Goal: Information Seeking & Learning: Learn about a topic

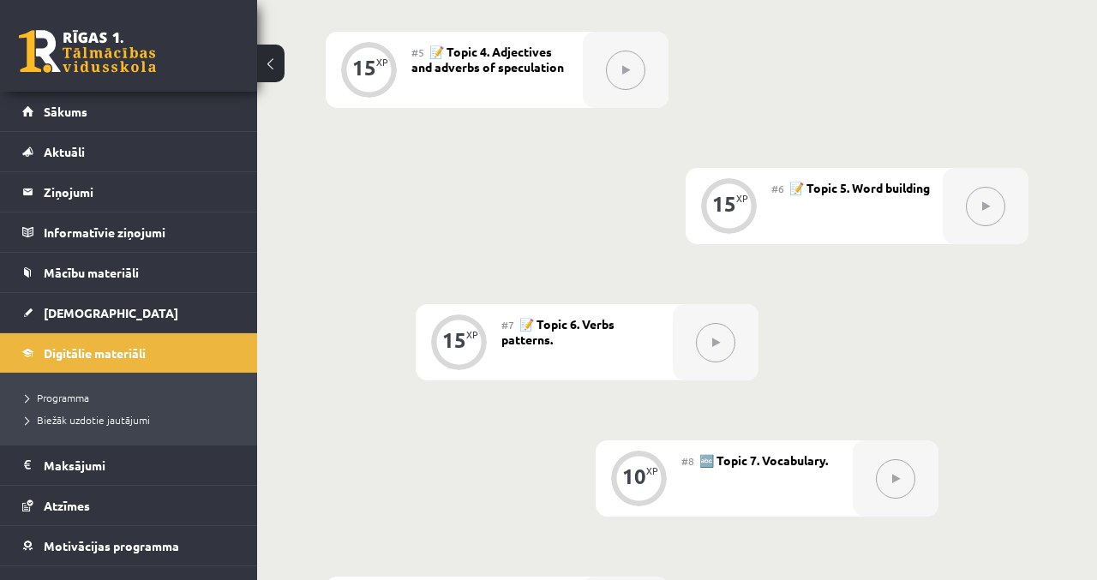
scroll to position [1094, 0]
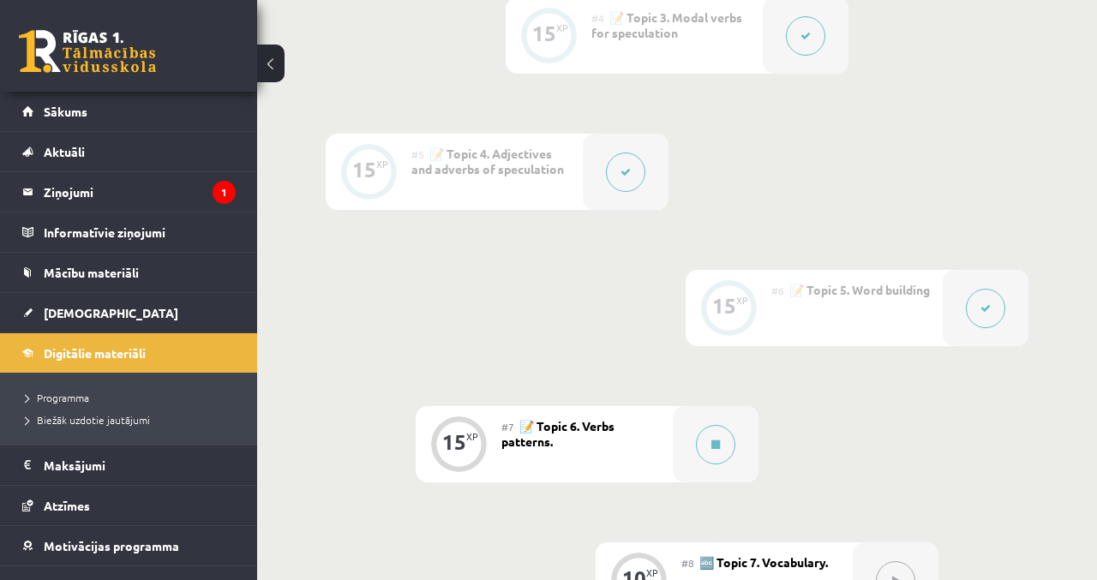
scroll to position [917, 0]
click at [189, 178] on legend "Ziņojumi 1" at bounding box center [140, 191] width 192 height 39
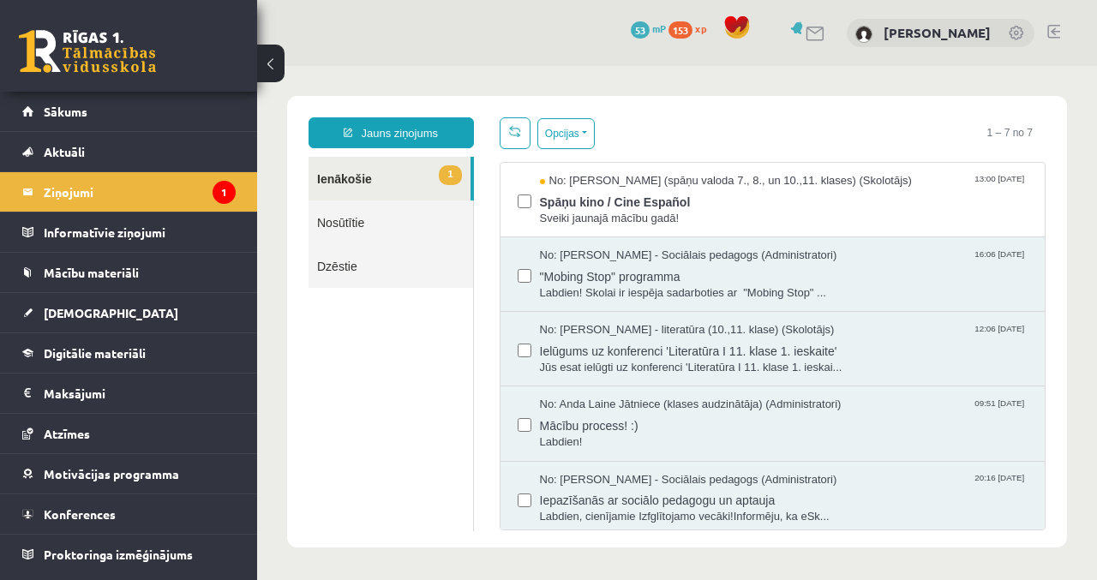
click at [784, 214] on span "Sveiki jaunajā mācību gadā!" at bounding box center [784, 219] width 489 height 16
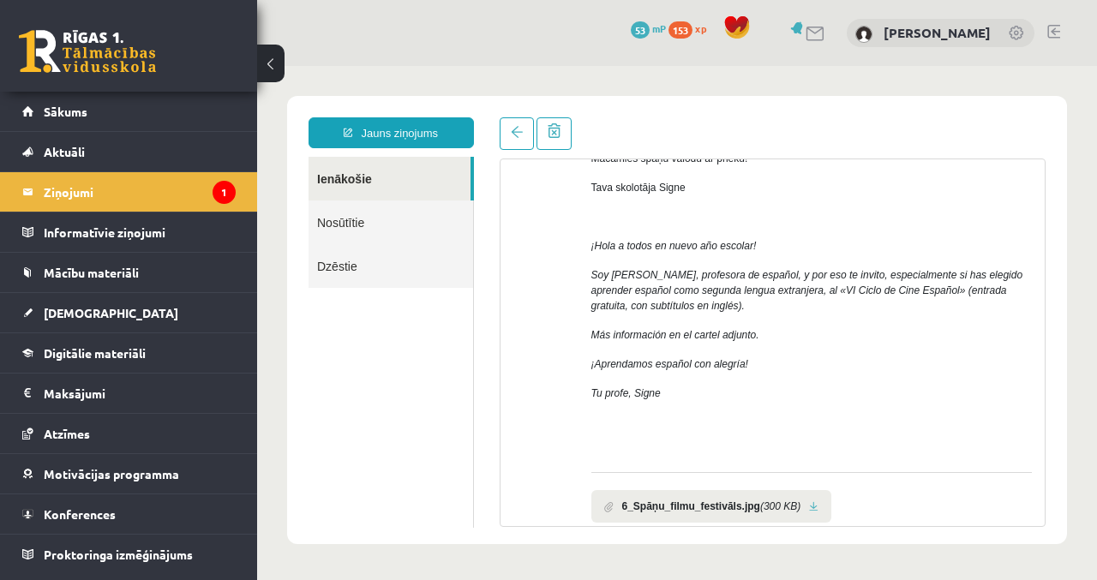
scroll to position [259, 0]
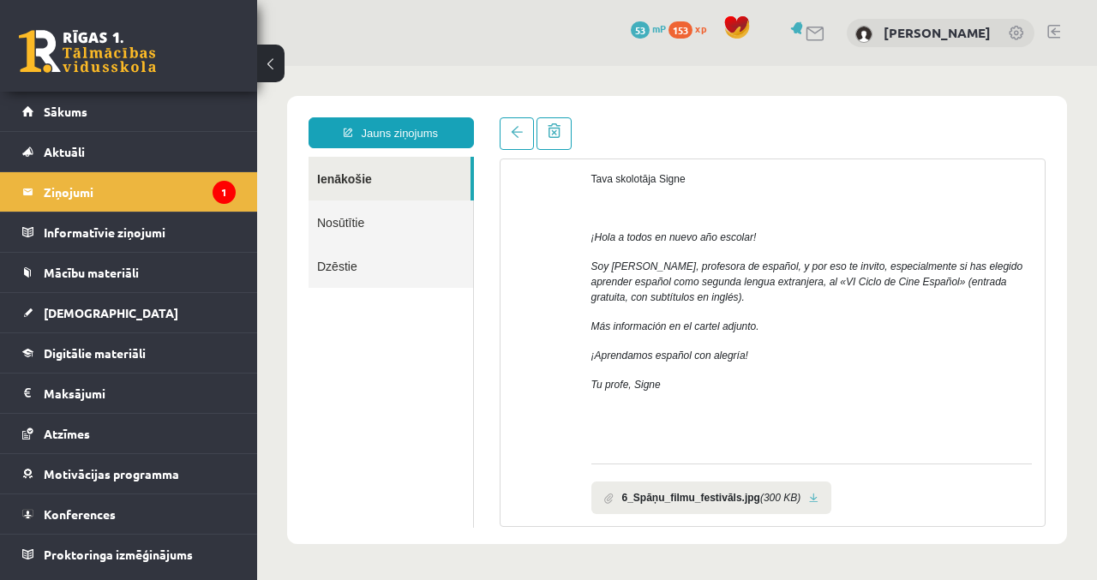
click at [749, 500] on b "6_Spāņu_filmu_festivāls.jpg" at bounding box center [691, 497] width 138 height 15
click at [713, 511] on li "6_Spāņu_filmu_festivāls.jpg (300 KB)" at bounding box center [712, 498] width 241 height 33
click at [809, 496] on link at bounding box center [813, 498] width 9 height 11
click at [56, 108] on span "Sākums" at bounding box center [66, 111] width 44 height 15
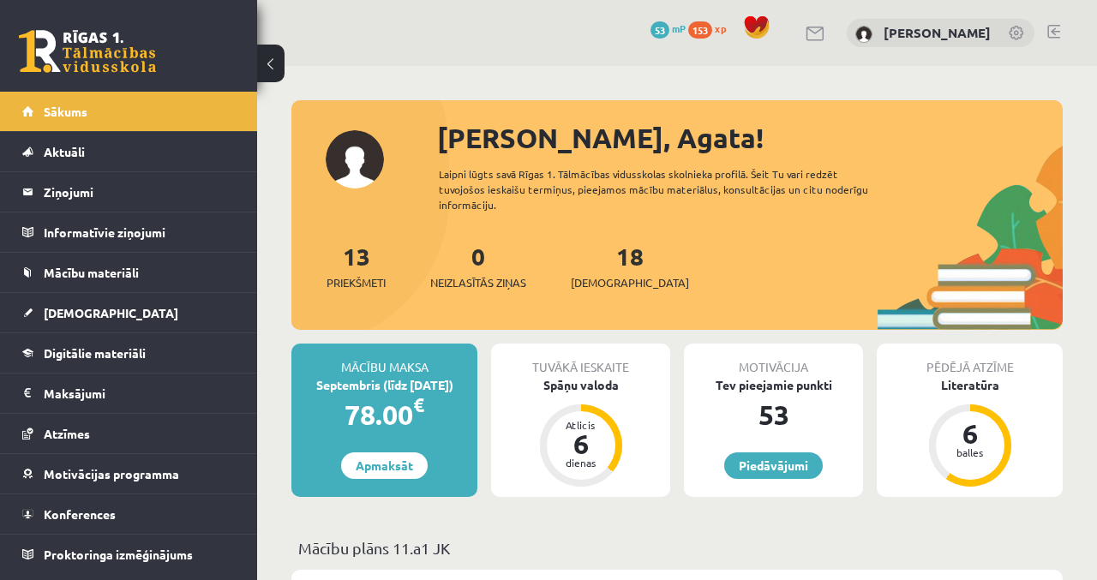
click at [152, 349] on link "Digitālie materiāli" at bounding box center [128, 352] width 213 height 39
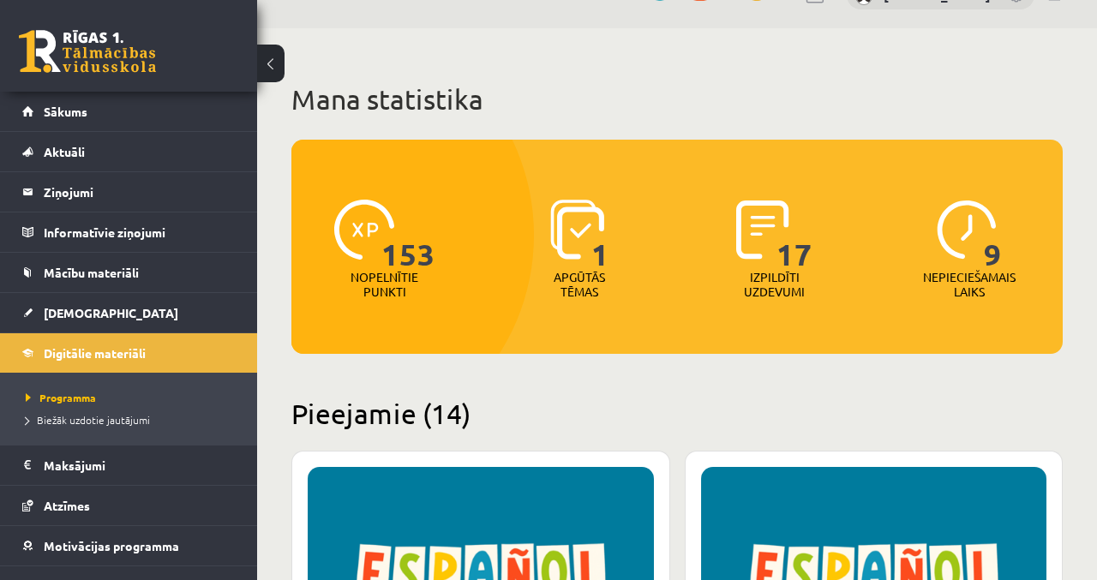
scroll to position [35, 0]
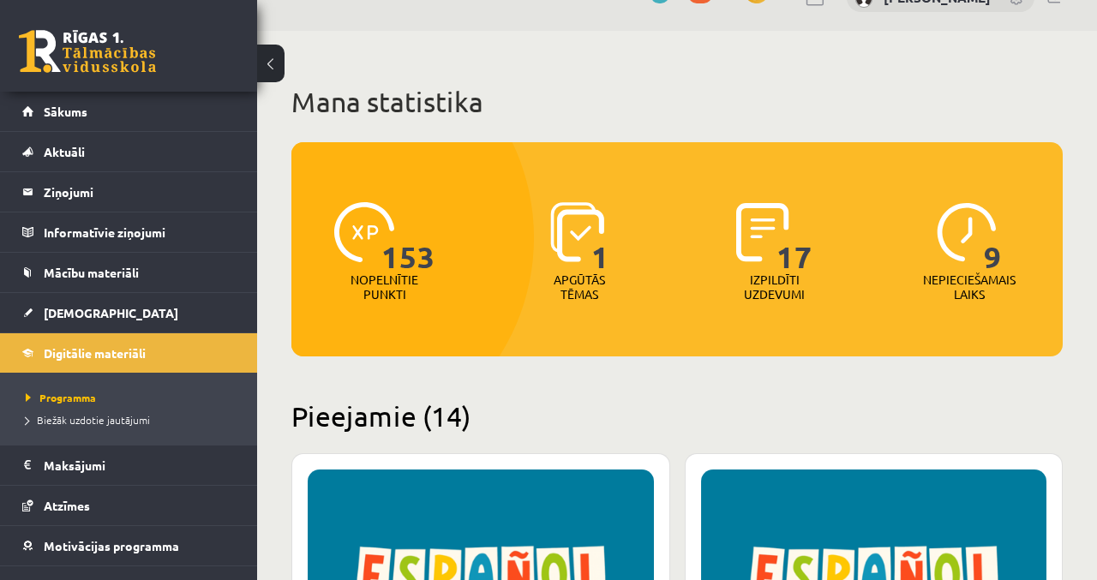
click at [978, 231] on img at bounding box center [967, 232] width 60 height 60
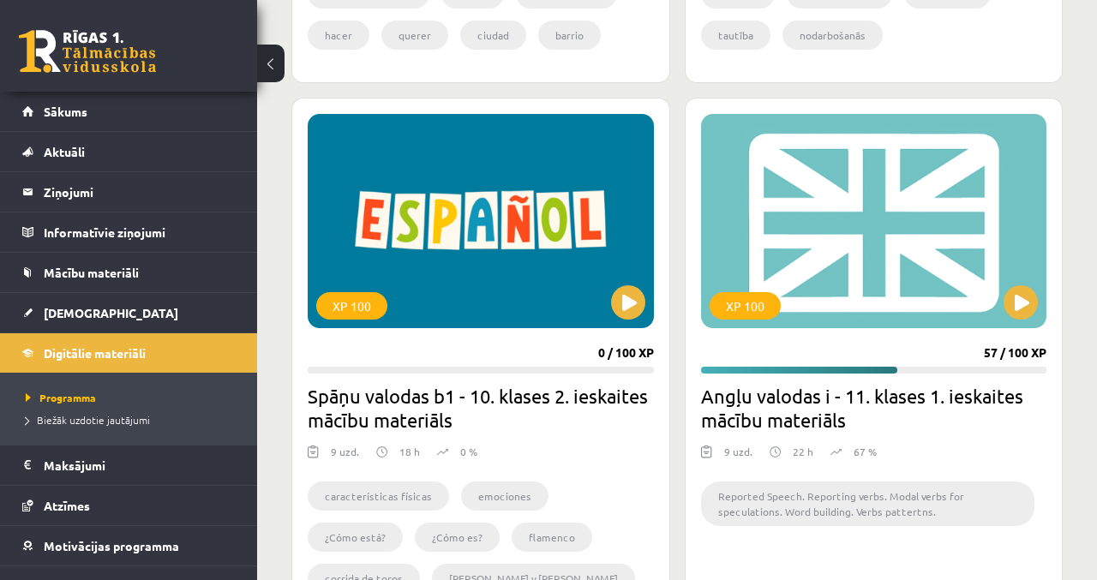
scroll to position [940, 0]
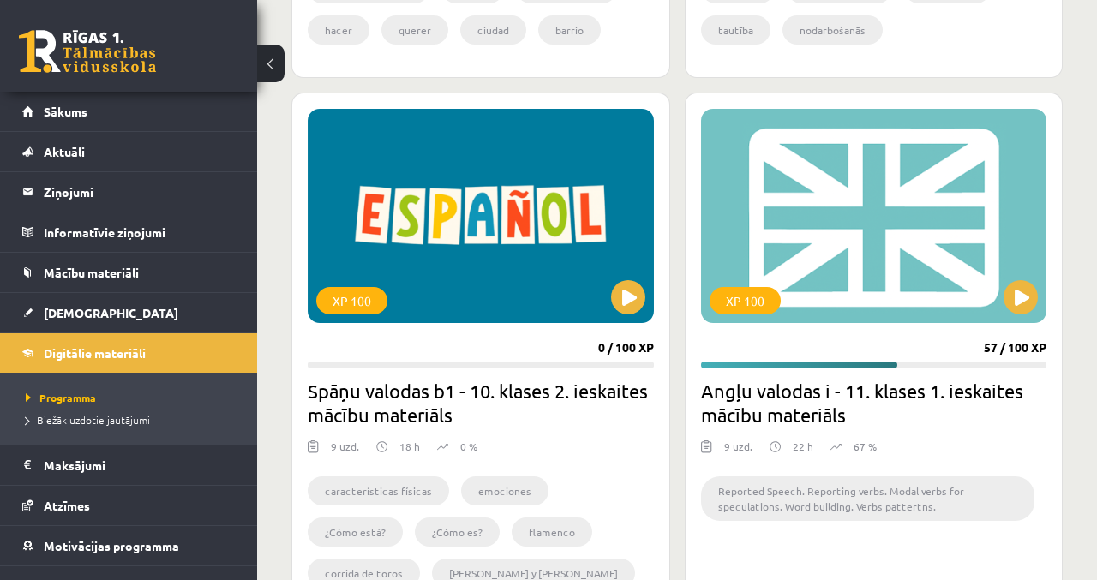
click at [927, 253] on div "XP 100" at bounding box center [874, 216] width 346 height 214
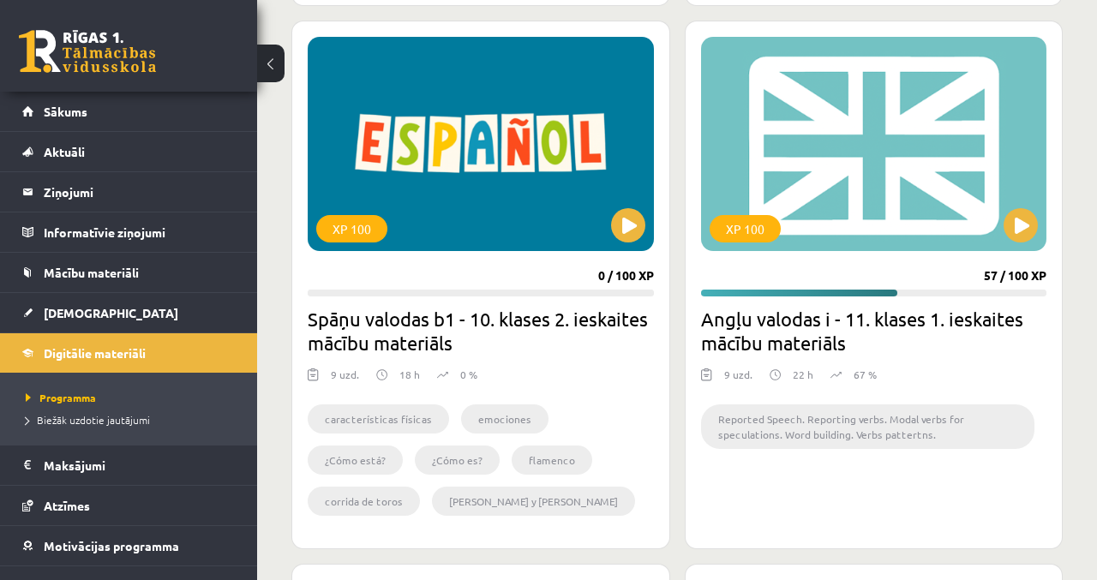
scroll to position [1006, 0]
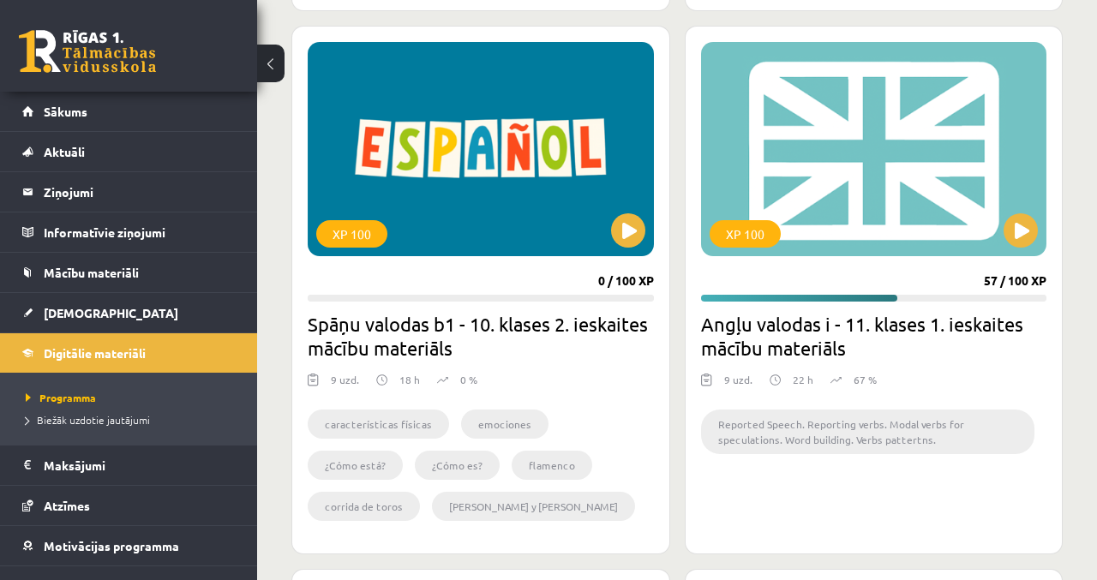
click at [1005, 219] on div "XP 100" at bounding box center [874, 149] width 346 height 214
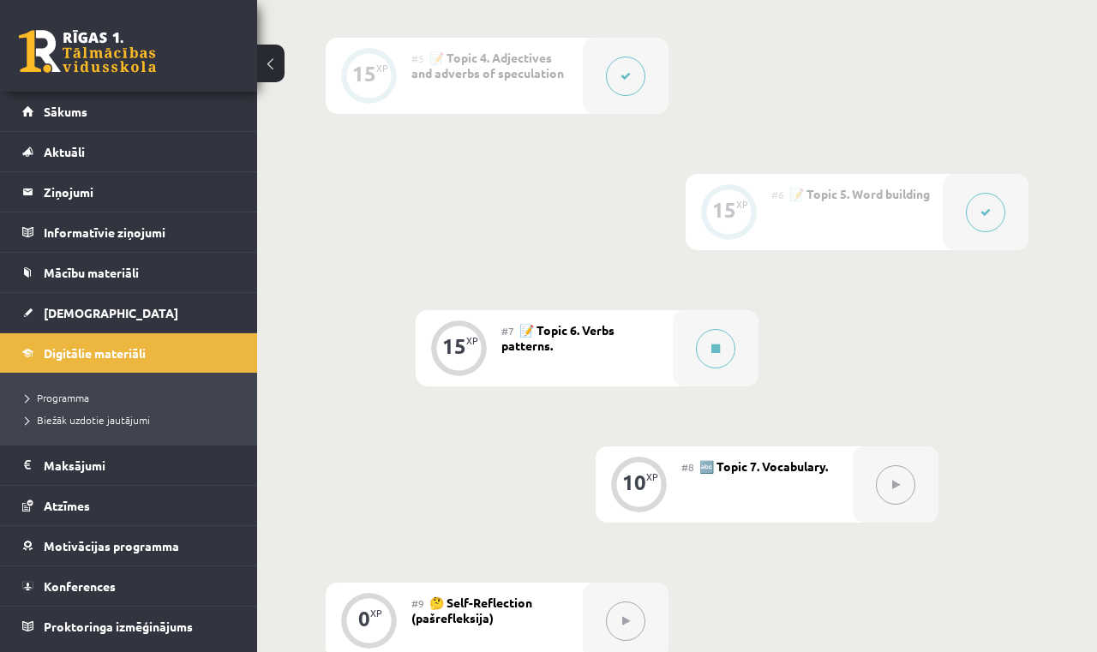
scroll to position [1070, 0]
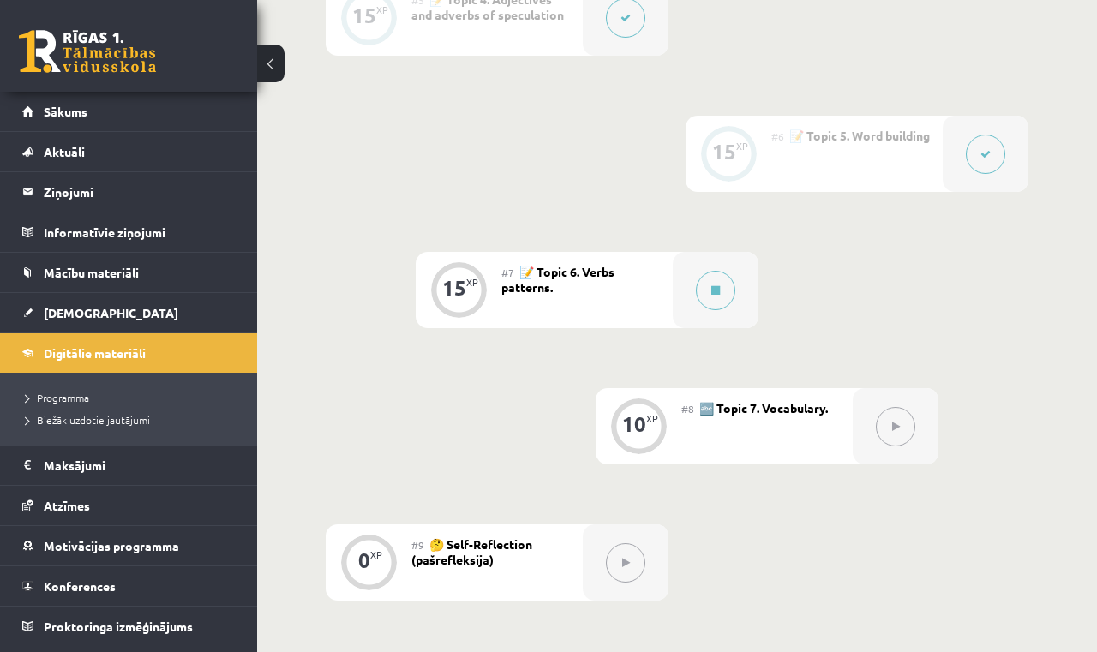
click at [723, 302] on button at bounding box center [715, 290] width 39 height 39
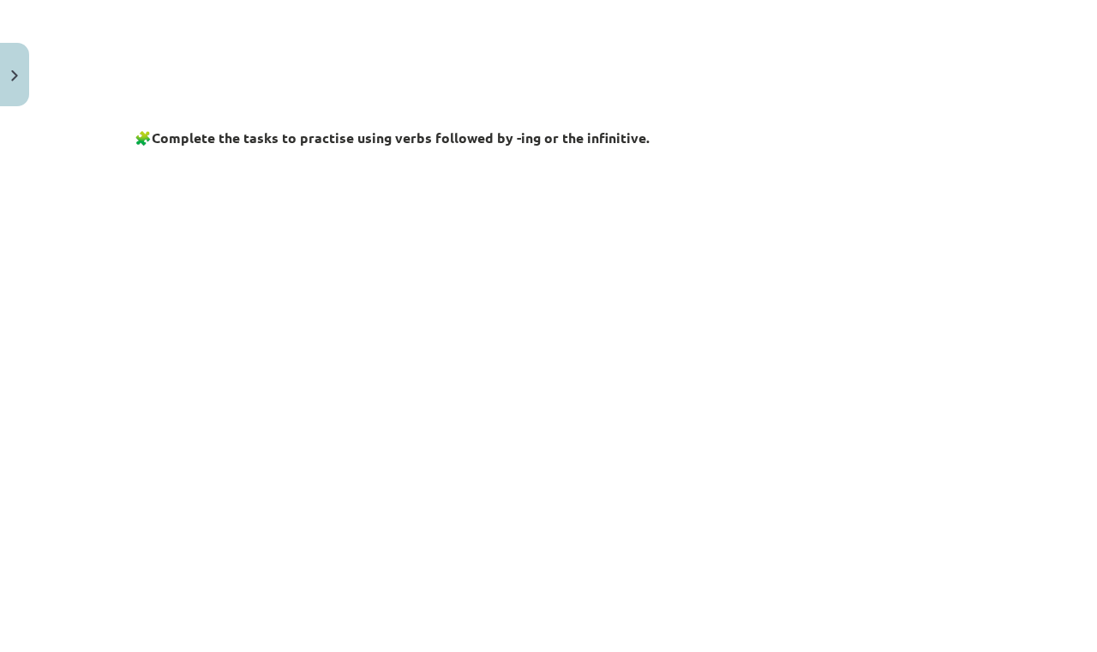
scroll to position [0, 0]
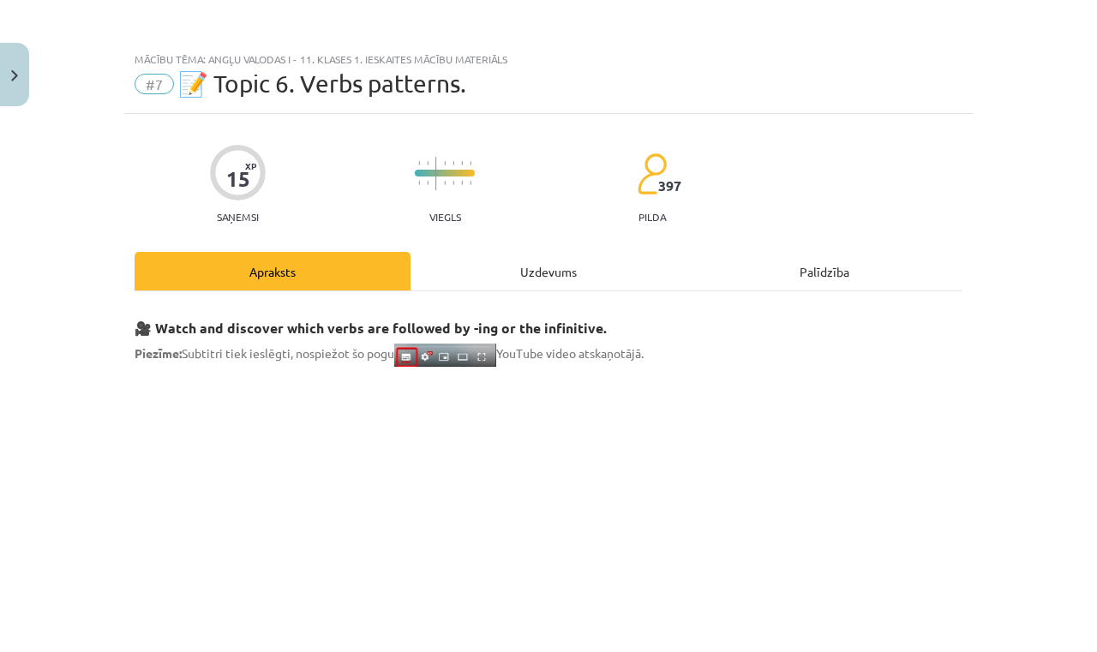
click at [580, 273] on div "Uzdevums" at bounding box center [549, 271] width 276 height 39
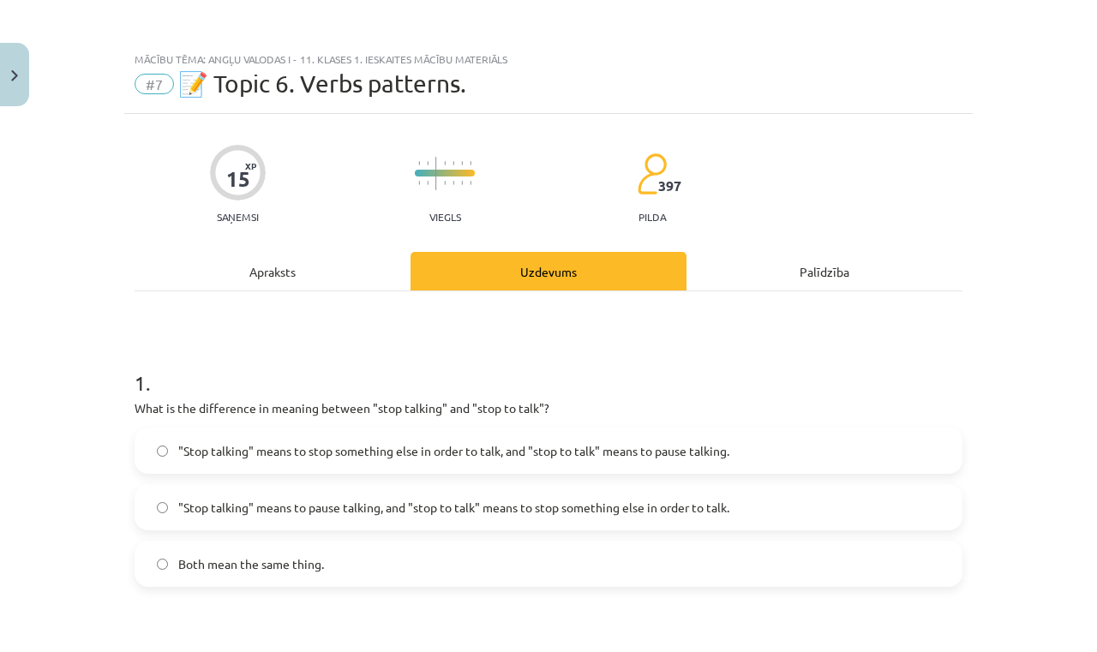
scroll to position [43, 0]
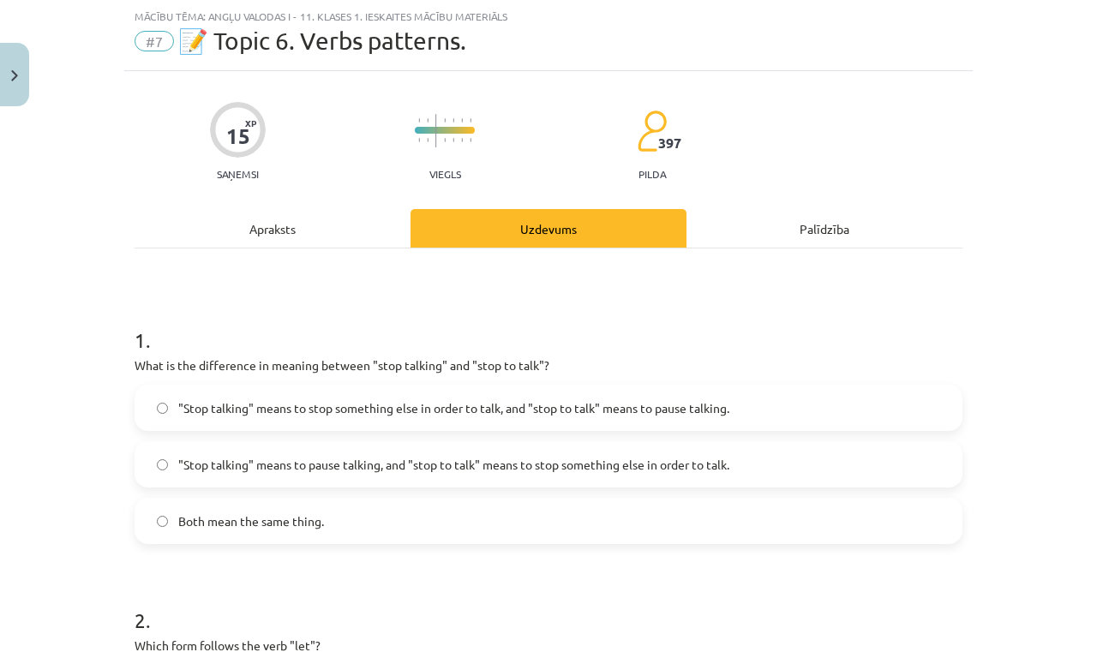
click at [609, 482] on label ""Stop talking" means to pause talking, and "stop to talk" means to stop somethi…" at bounding box center [548, 464] width 825 height 43
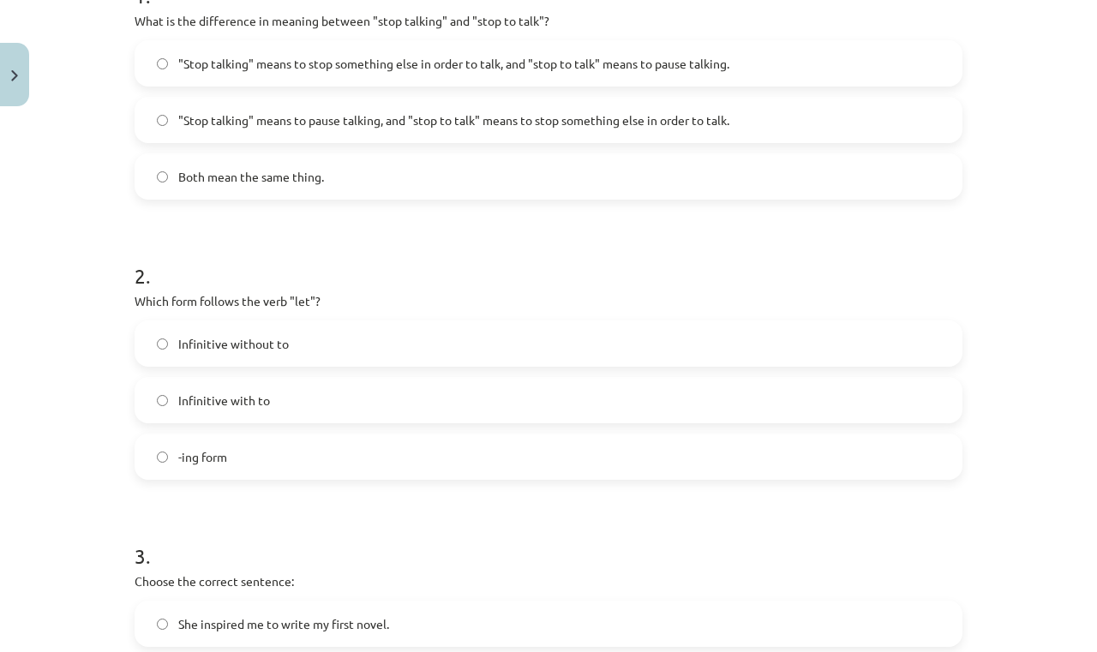
scroll to position [387, 0]
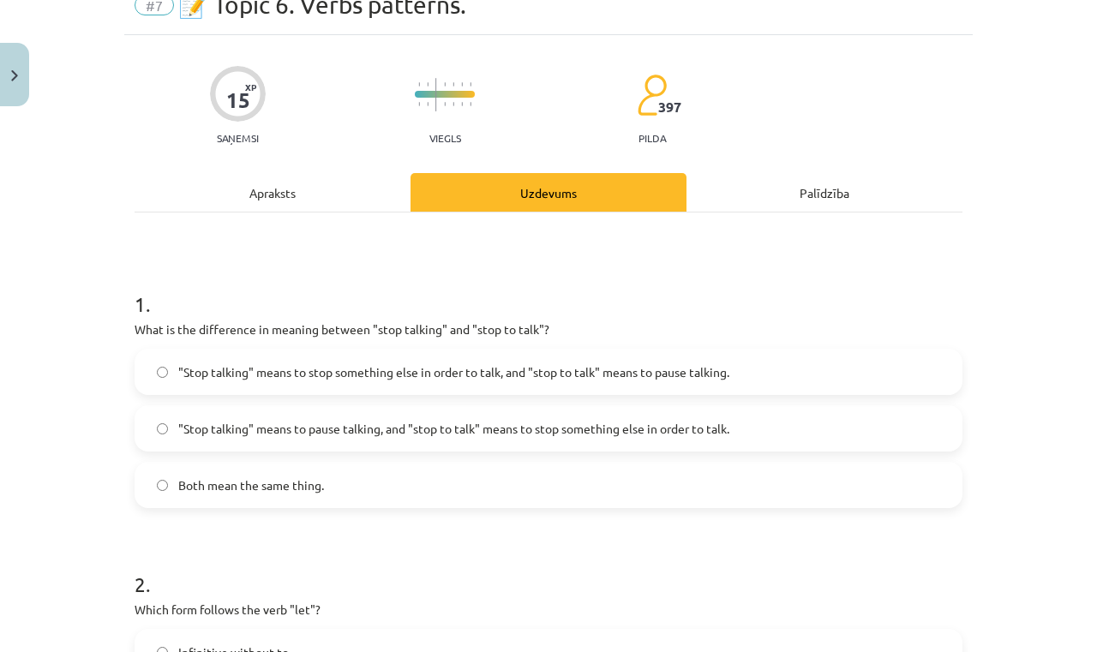
click at [360, 194] on div "Apraksts" at bounding box center [273, 192] width 276 height 39
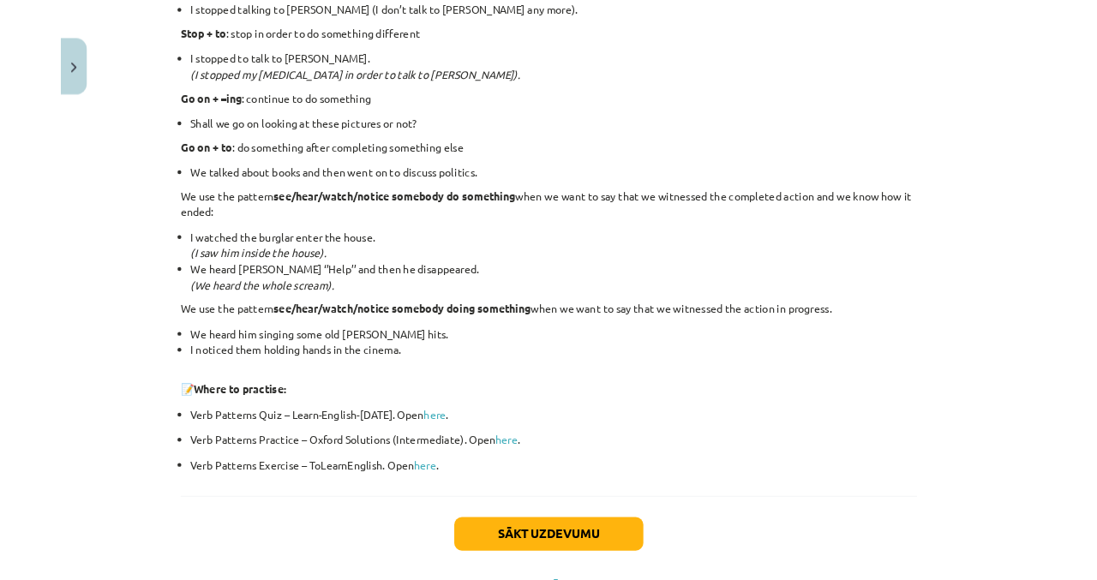
scroll to position [2199, 0]
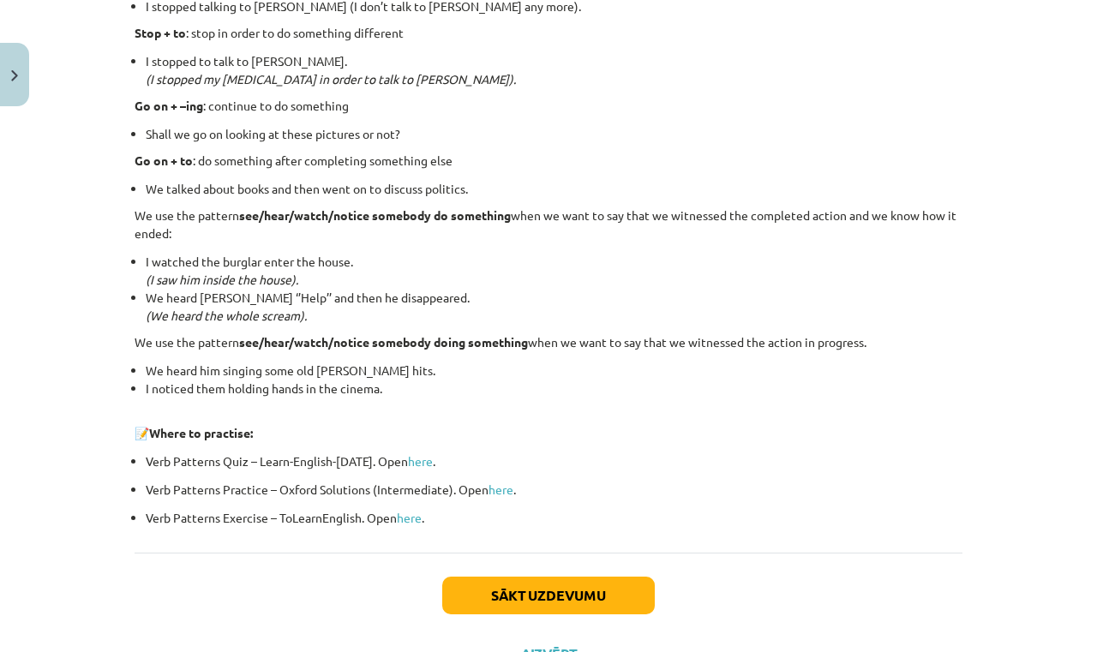
click at [429, 459] on link "here" at bounding box center [420, 460] width 25 height 15
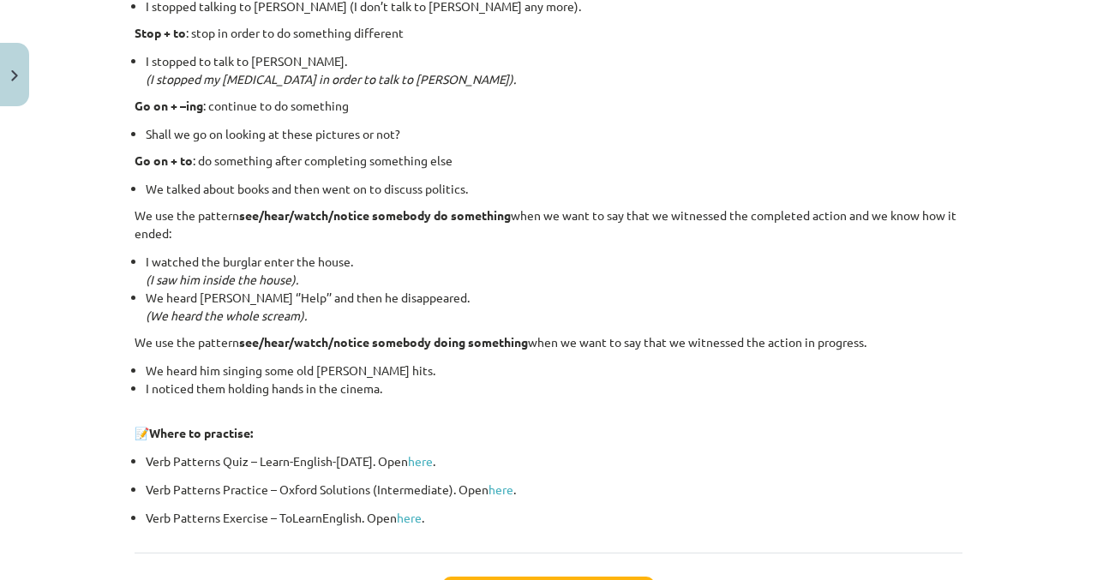
click at [502, 483] on link "here" at bounding box center [501, 489] width 25 height 15
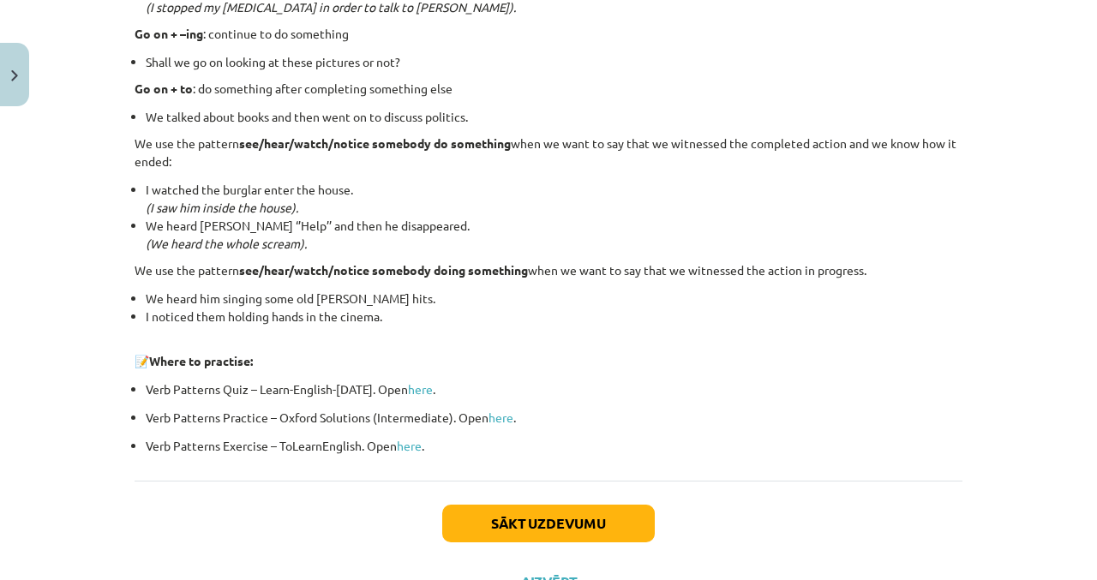
click at [507, 416] on link "here" at bounding box center [501, 417] width 25 height 15
click at [420, 385] on link "here" at bounding box center [420, 388] width 25 height 15
click at [420, 447] on link "here" at bounding box center [409, 445] width 25 height 15
click at [601, 347] on p "📝 Where to practise:" at bounding box center [549, 352] width 828 height 36
click at [598, 367] on p "📝 Where to practise:" at bounding box center [549, 352] width 828 height 36
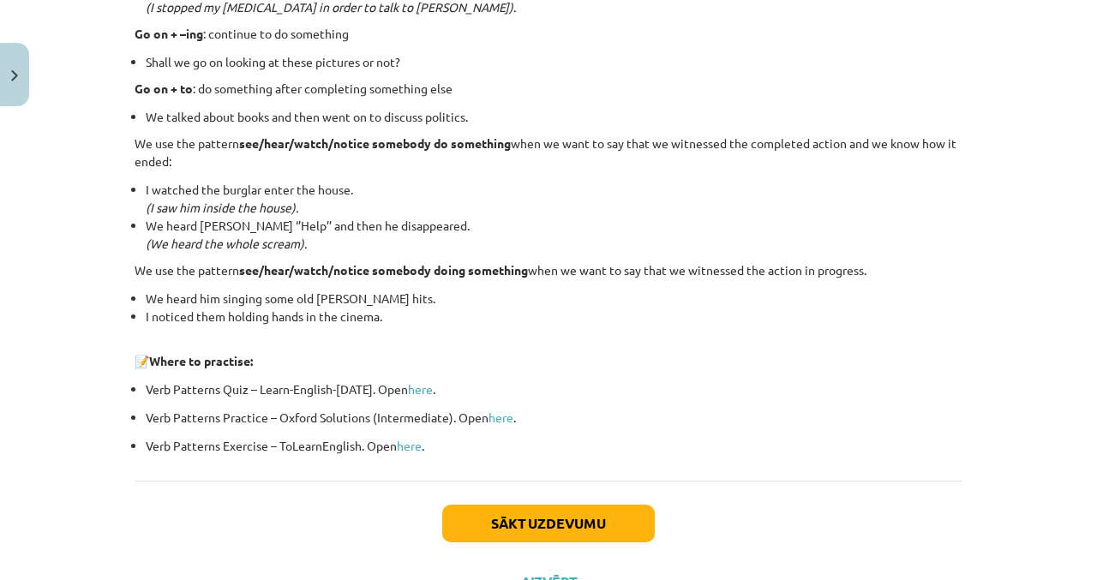
click at [598, 393] on p "Verb Patterns Quiz – Learn-English-Today. Open here ." at bounding box center [554, 390] width 817 height 18
click at [579, 240] on li "We heard John scream ‘’Help’’ and then he disappeared. (We heard the whole scre…" at bounding box center [554, 235] width 817 height 36
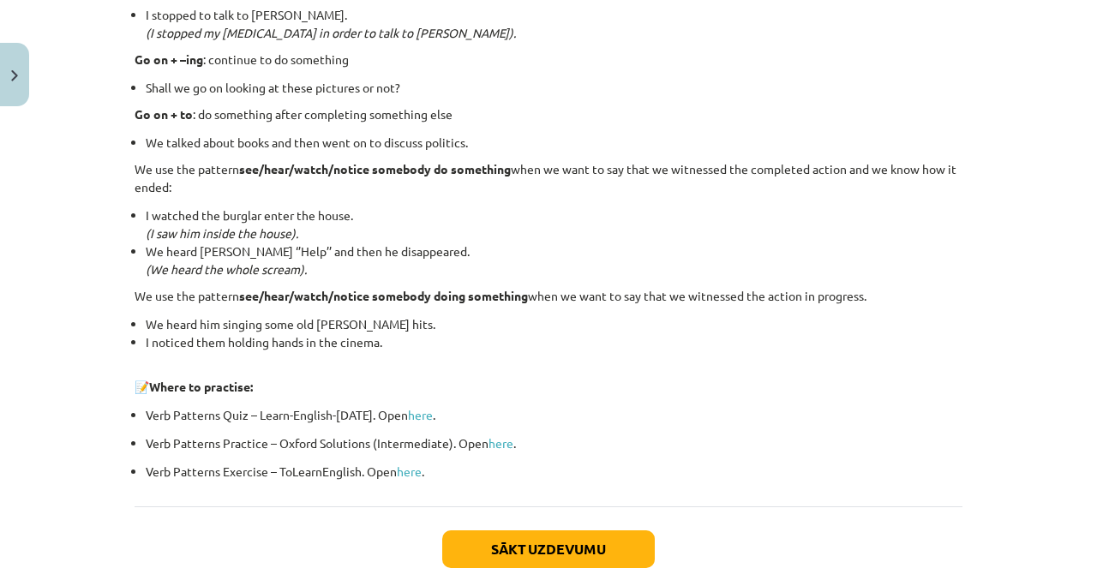
click at [572, 343] on li "I noticed them holding hands in the cinema." at bounding box center [554, 342] width 817 height 18
click at [587, 109] on p "Go on + to : do something after completing something else" at bounding box center [549, 114] width 828 height 18
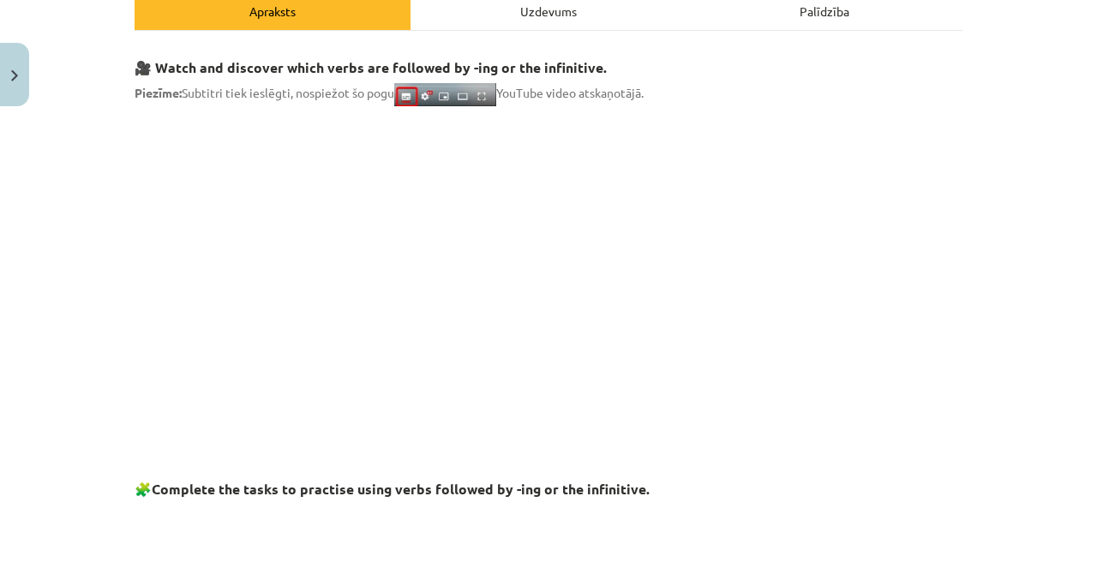
scroll to position [0, 0]
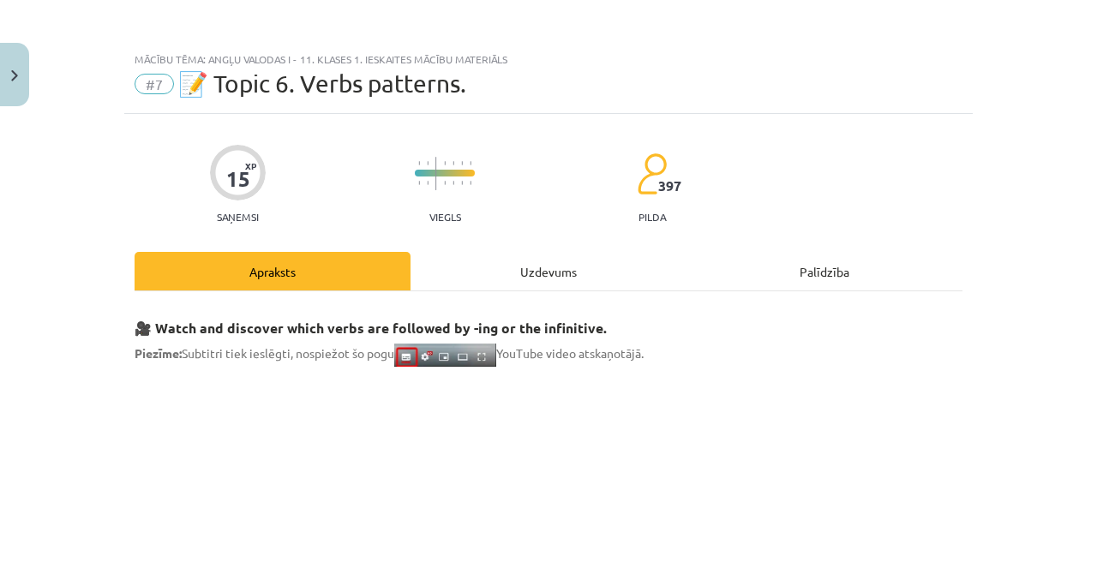
click at [593, 272] on div "Uzdevums" at bounding box center [549, 271] width 276 height 39
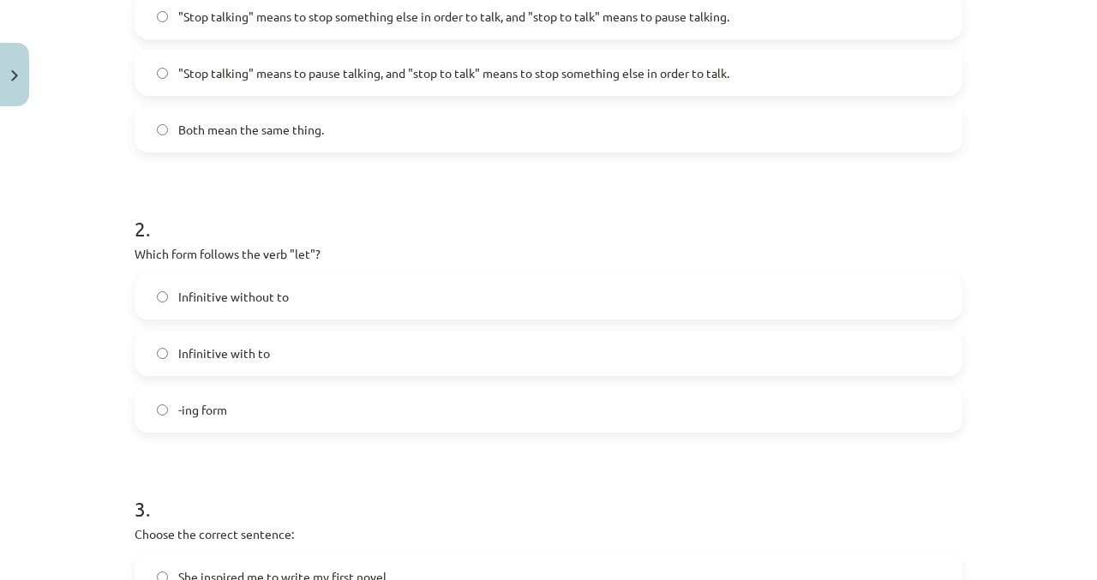
scroll to position [442, 0]
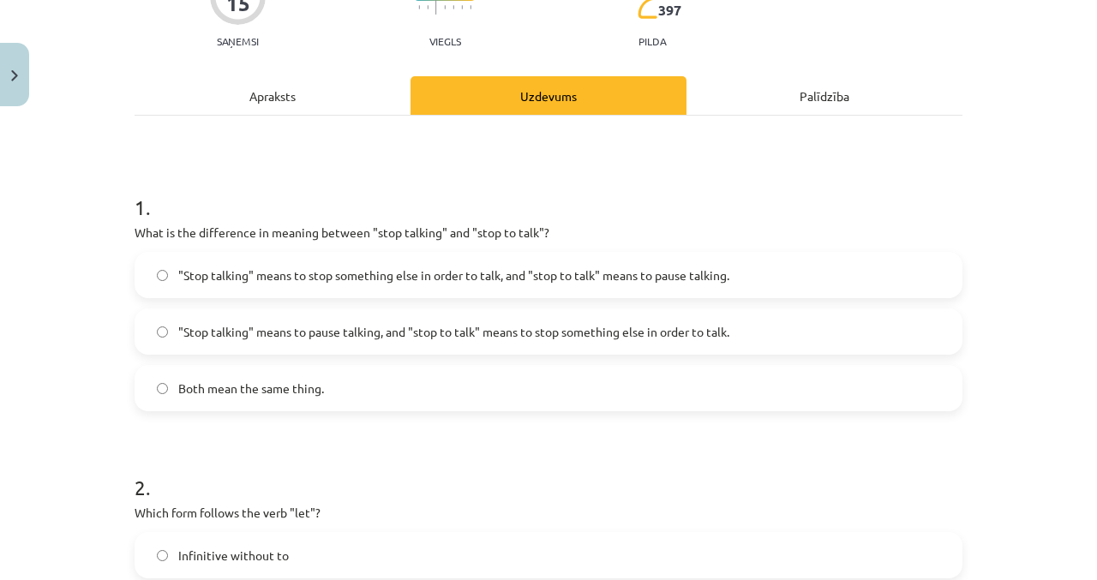
click at [342, 91] on div "Apraksts" at bounding box center [273, 95] width 276 height 39
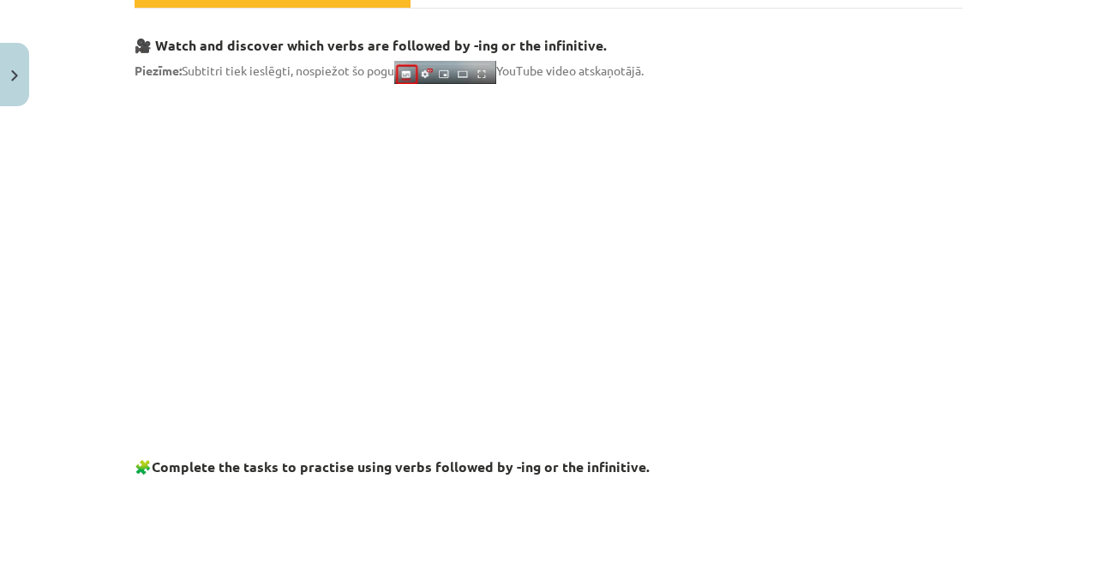
scroll to position [0, 0]
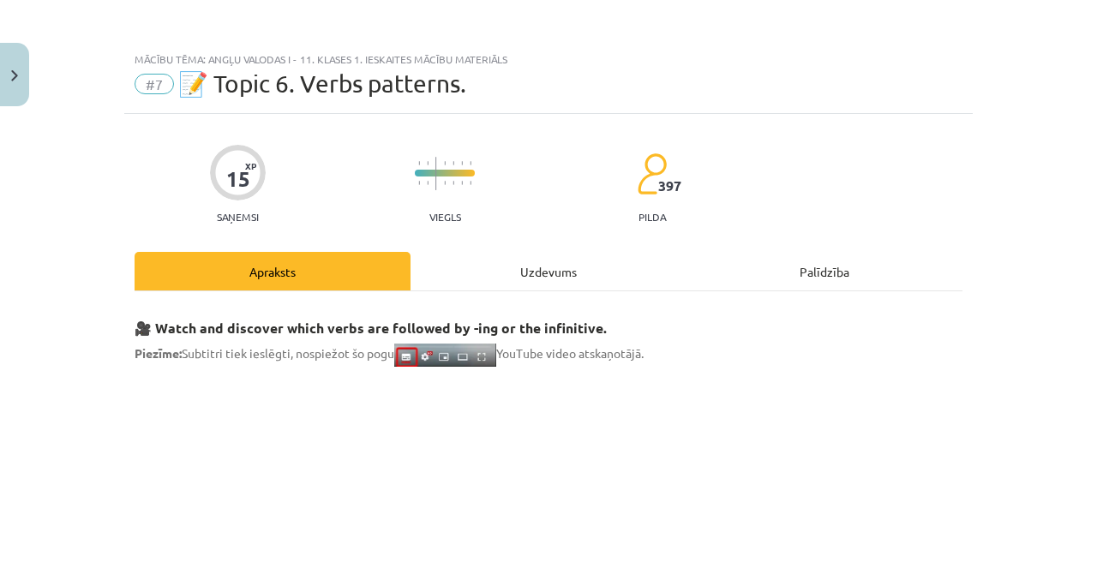
click at [603, 274] on div "Uzdevums" at bounding box center [549, 271] width 276 height 39
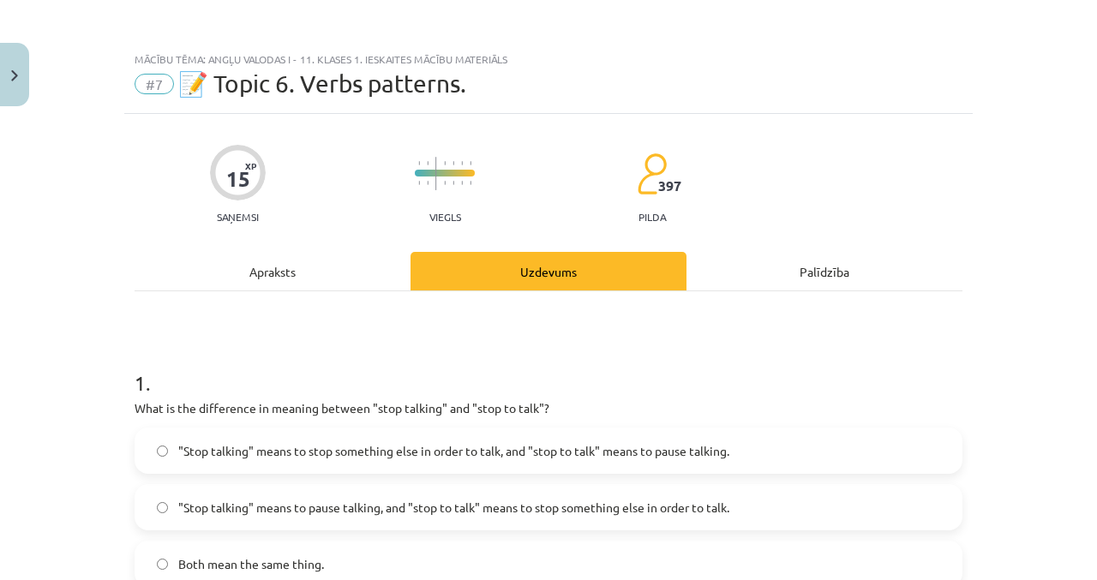
click at [369, 273] on div "Apraksts" at bounding box center [273, 271] width 276 height 39
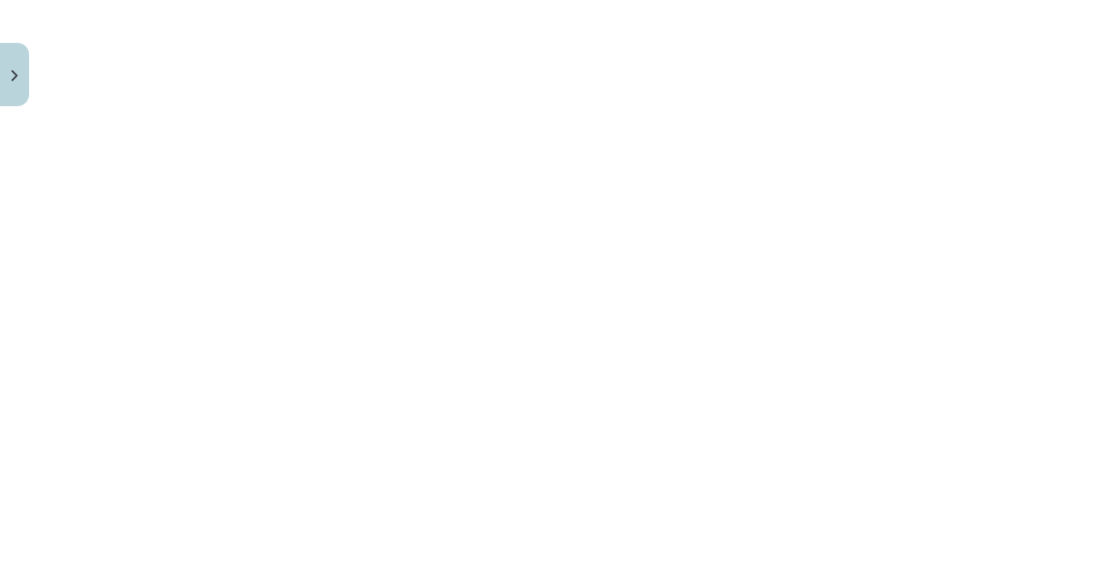
scroll to position [775, 0]
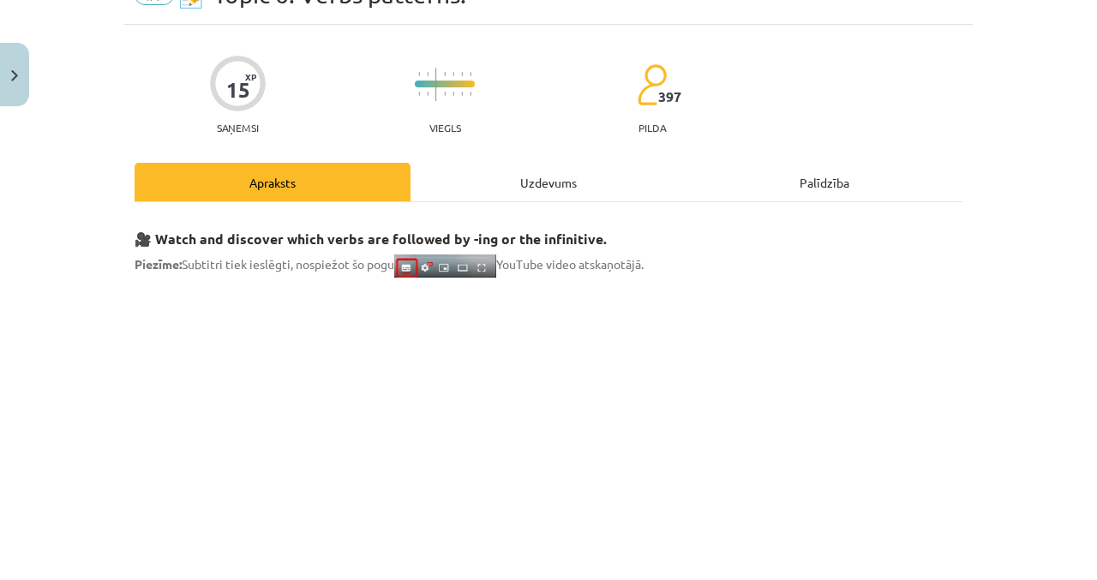
click at [586, 189] on div "Uzdevums" at bounding box center [549, 182] width 276 height 39
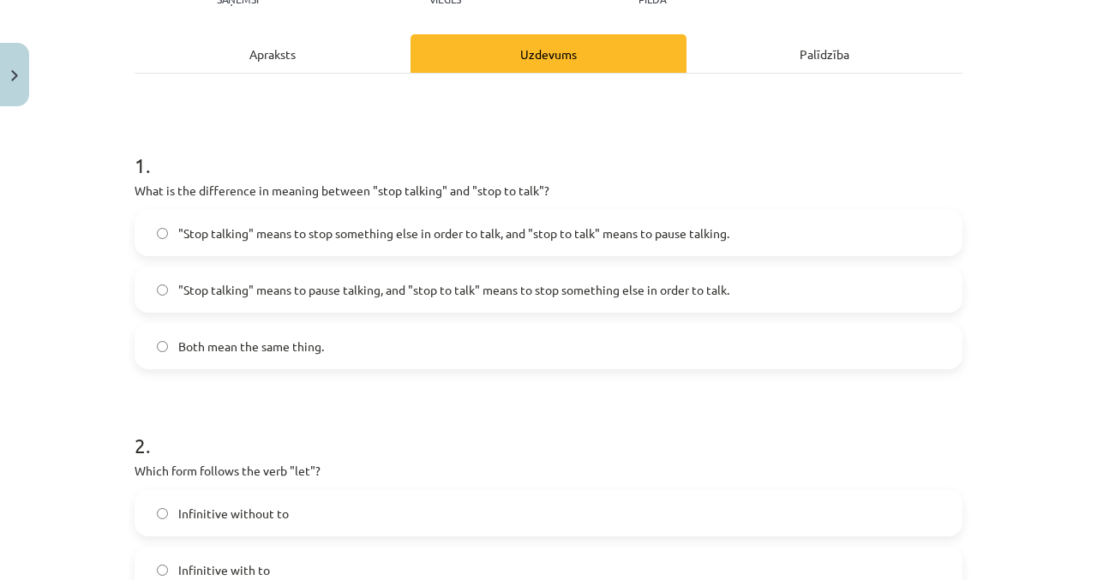
scroll to position [0, 0]
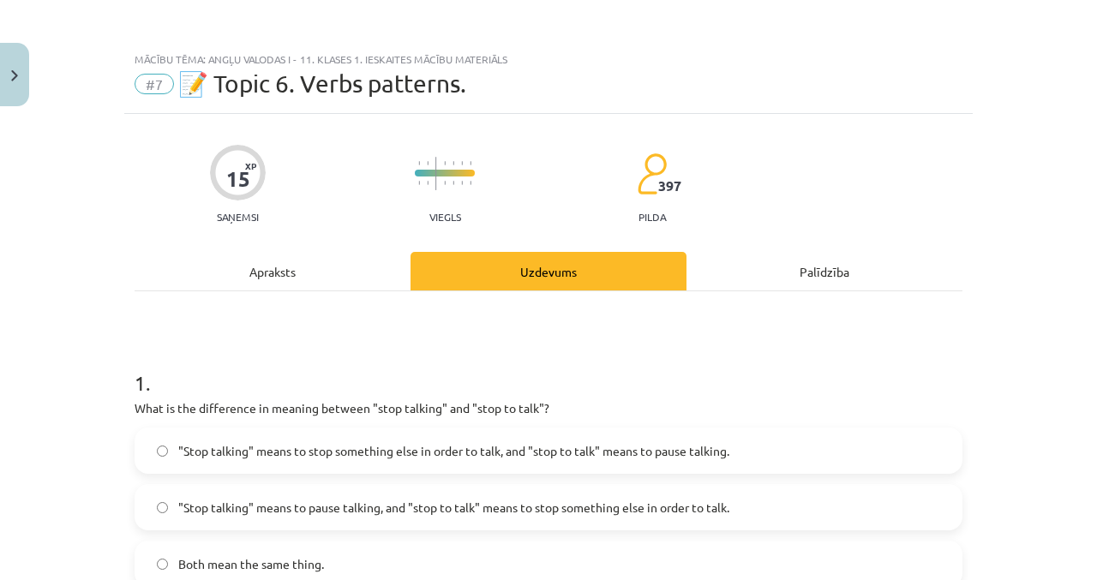
click at [352, 268] on div "Apraksts" at bounding box center [273, 271] width 276 height 39
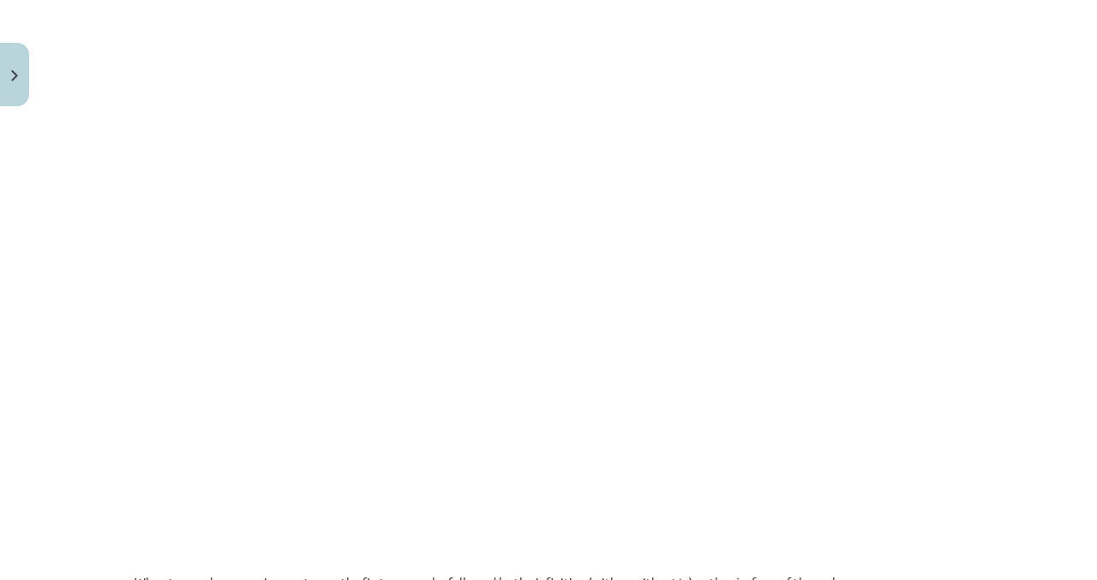
scroll to position [808, 0]
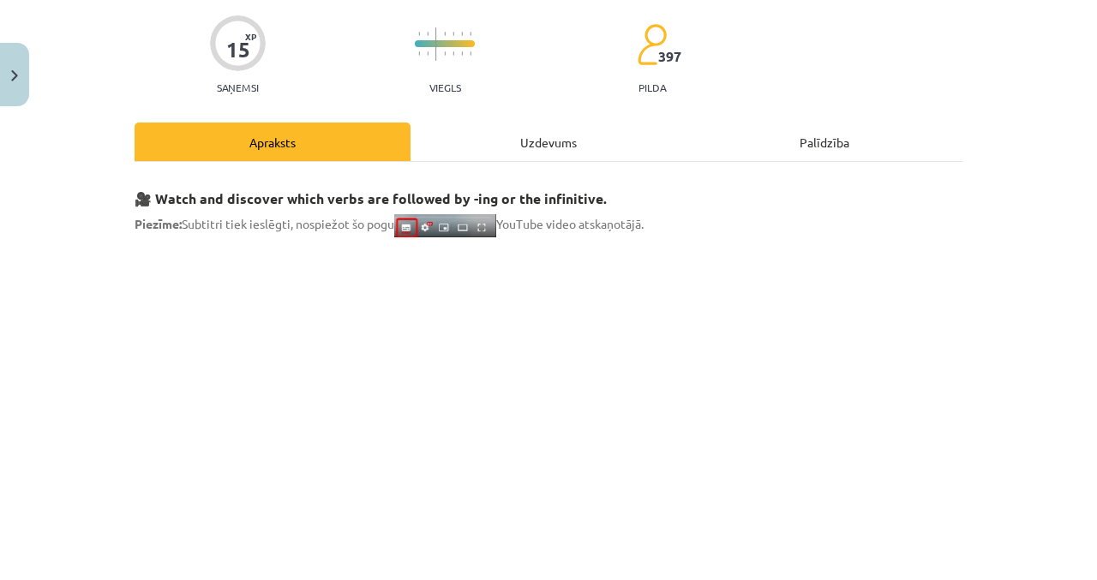
click at [604, 154] on div "Uzdevums" at bounding box center [549, 142] width 276 height 39
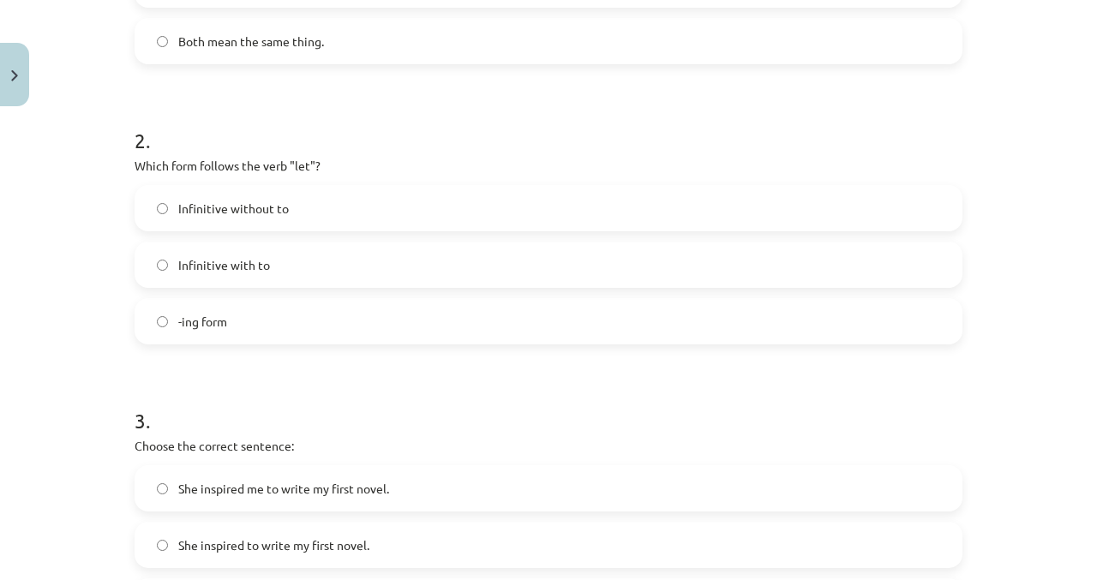
scroll to position [518, 0]
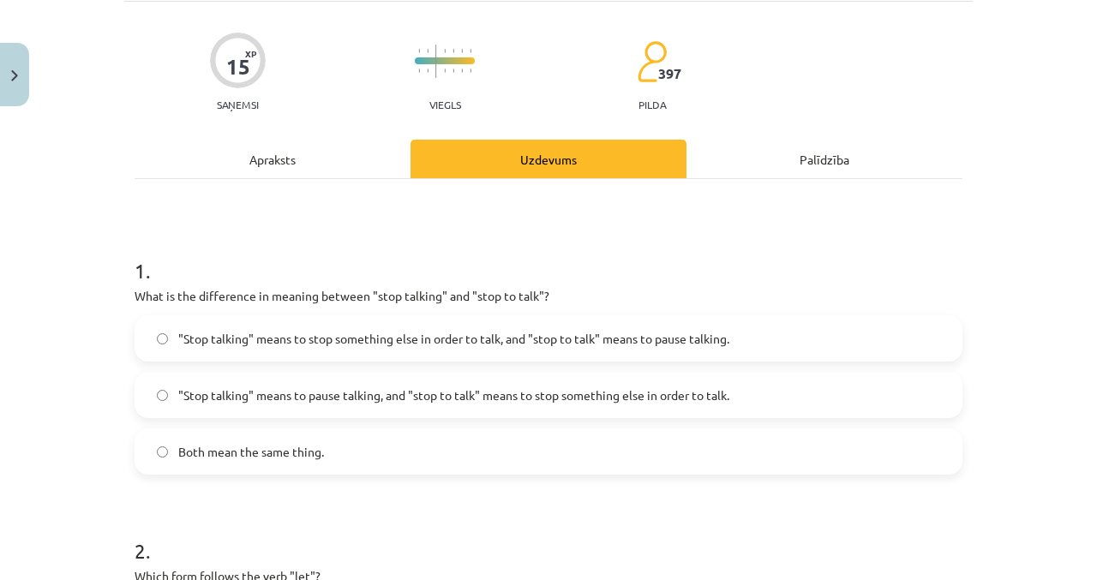
click at [379, 159] on div "Apraksts" at bounding box center [273, 159] width 276 height 39
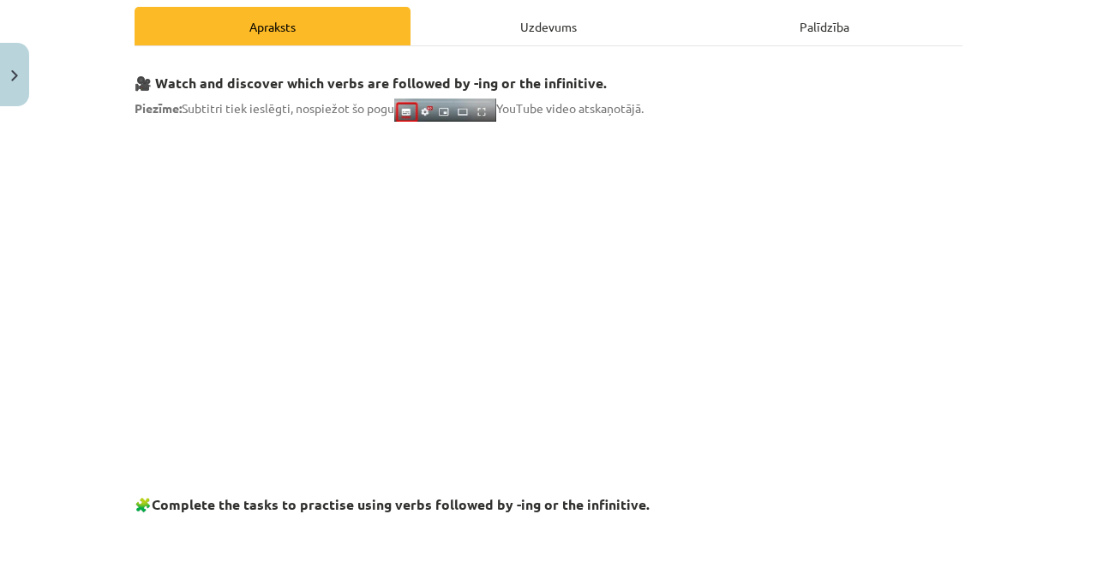
scroll to position [0, 0]
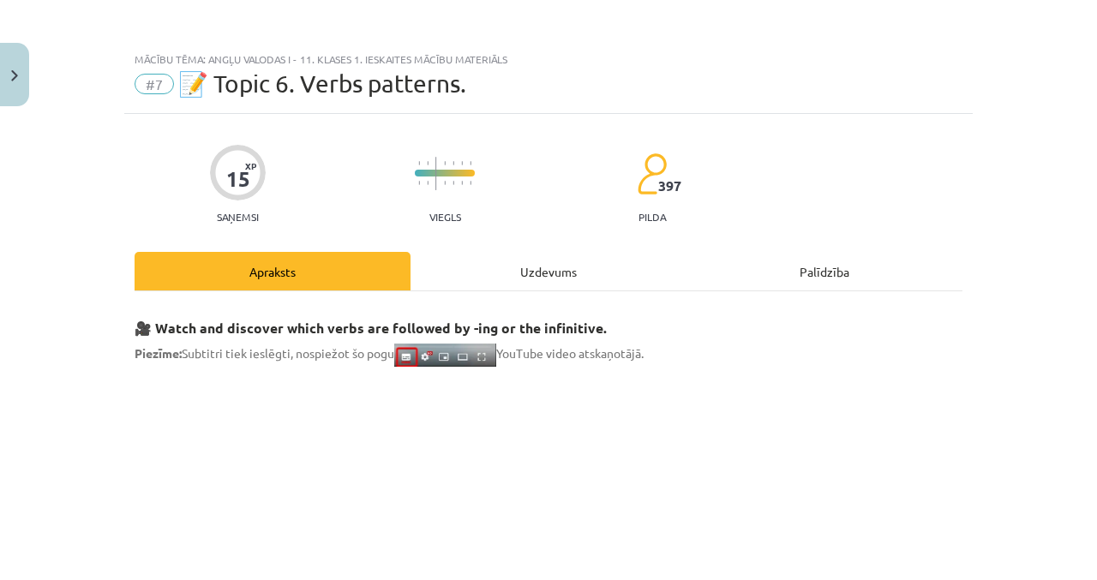
click at [560, 262] on div "Uzdevums" at bounding box center [549, 271] width 276 height 39
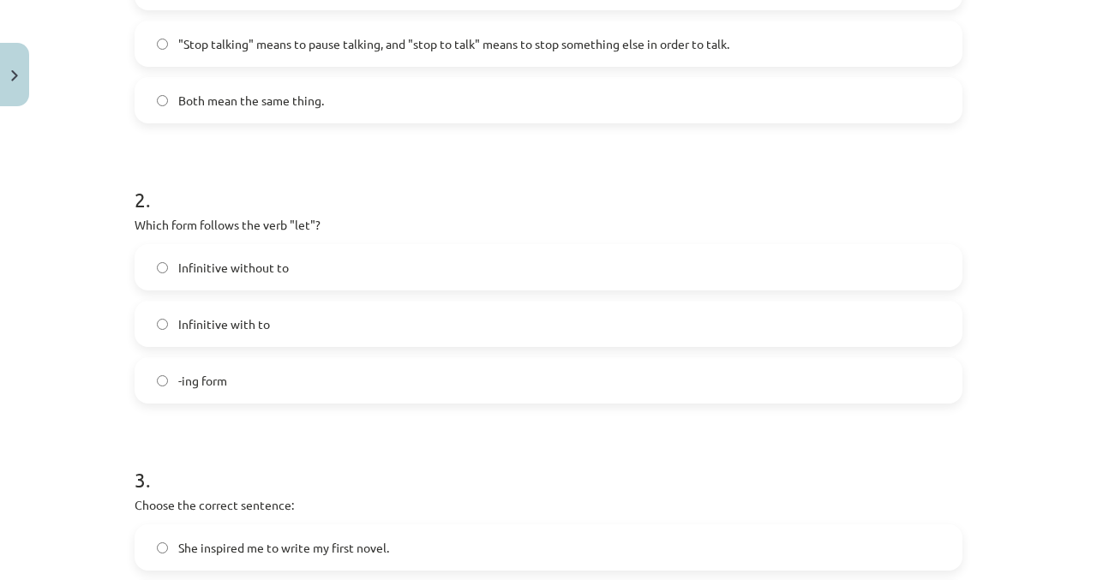
scroll to position [465, 0]
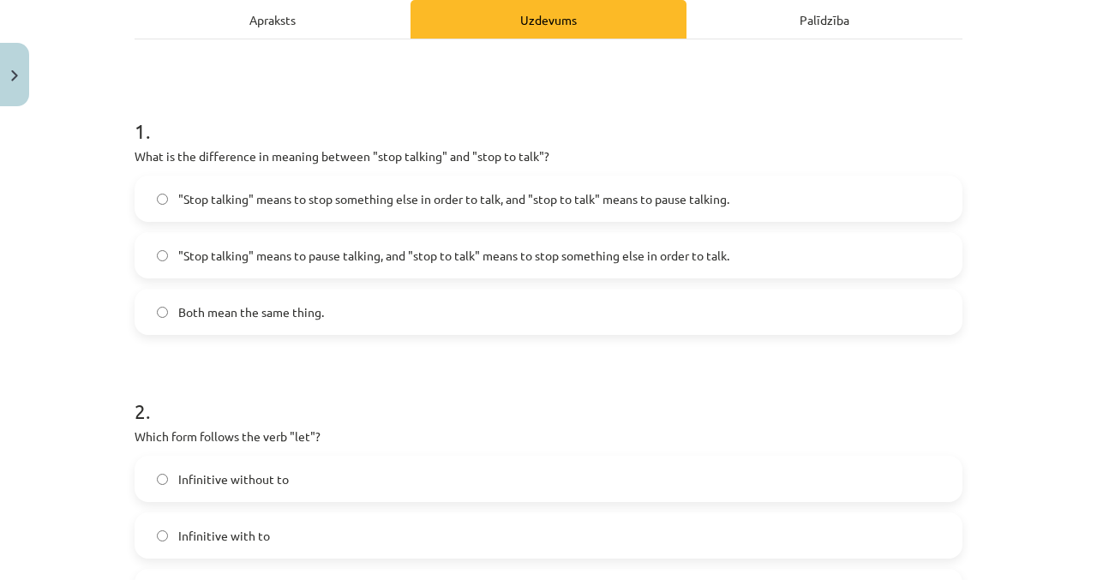
click at [333, 38] on div "Apraksts" at bounding box center [273, 19] width 276 height 39
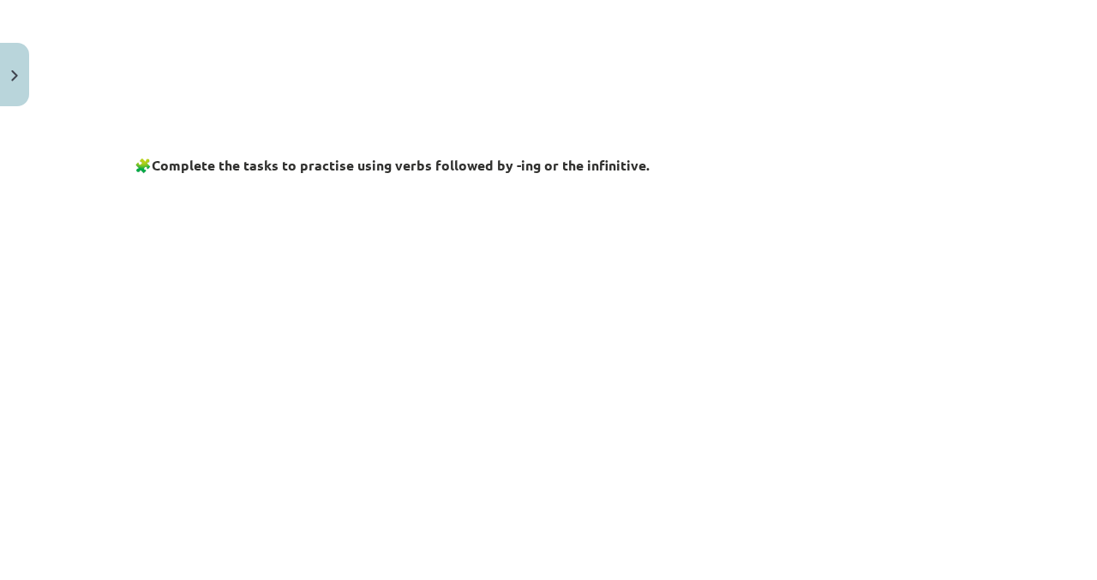
scroll to position [0, 0]
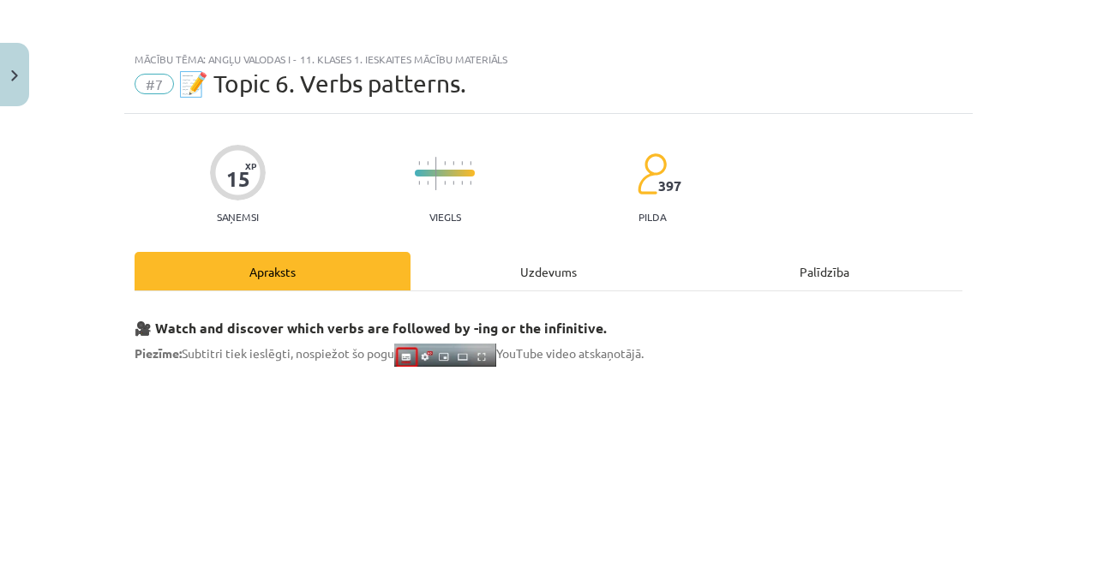
click at [556, 268] on div "Uzdevums" at bounding box center [549, 271] width 276 height 39
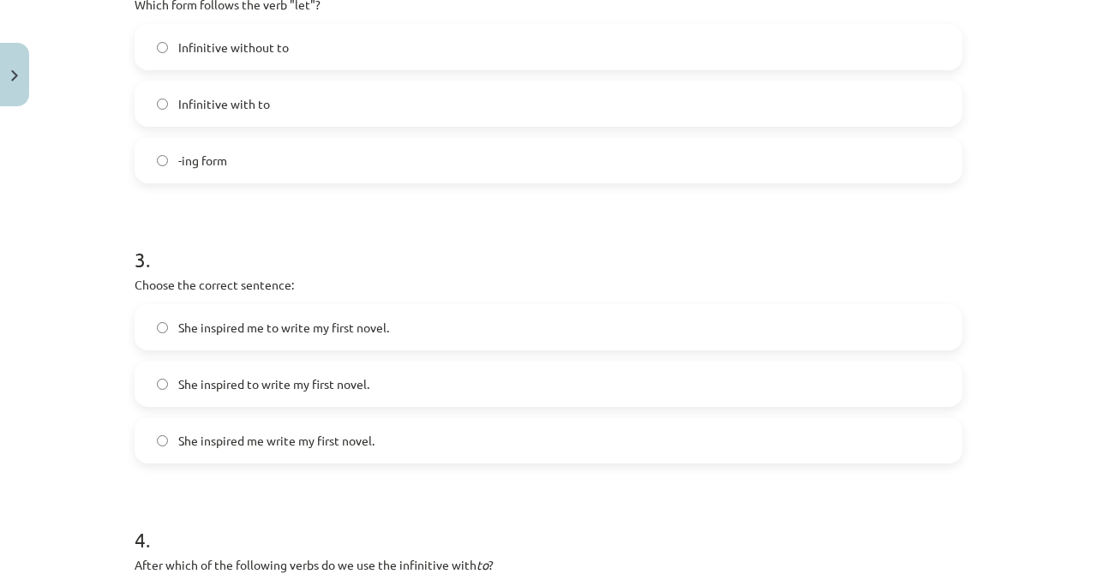
scroll to position [701, 0]
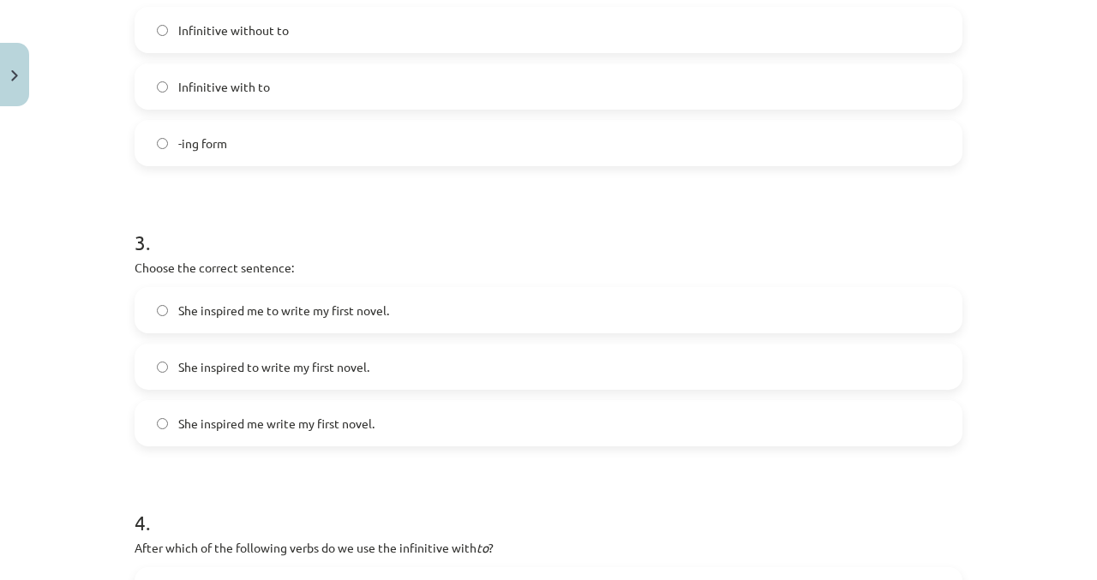
click at [444, 314] on label "She inspired me to write my first novel." at bounding box center [548, 310] width 825 height 43
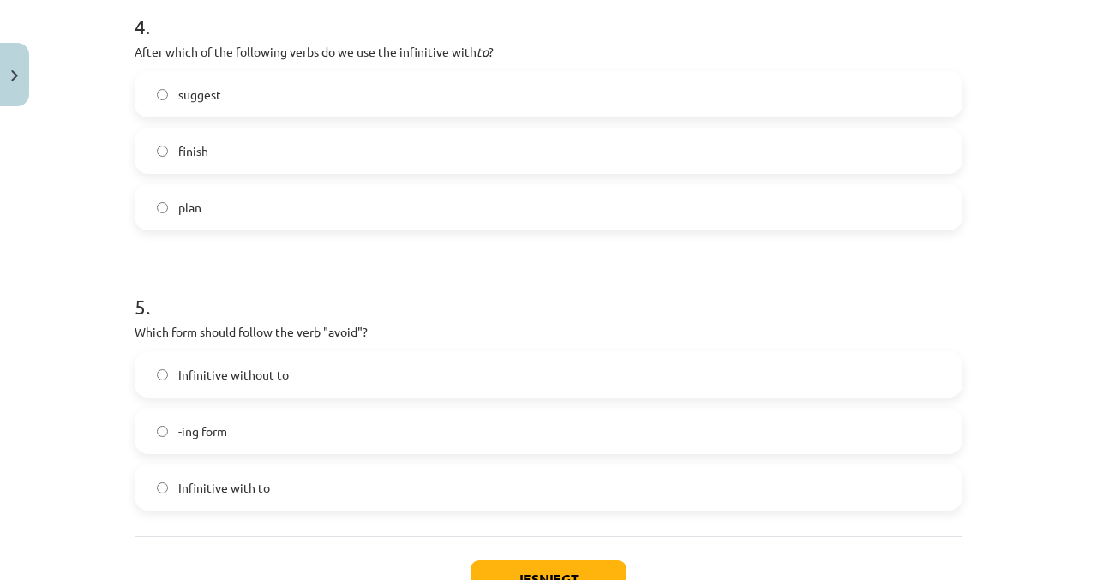
scroll to position [1198, 0]
click at [339, 212] on label "plan" at bounding box center [548, 206] width 825 height 43
click at [501, 415] on label "-ing form" at bounding box center [548, 430] width 825 height 43
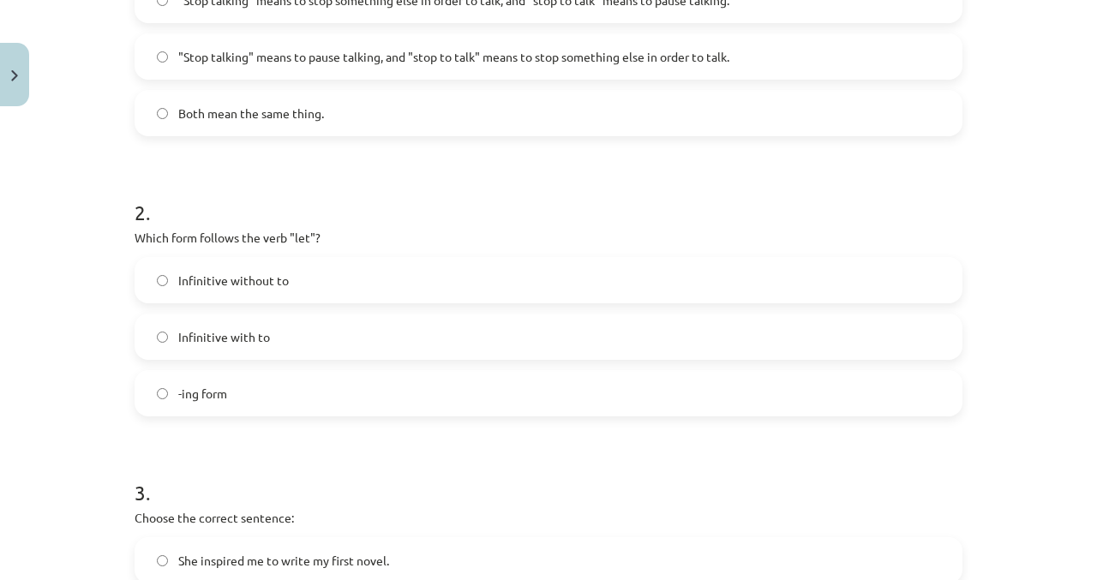
scroll to position [446, 0]
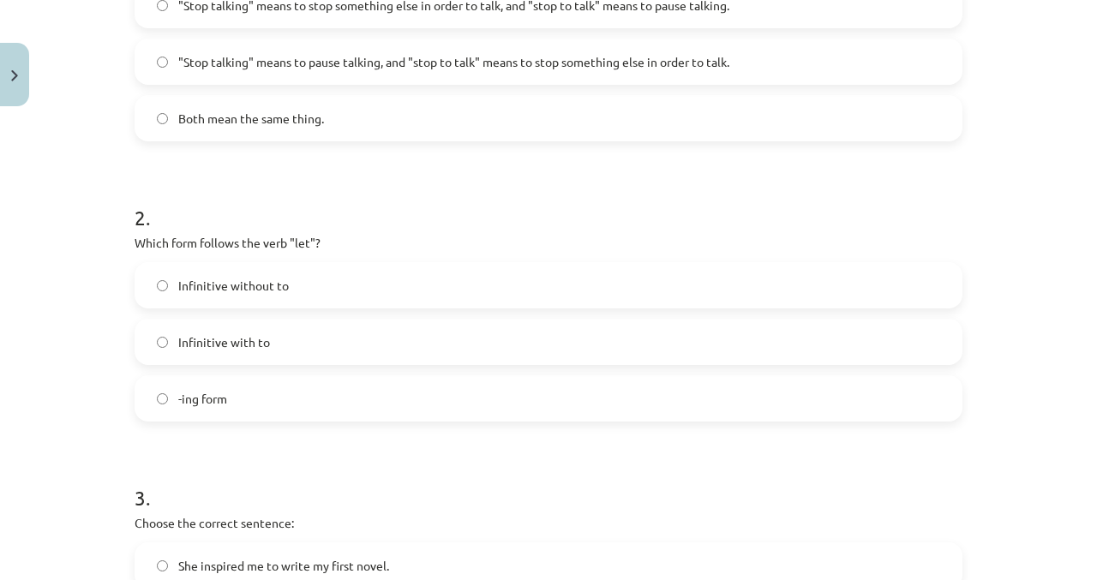
click at [237, 280] on span "Infinitive without to" at bounding box center [233, 286] width 111 height 18
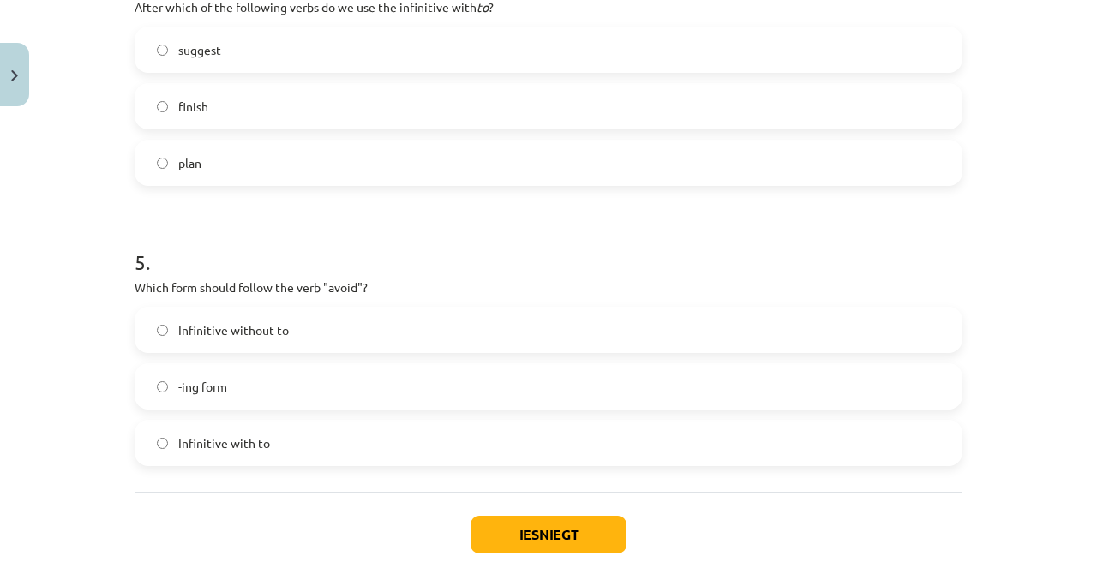
scroll to position [1253, 0]
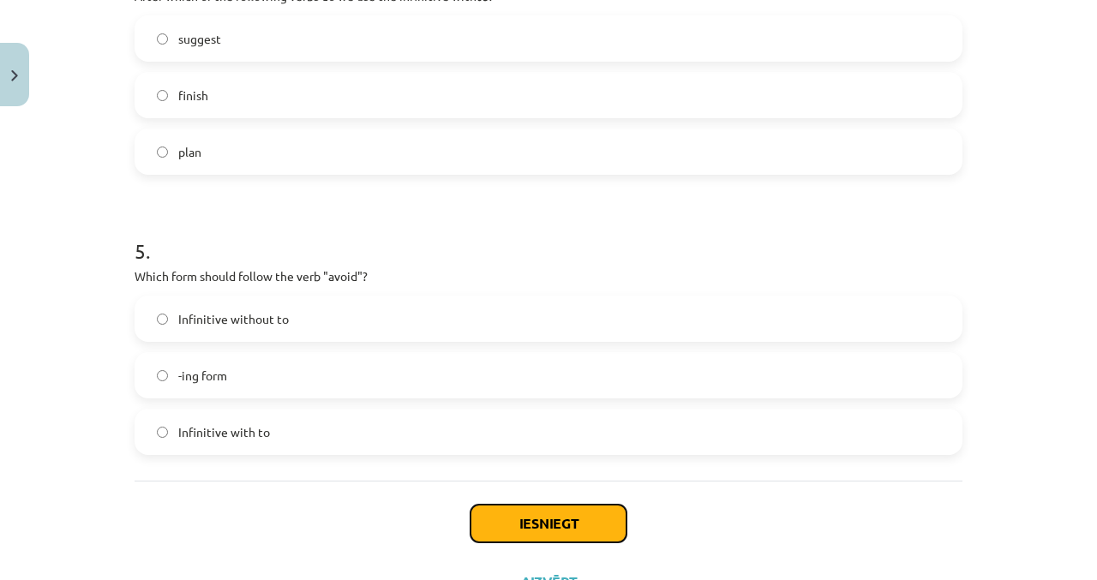
click at [567, 529] on button "Iesniegt" at bounding box center [549, 524] width 156 height 38
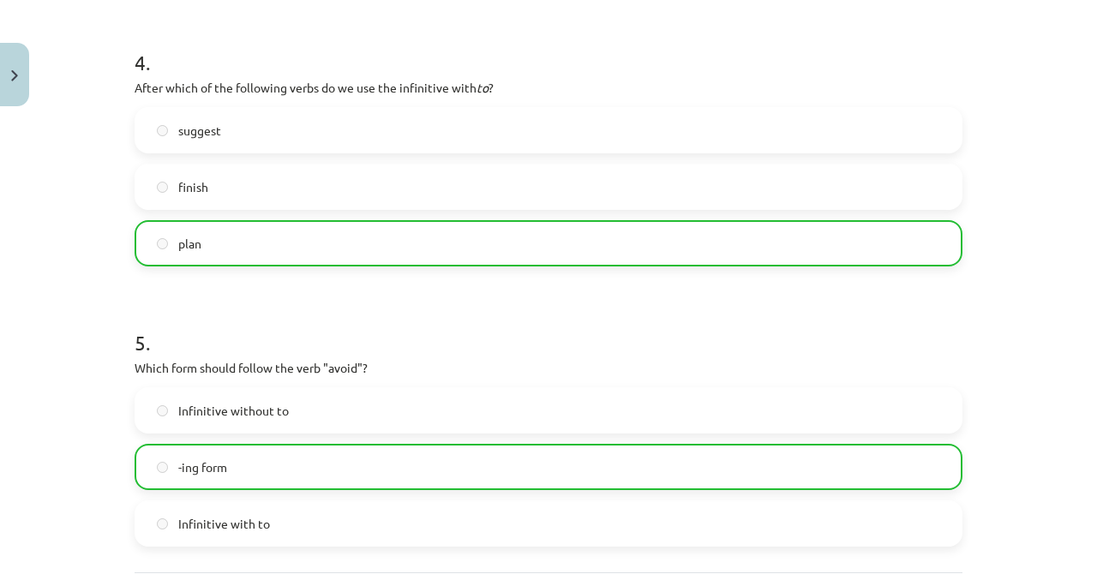
scroll to position [1307, 0]
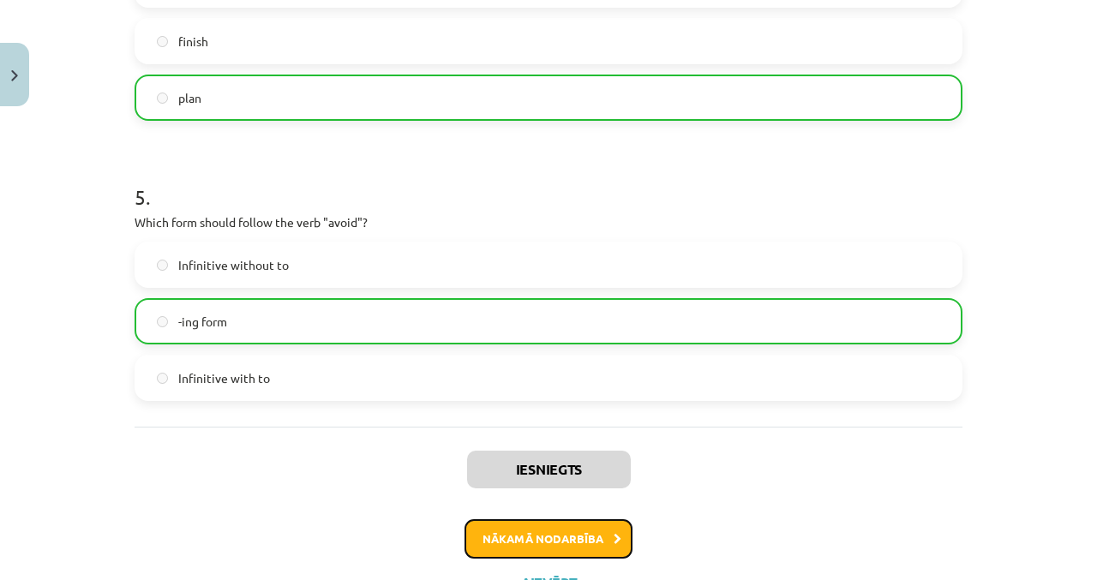
click at [512, 534] on button "Nākamā nodarbība" at bounding box center [549, 538] width 168 height 39
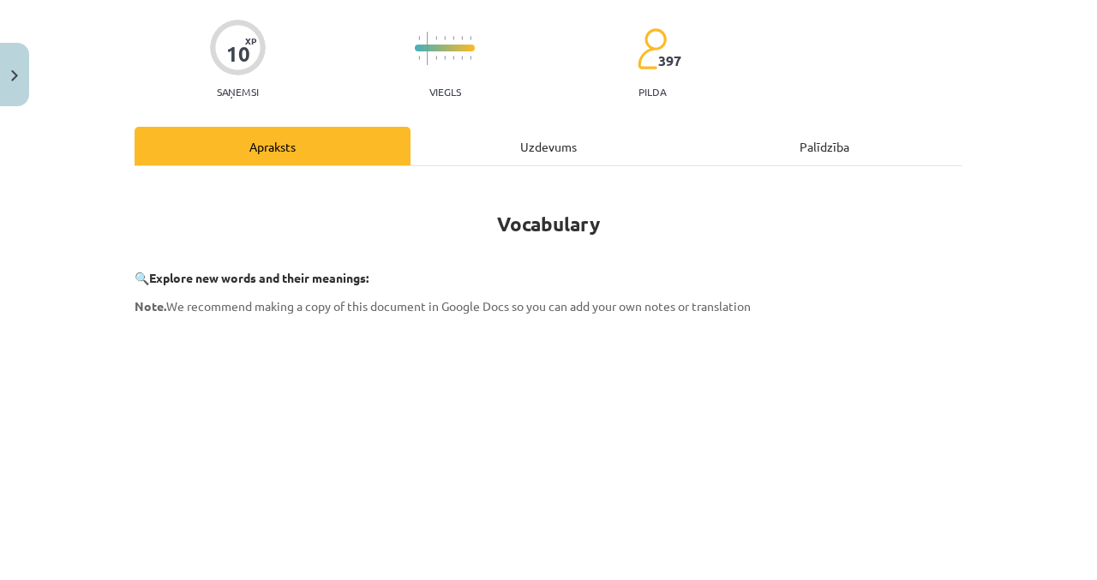
scroll to position [43, 0]
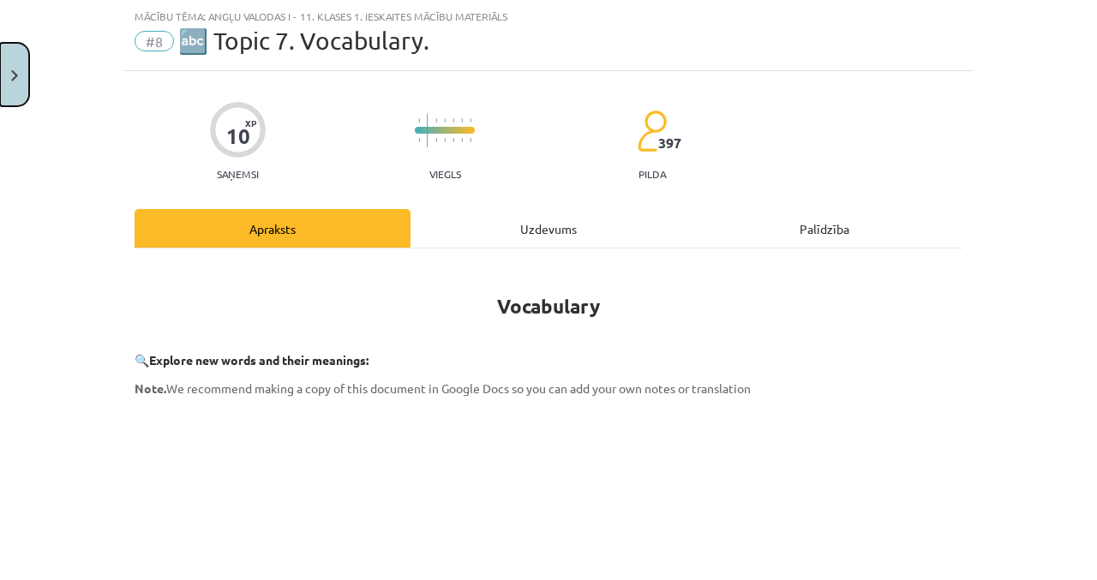
click at [22, 81] on button "Close" at bounding box center [14, 74] width 29 height 63
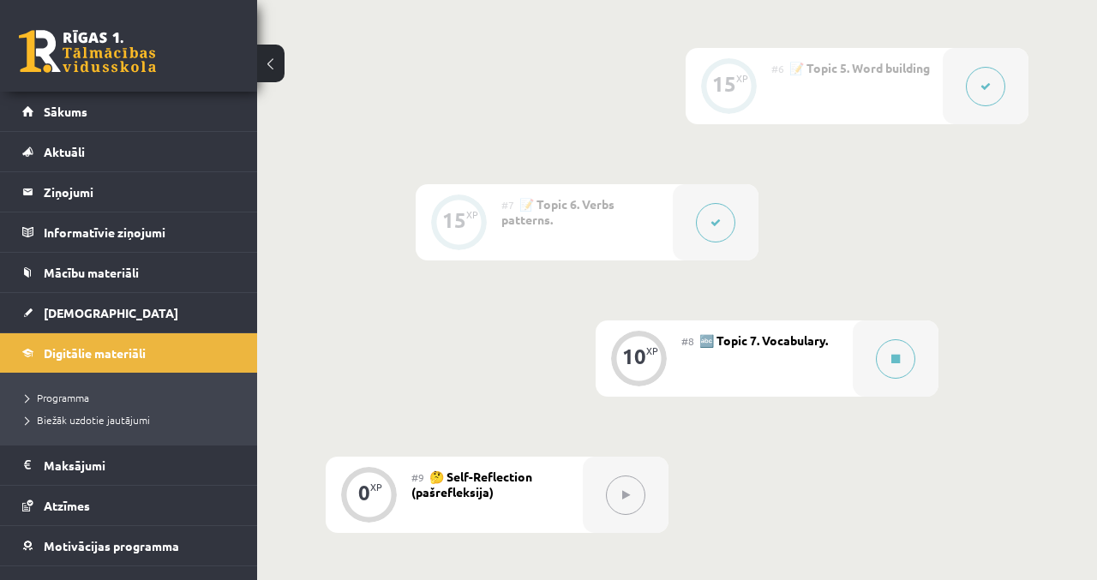
scroll to position [1146, 0]
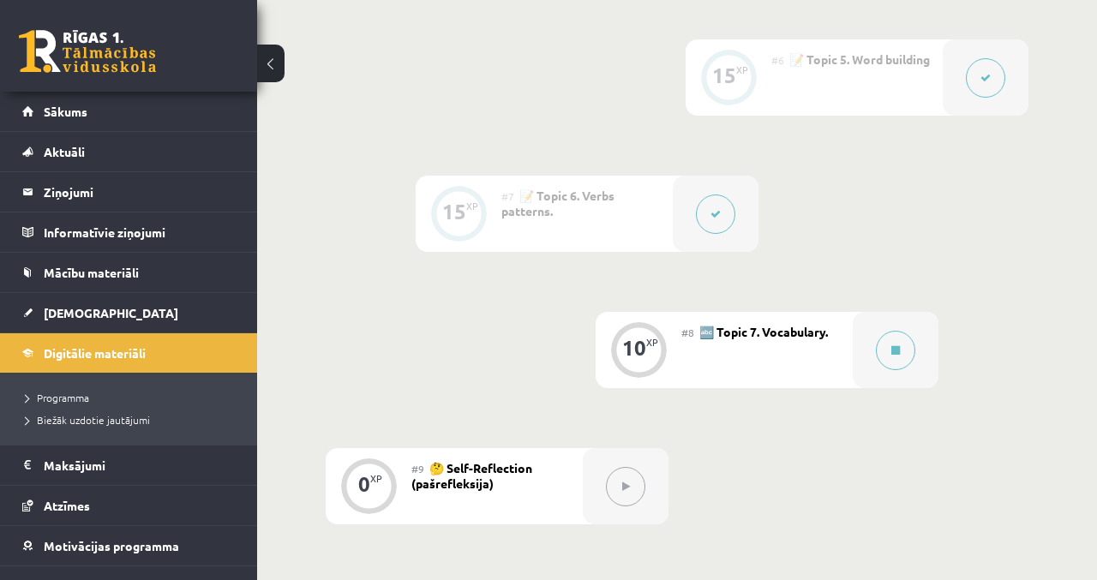
click at [907, 343] on button at bounding box center [895, 350] width 39 height 39
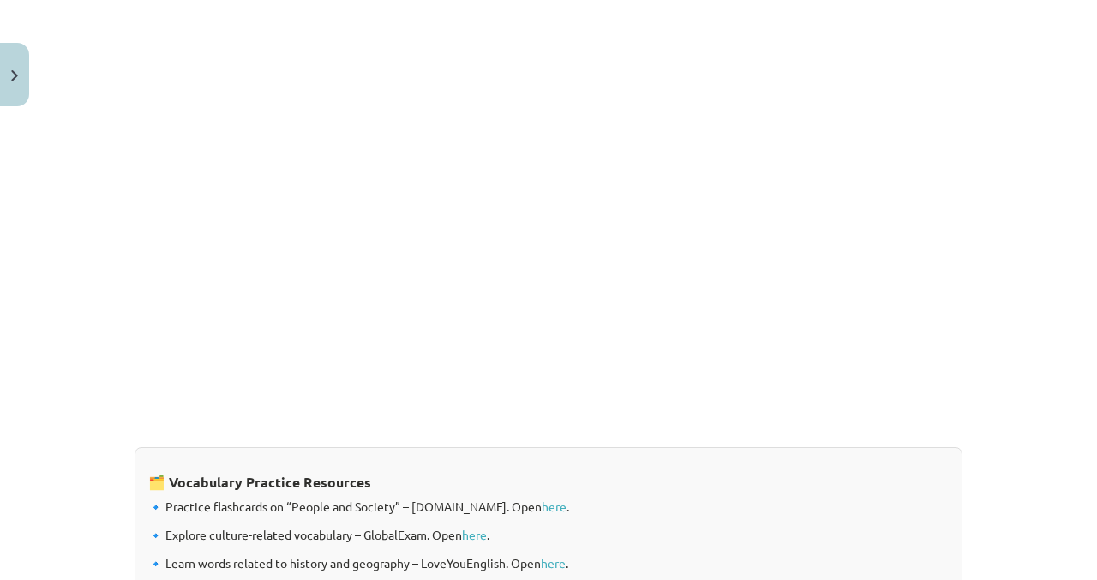
scroll to position [1183, 0]
click at [1032, 118] on div "Mācību tēma: Angļu valodas i - 11. klases 1. ieskaites mācību materiāls #8 🔤 To…" at bounding box center [548, 290] width 1097 height 580
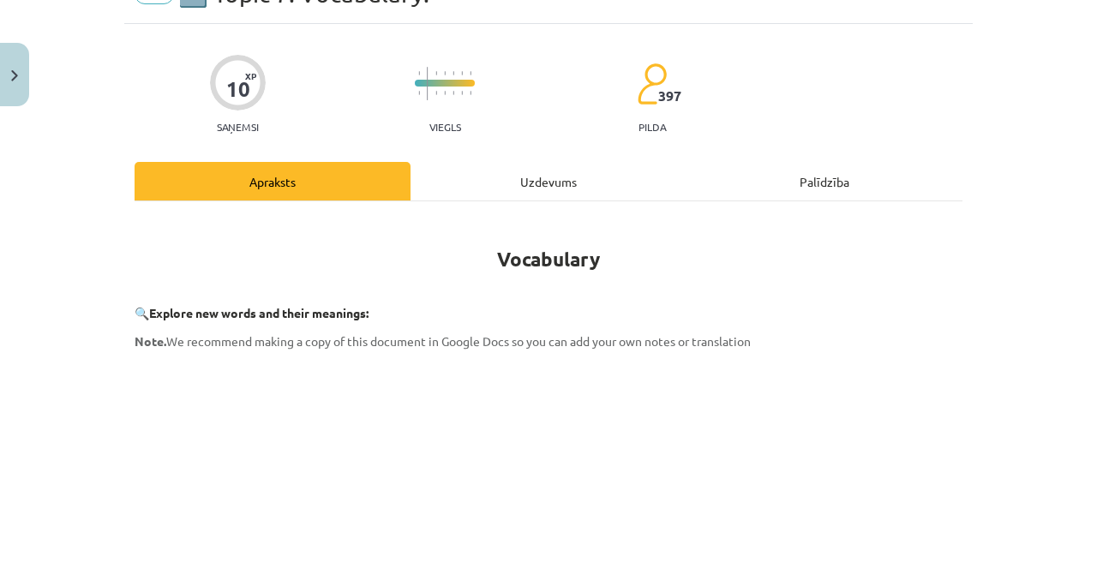
scroll to position [0, 0]
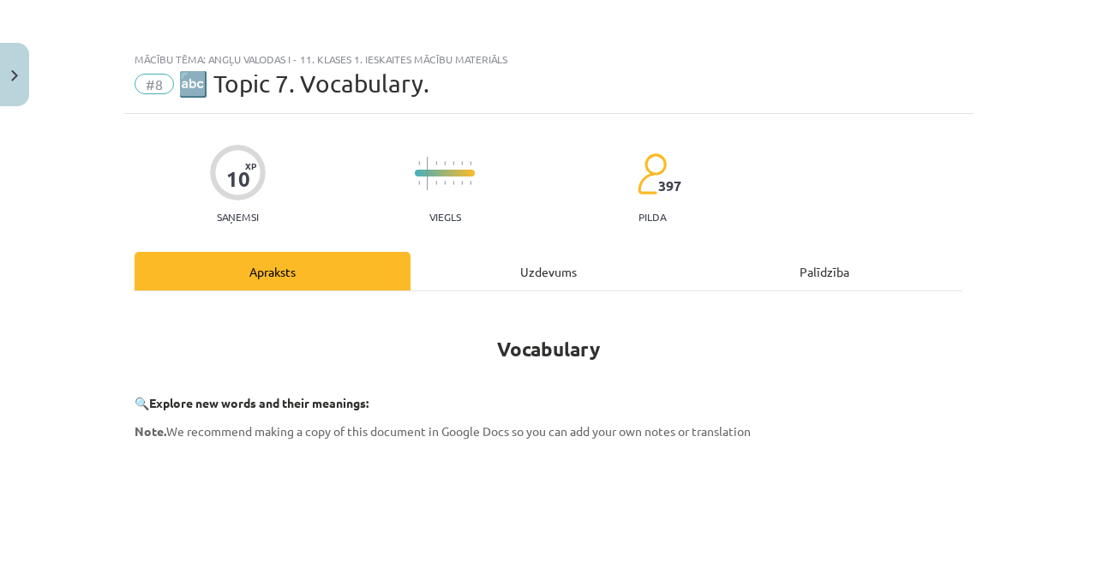
click at [586, 261] on div "Uzdevums" at bounding box center [549, 271] width 276 height 39
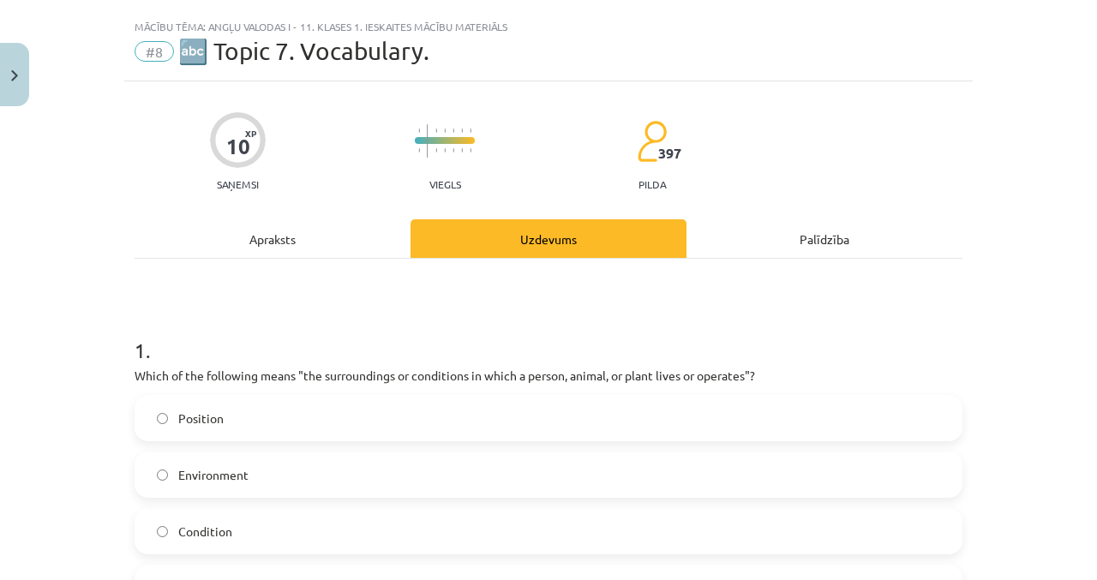
scroll to position [43, 0]
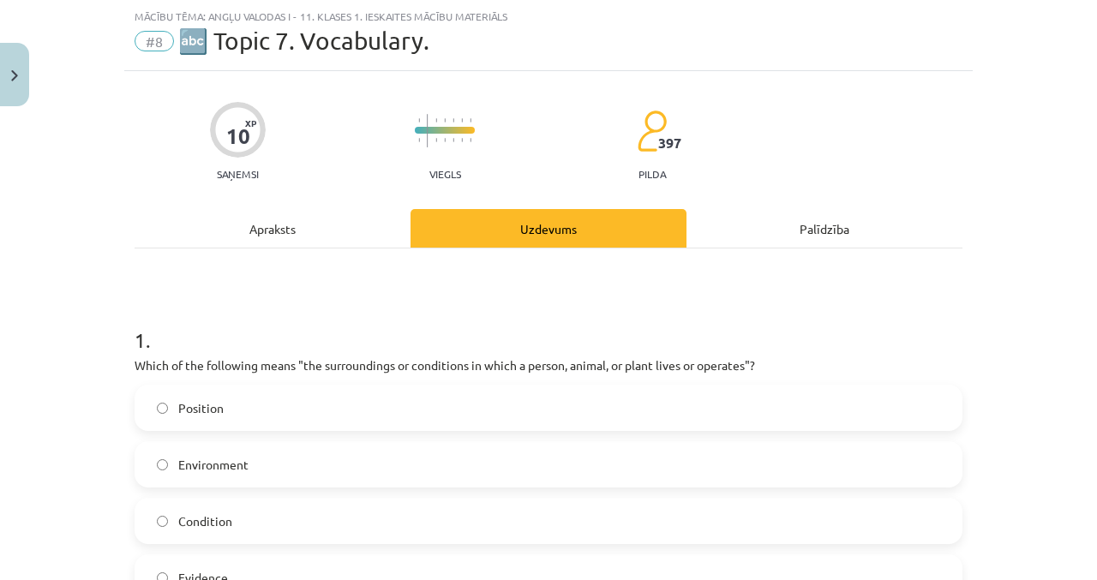
click at [332, 218] on div "Apraksts" at bounding box center [273, 228] width 276 height 39
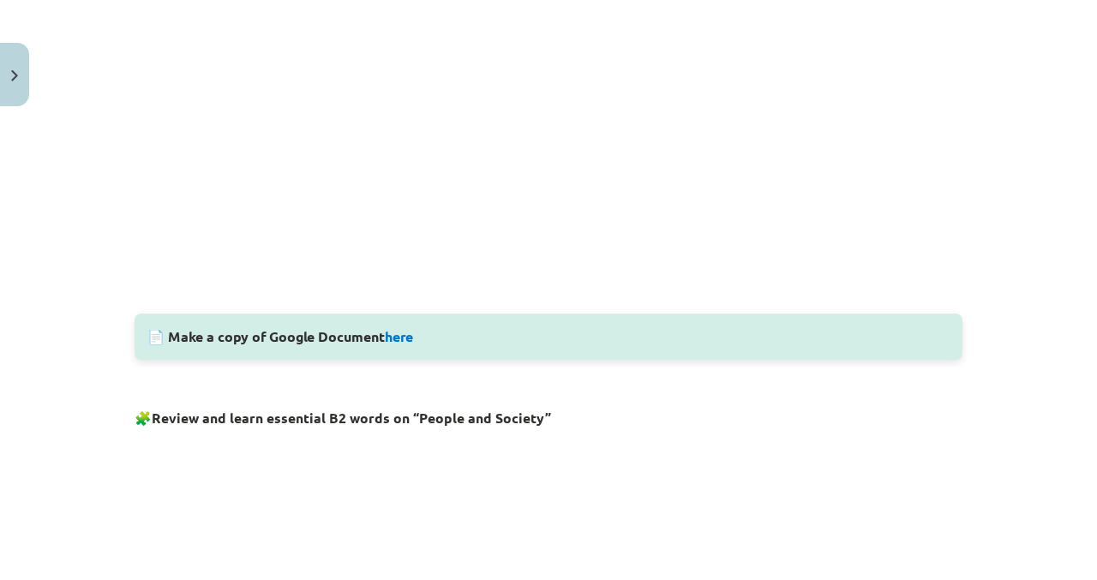
scroll to position [638, 0]
click at [988, 227] on div "Mācību tēma: Angļu valodas i - 11. klases 1. ieskaites mācību materiāls #8 🔤 To…" at bounding box center [548, 290] width 1097 height 580
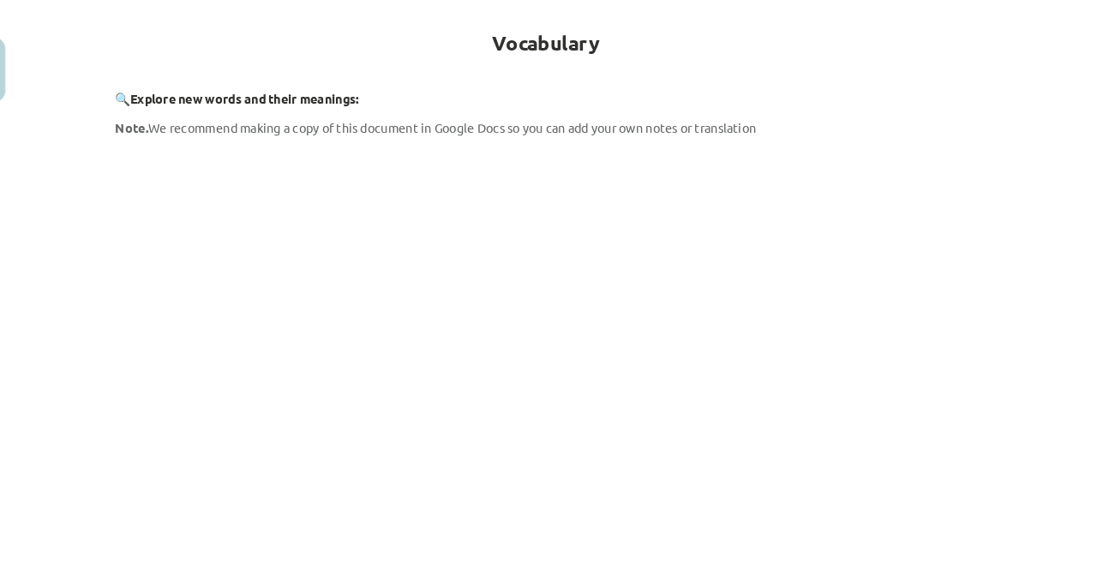
scroll to position [1149, 0]
click at [1011, 446] on div "Mācību tēma: Angļu valodas i - 11. klases 1. ieskaites mācību materiāls #8 🔤 To…" at bounding box center [548, 290] width 1097 height 580
click at [1006, 432] on div "Mācību tēma: Angļu valodas i - 11. klases 1. ieskaites mācību materiāls #8 🔤 To…" at bounding box center [548, 290] width 1097 height 580
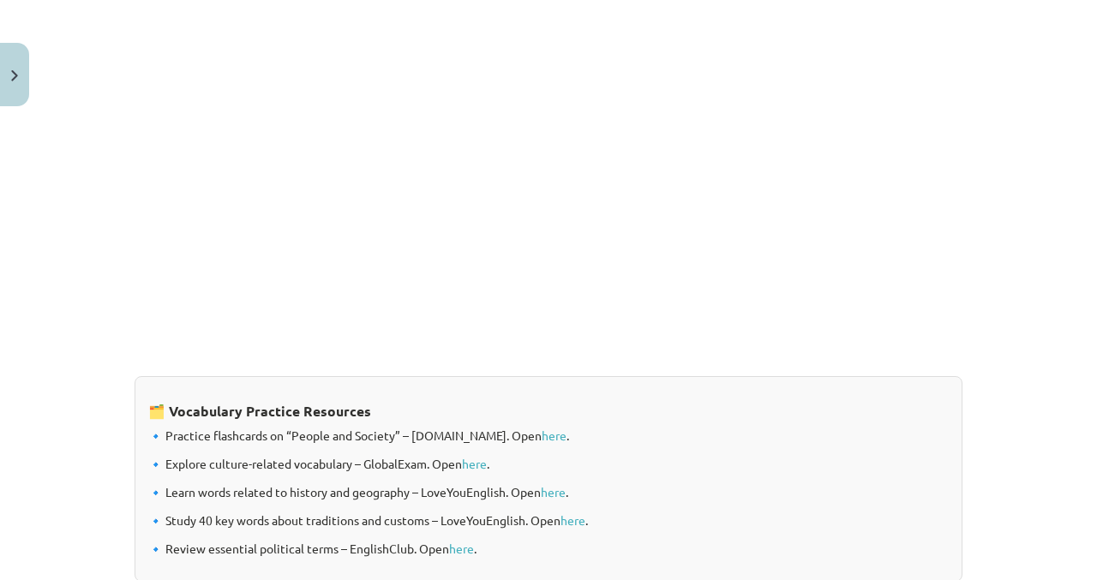
scroll to position [1369, 0]
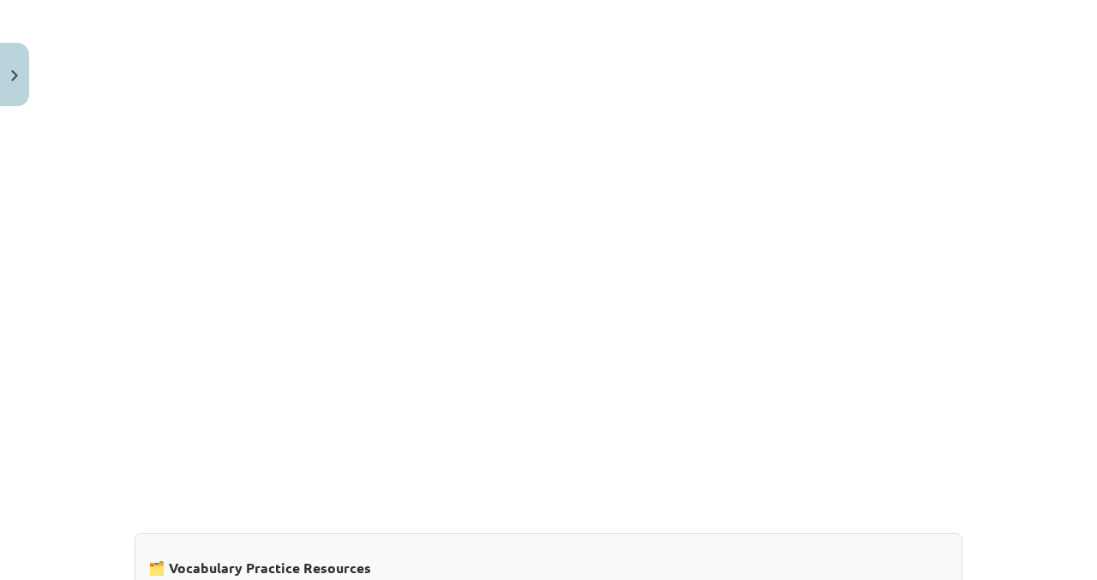
click at [998, 169] on div "Mācību tēma: Angļu valodas i - 11. klases 1. ieskaites mācību materiāls #8 🔤 To…" at bounding box center [548, 290] width 1097 height 580
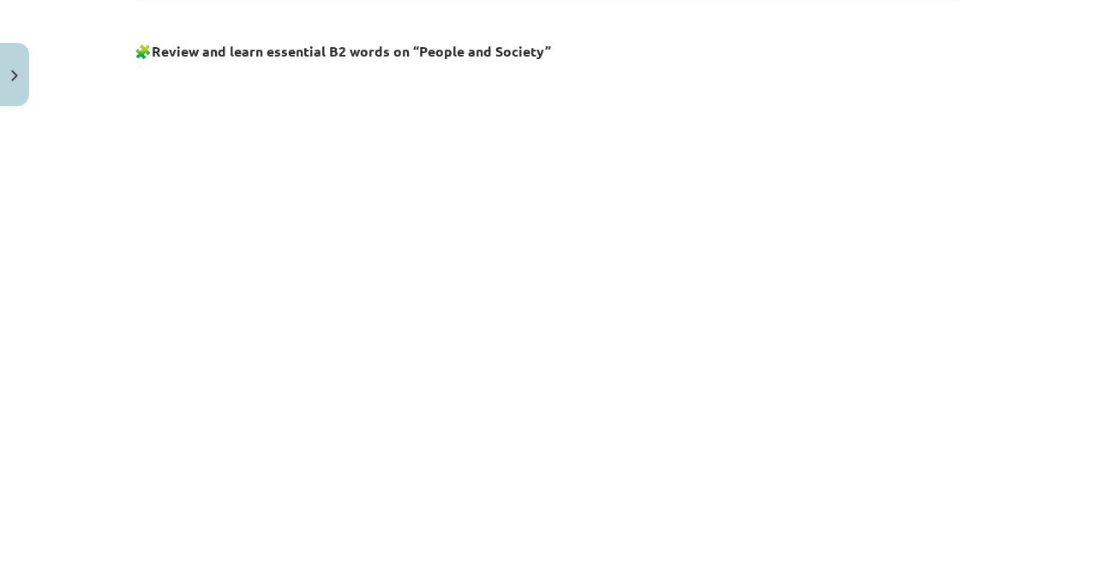
click at [971, 365] on div "10 XP Saņemsi Viegls 397 pilda Apraksts Uzdevums Palīdzība Vocabulary 🔍 Explore…" at bounding box center [548, 42] width 849 height 1868
click at [970, 393] on div "10 XP Saņemsi Viegls 397 pilda Apraksts Uzdevums Palīdzība Vocabulary 🔍 Explore…" at bounding box center [548, 42] width 849 height 1868
click at [966, 406] on div "10 XP Saņemsi Viegls 397 pilda Apraksts Uzdevums Palīdzība Vocabulary 🔍 Explore…" at bounding box center [548, 42] width 849 height 1868
click at [964, 413] on div "10 XP Saņemsi Viegls 397 pilda Apraksts Uzdevums Palīdzība Vocabulary 🔍 Explore…" at bounding box center [548, 42] width 849 height 1868
click at [975, 415] on div "Mācību tēma: Angļu valodas i - 11. klases 1. ieskaites mācību materiāls #8 🔤 To…" at bounding box center [548, 290] width 1097 height 580
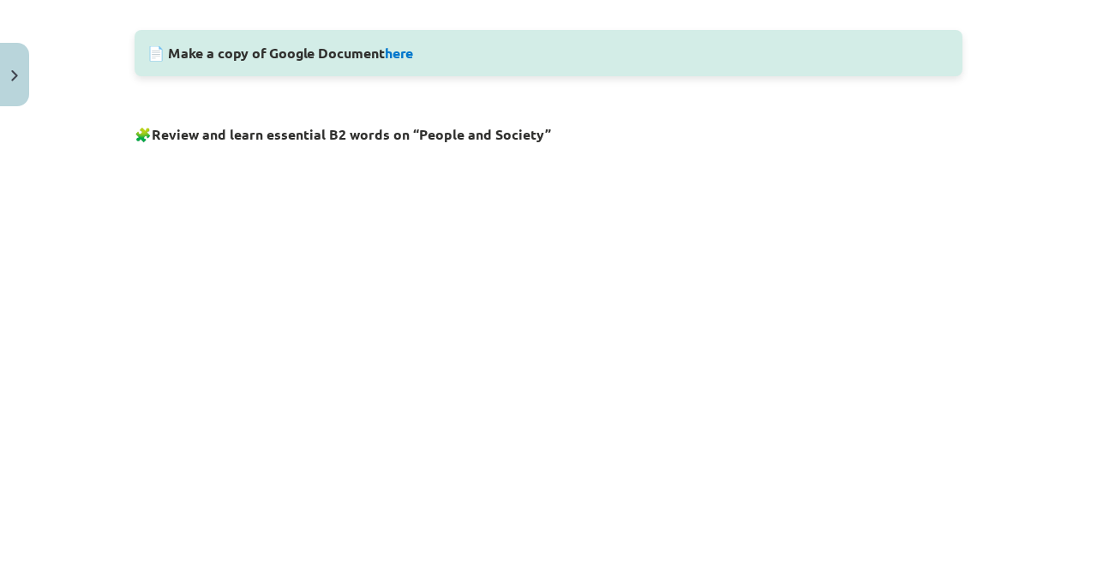
scroll to position [864, 0]
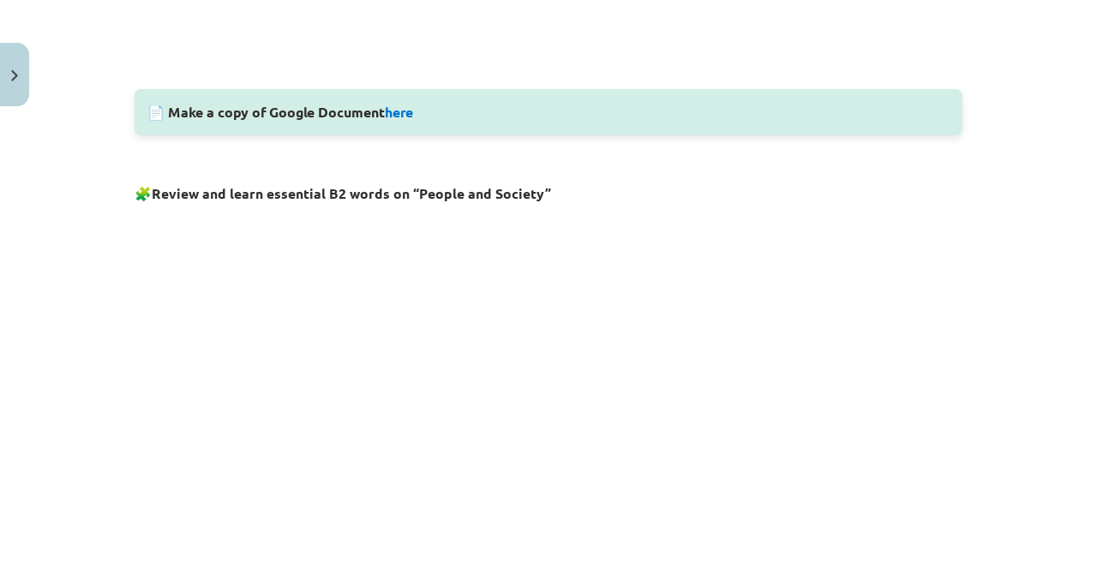
click at [979, 259] on div "Mācību tēma: Angļu valodas i - 11. klases 1. ieskaites mācību materiāls #8 🔤 To…" at bounding box center [548, 290] width 1097 height 580
click at [975, 302] on div "Mācību tēma: Angļu valodas i - 11. klases 1. ieskaites mācību materiāls #8 🔤 To…" at bounding box center [548, 290] width 1097 height 580
click at [1012, 213] on div "Mācību tēma: Angļu valodas i - 11. klases 1. ieskaites mācību materiāls #8 🔤 To…" at bounding box center [548, 290] width 1097 height 580
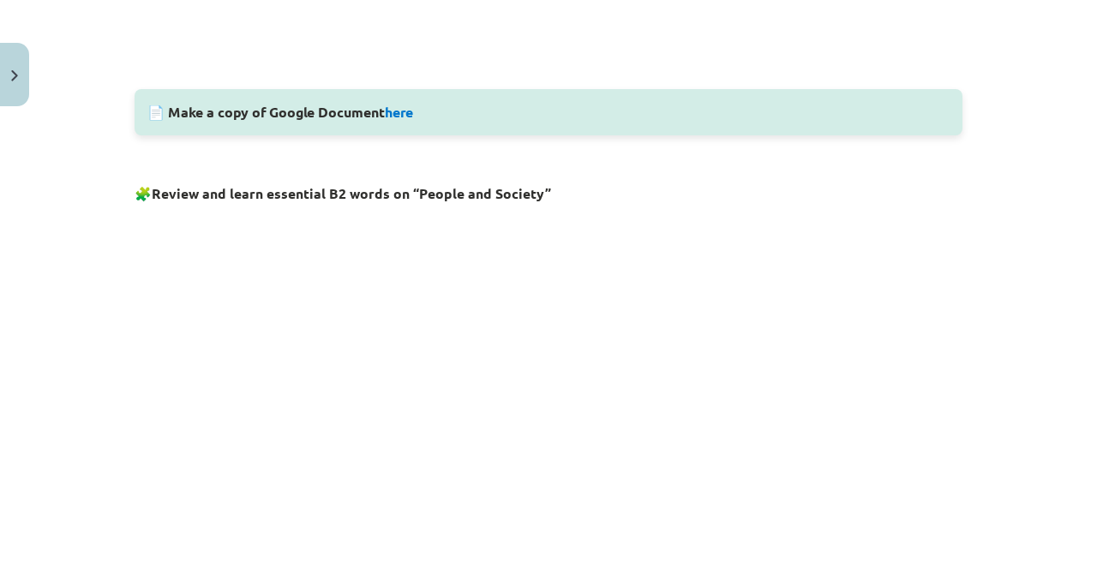
click at [1048, 159] on div "Mācību tēma: Angļu valodas i - 11. klases 1. ieskaites mācību materiāls #8 🔤 To…" at bounding box center [548, 290] width 1097 height 580
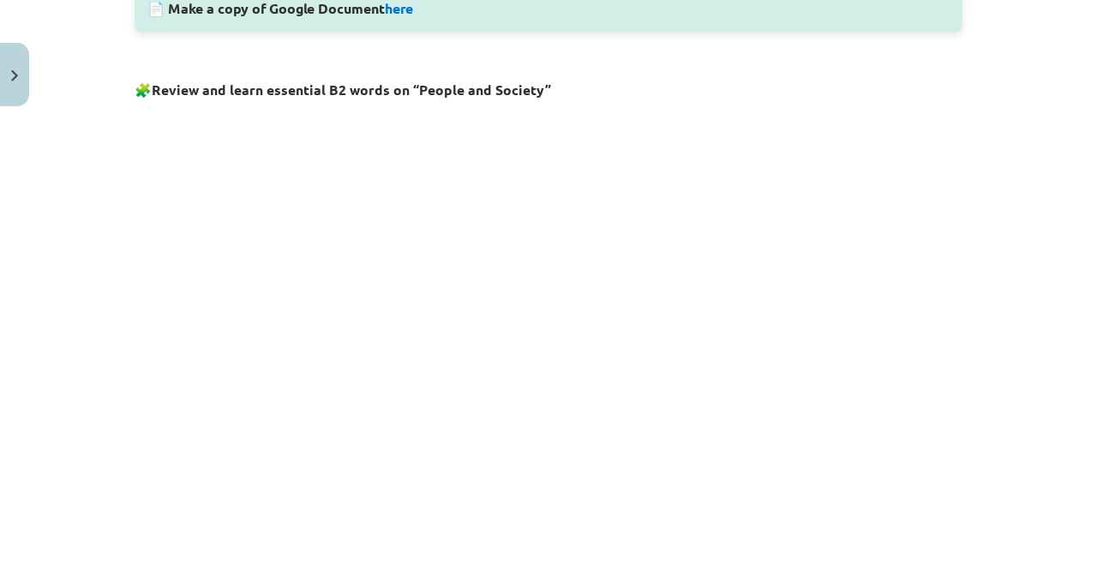
scroll to position [1051, 0]
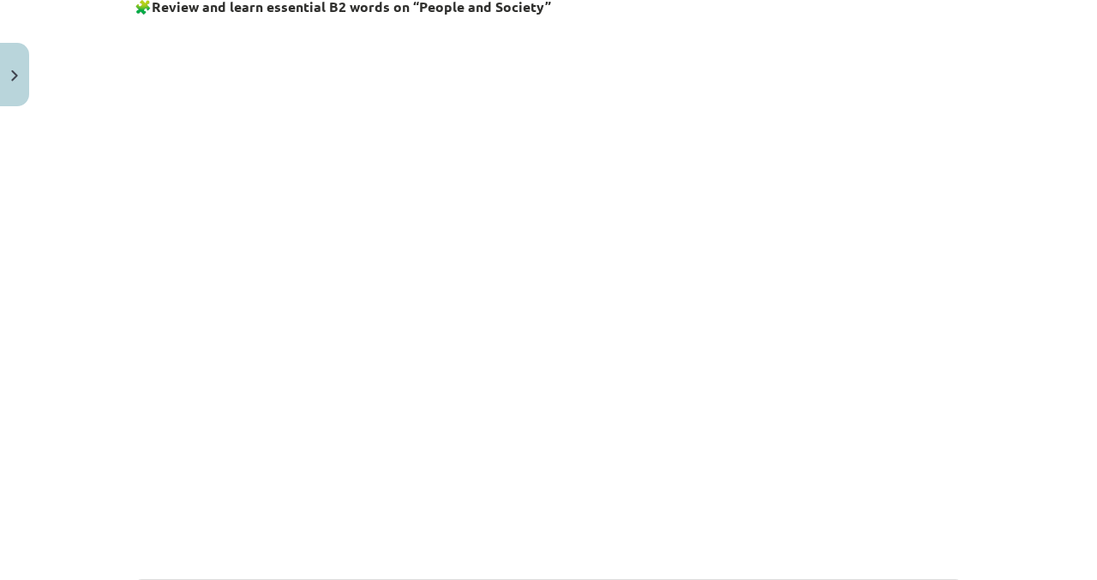
click at [982, 213] on div "Mācību tēma: Angļu valodas i - 11. klases 1. ieskaites mācību materiāls #8 🔤 To…" at bounding box center [548, 290] width 1097 height 580
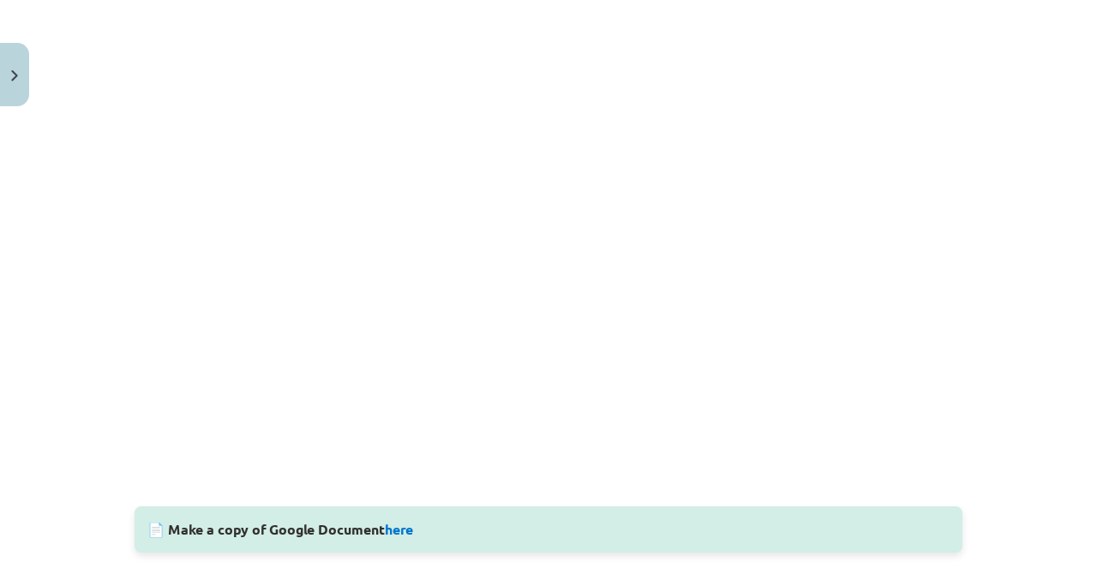
scroll to position [447, 0]
click at [410, 532] on link "here" at bounding box center [399, 528] width 28 height 18
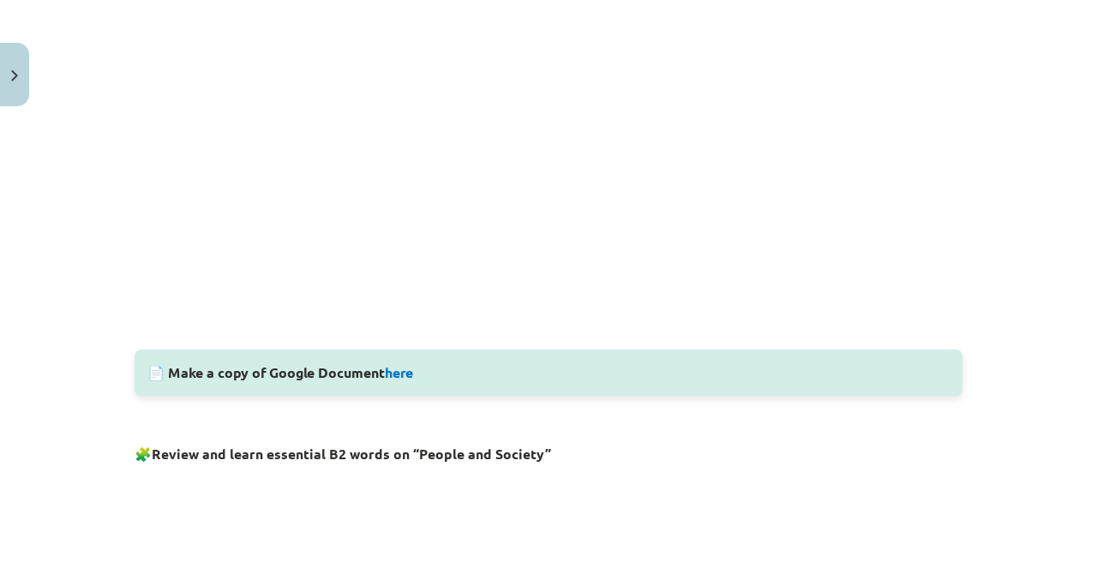
scroll to position [0, 0]
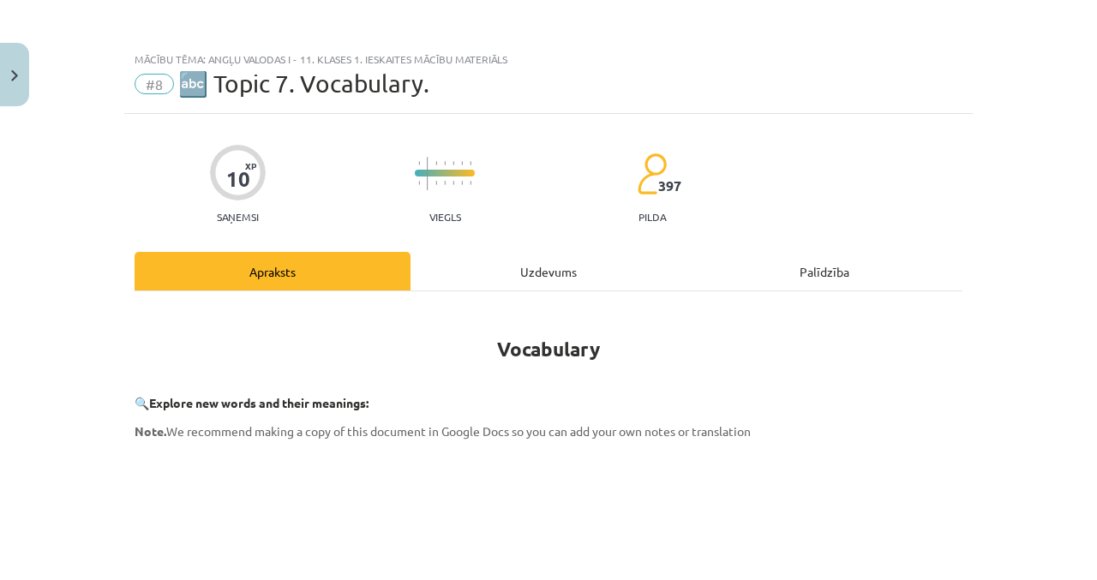
click at [602, 265] on div "Uzdevums" at bounding box center [549, 271] width 276 height 39
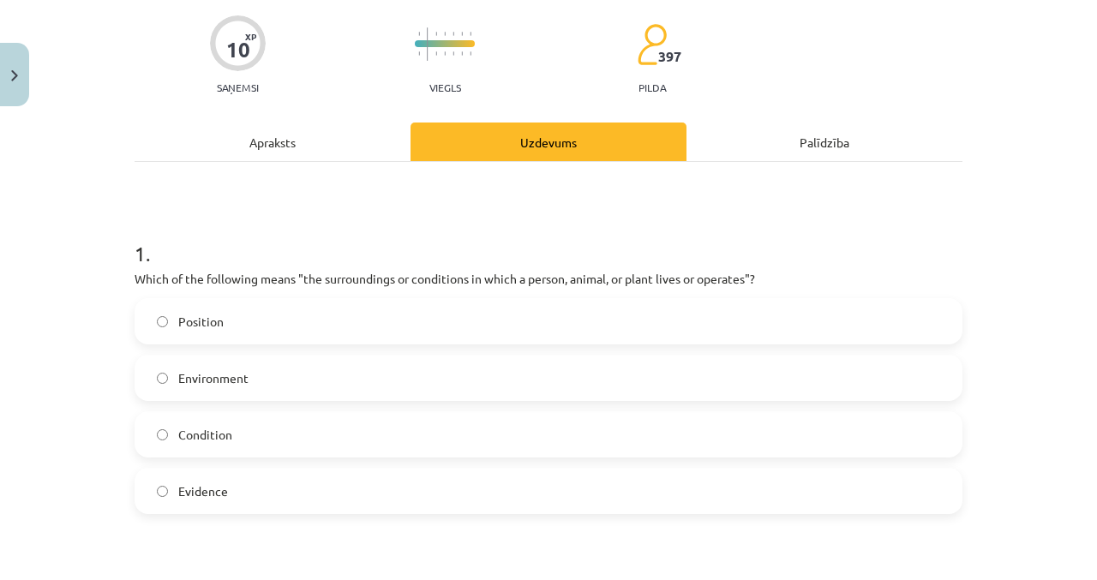
scroll to position [130, 0]
click at [327, 159] on div "Apraksts" at bounding box center [273, 141] width 276 height 39
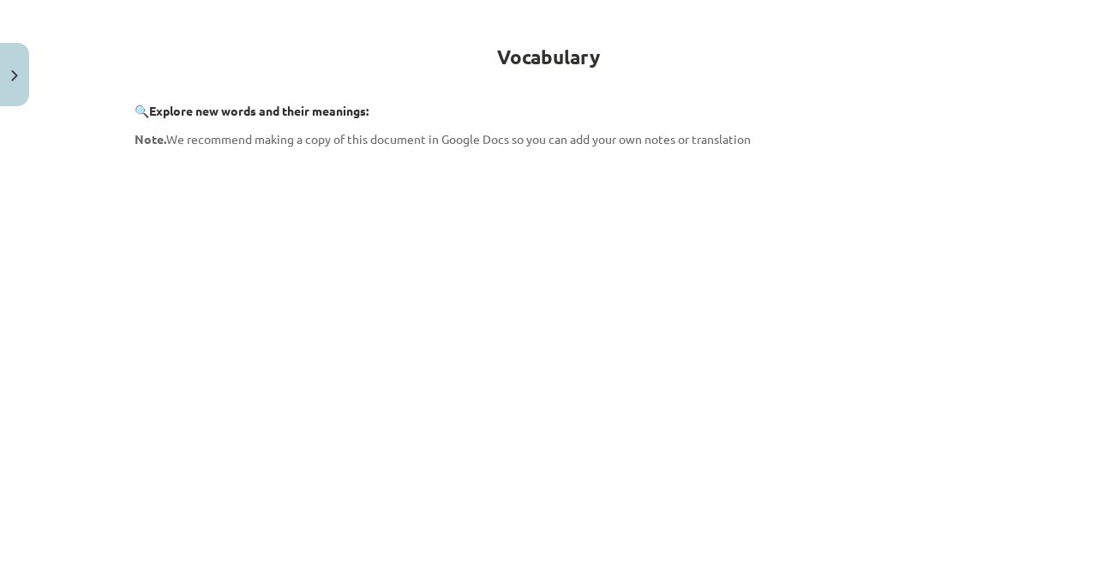
scroll to position [413, 0]
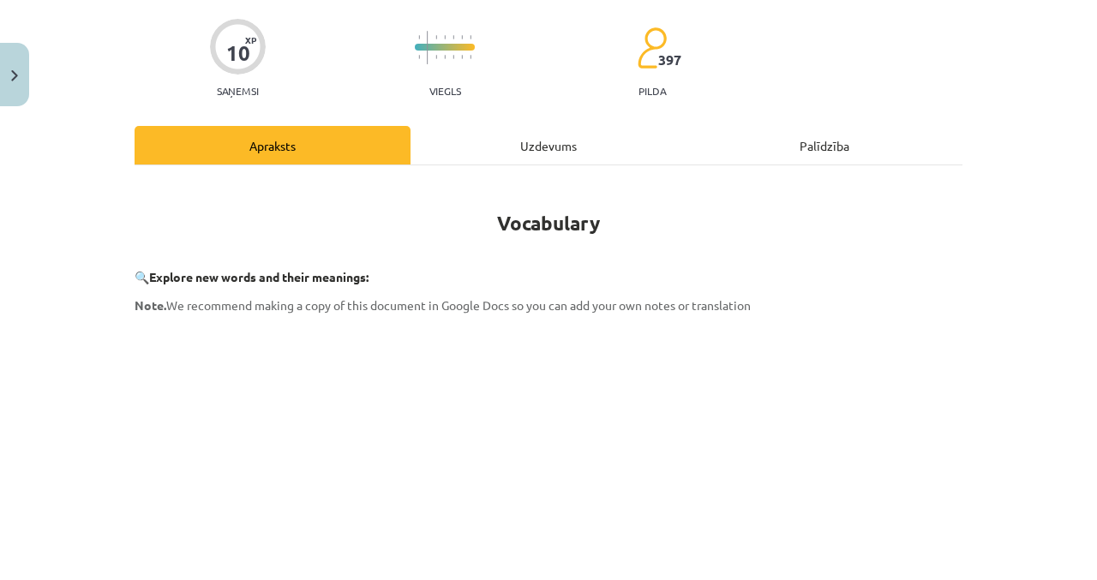
click at [600, 151] on div "Uzdevums" at bounding box center [549, 145] width 276 height 39
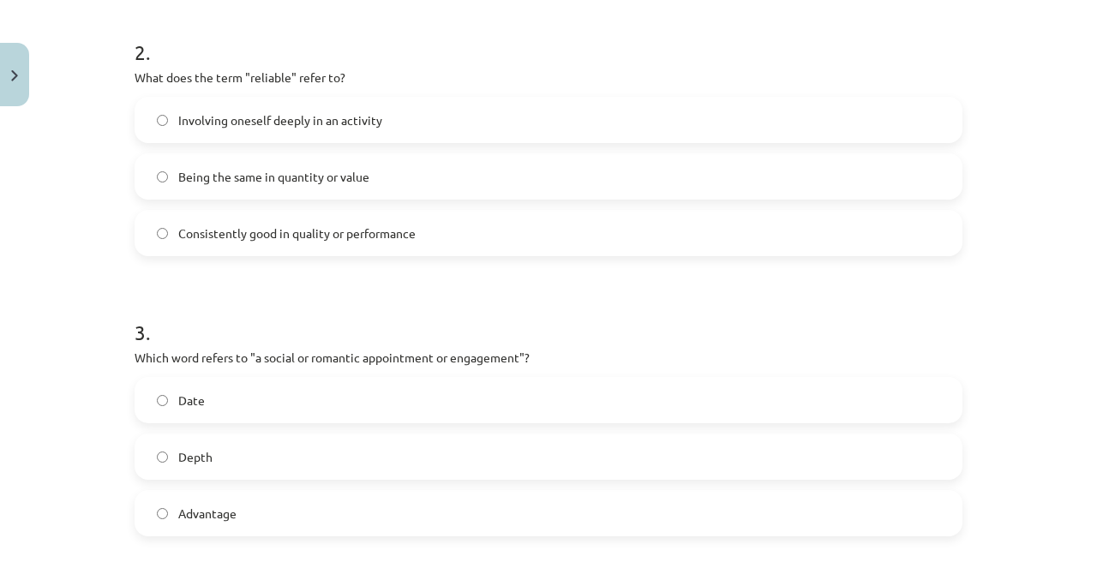
scroll to position [0, 0]
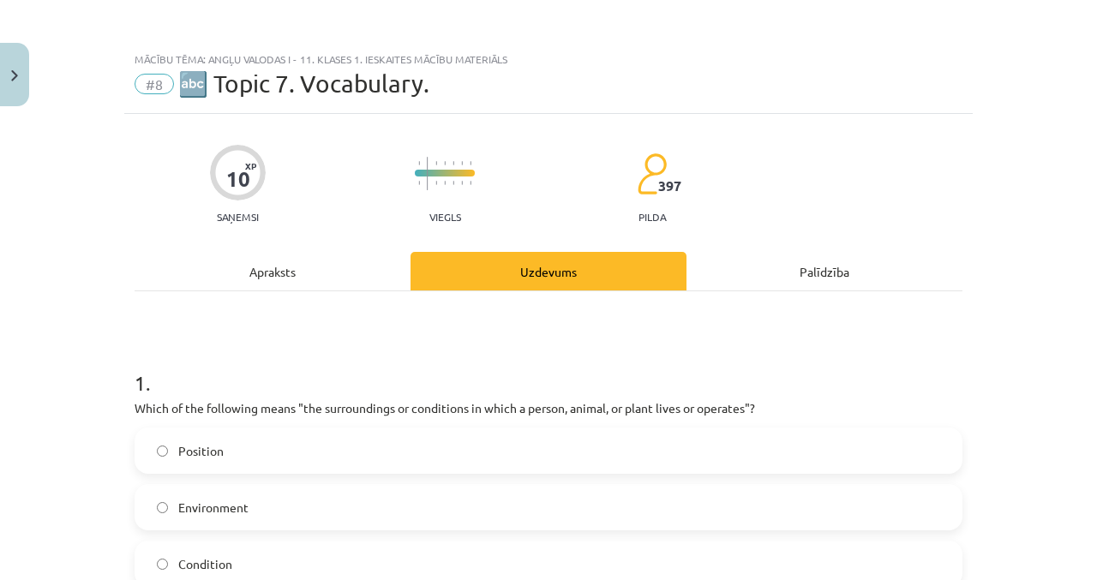
click at [326, 282] on div "Apraksts" at bounding box center [273, 271] width 276 height 39
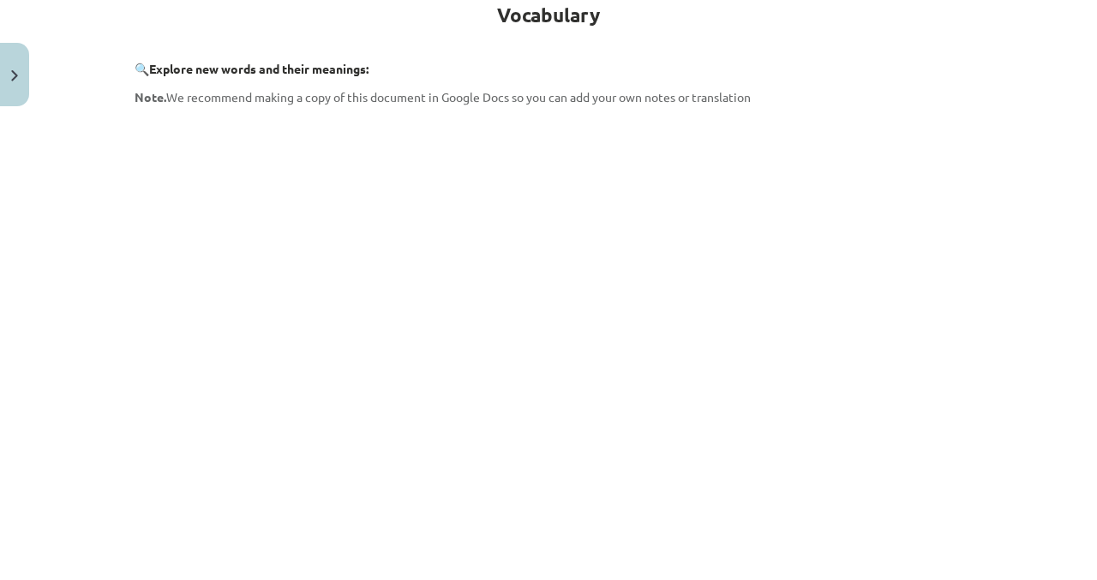
scroll to position [353, 0]
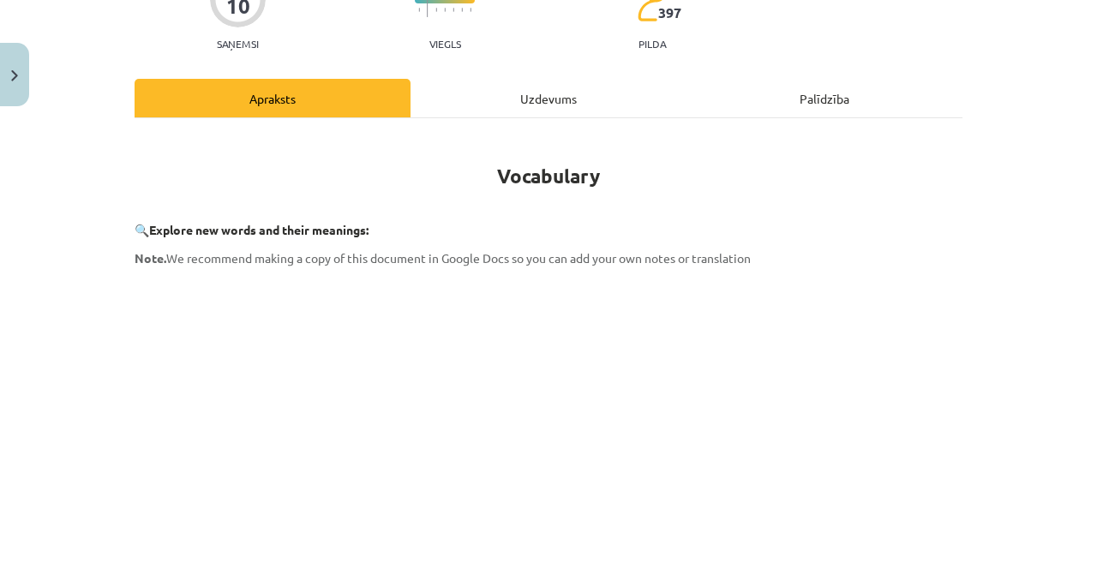
click at [609, 108] on div "Uzdevums" at bounding box center [549, 98] width 276 height 39
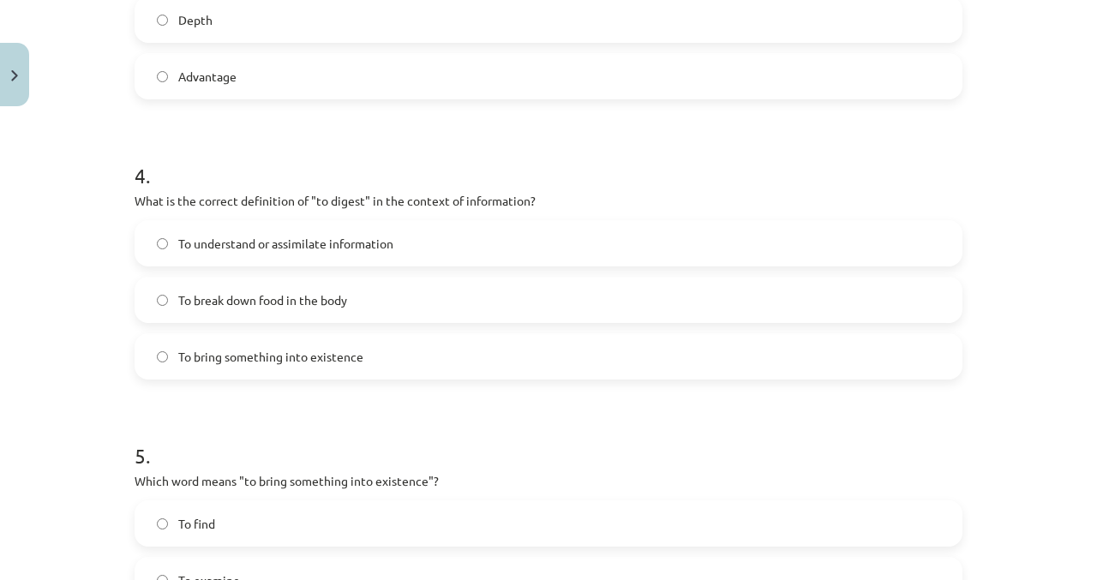
scroll to position [1310, 0]
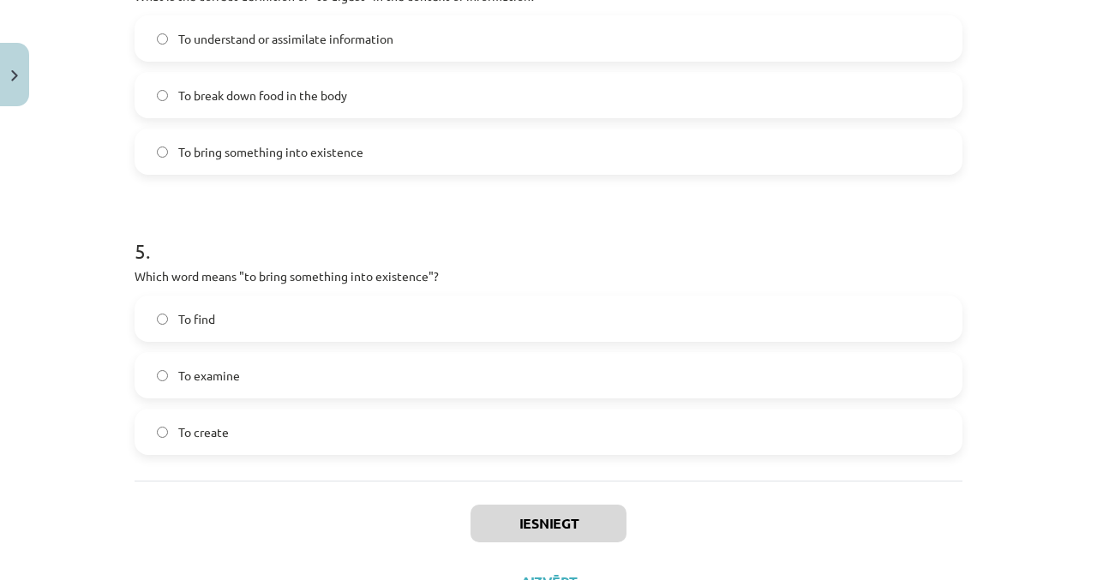
click at [365, 434] on label "To create" at bounding box center [548, 432] width 825 height 43
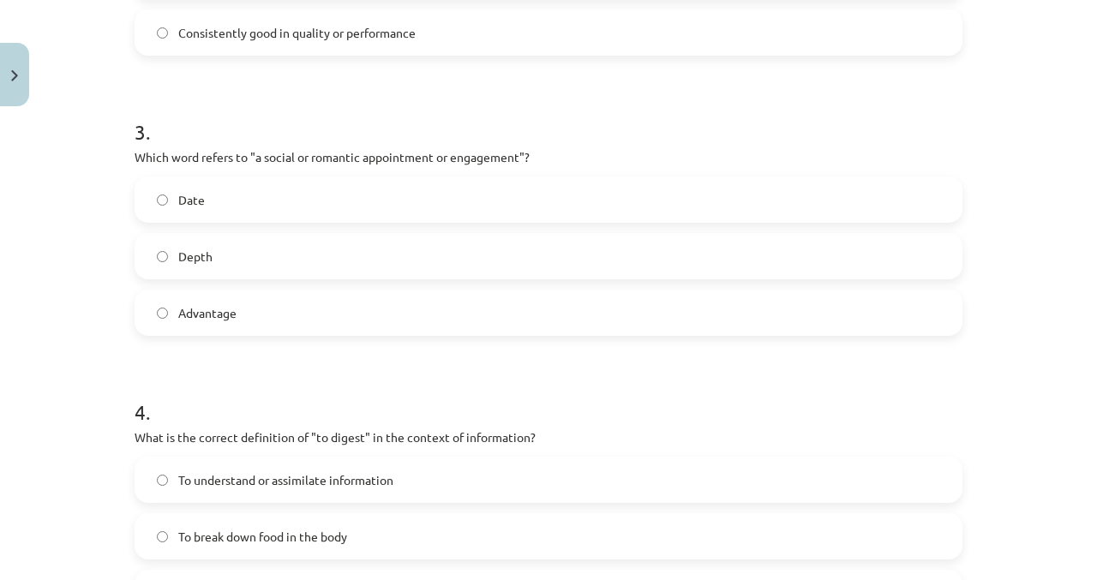
scroll to position [0, 0]
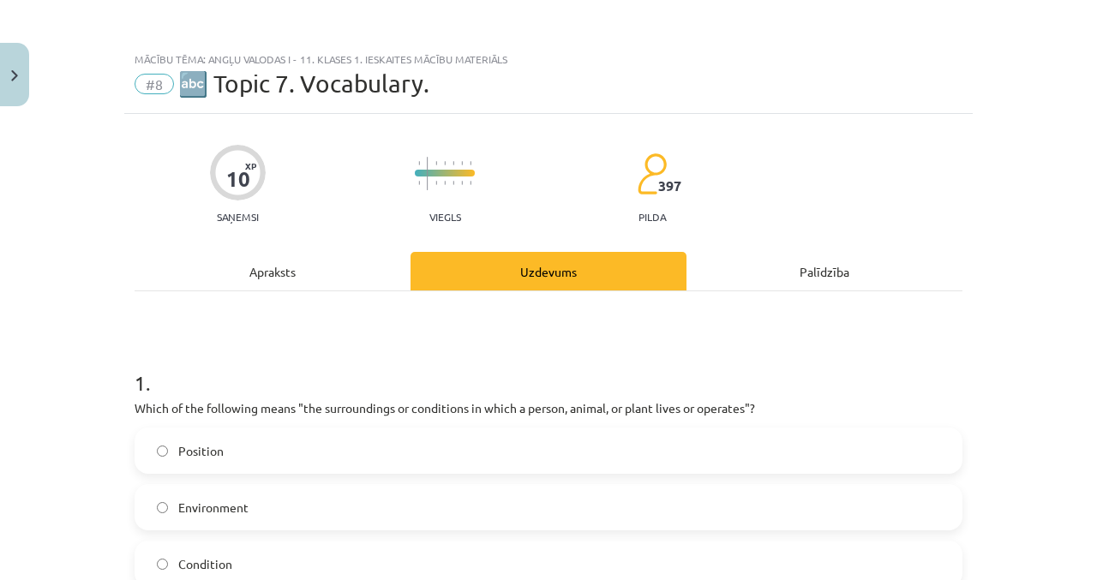
click at [355, 289] on div "Apraksts" at bounding box center [273, 271] width 276 height 39
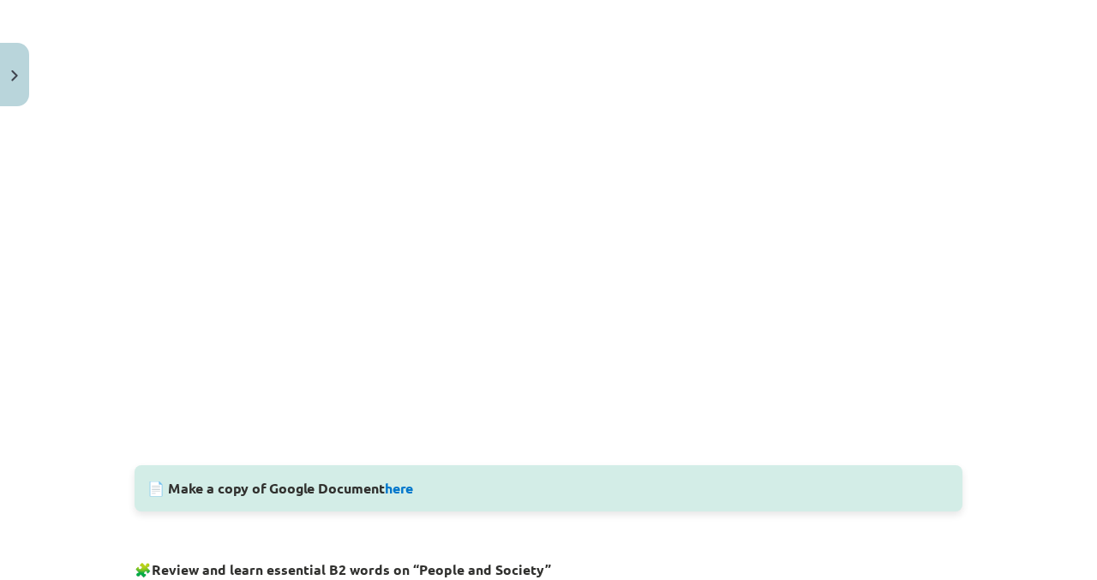
scroll to position [477, 0]
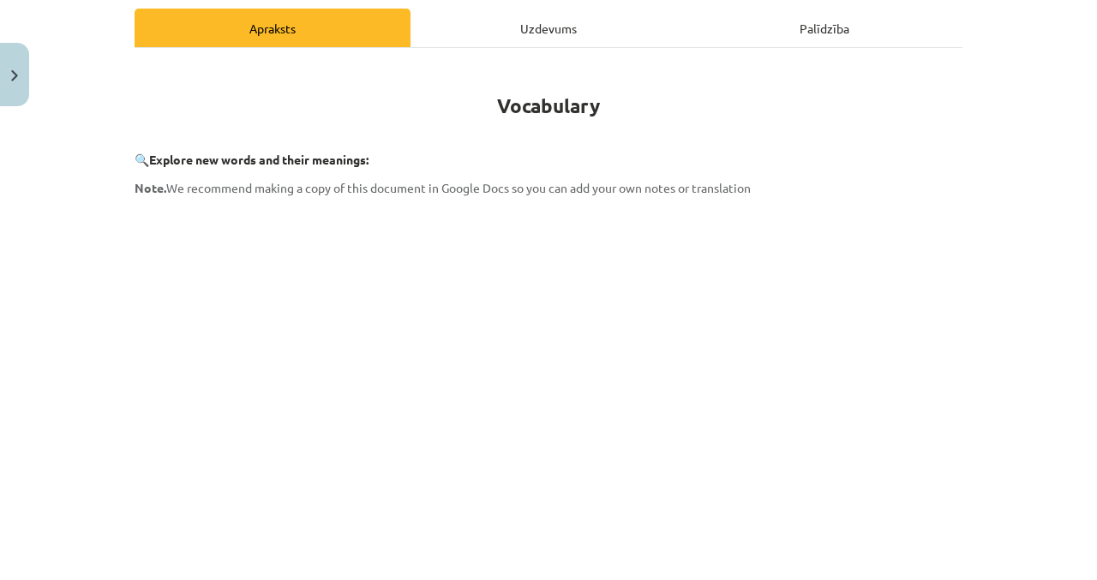
click at [592, 38] on div "Uzdevums" at bounding box center [549, 28] width 276 height 39
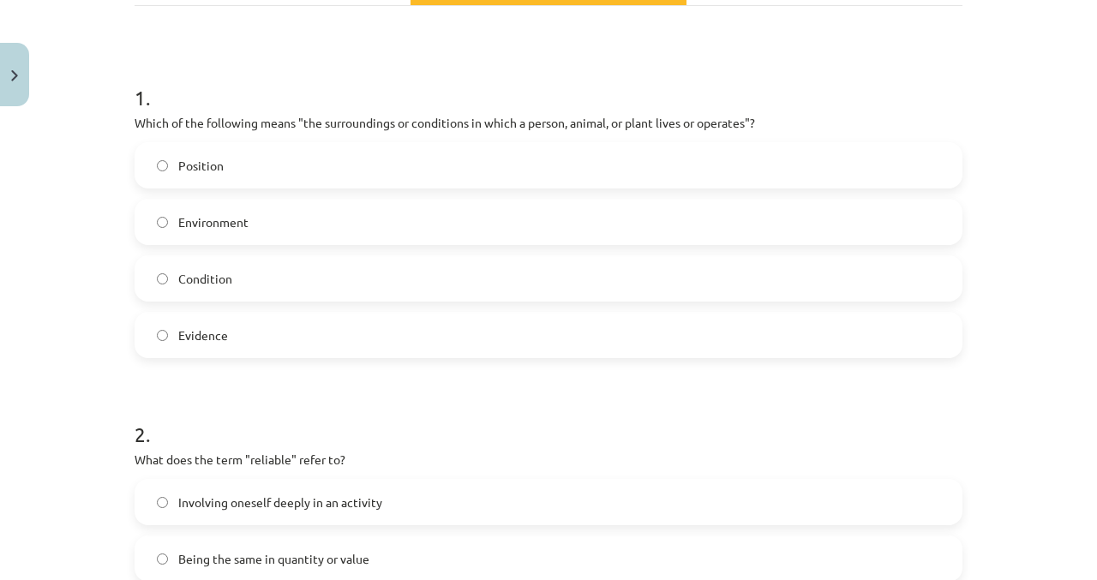
scroll to position [286, 0]
click at [516, 218] on label "Environment" at bounding box center [548, 221] width 825 height 43
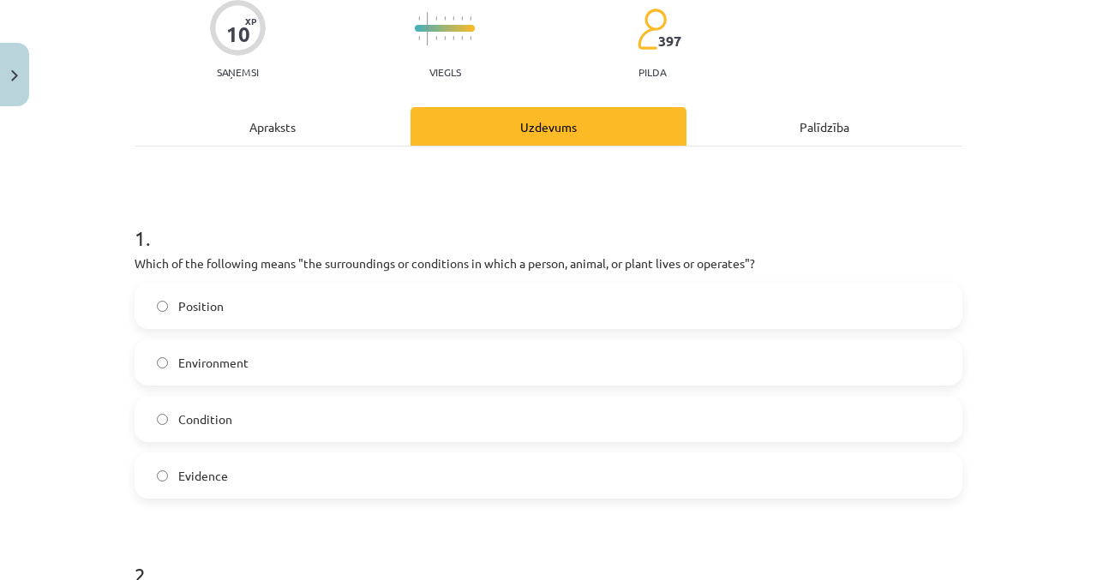
click at [347, 135] on div "Apraksts" at bounding box center [273, 126] width 276 height 39
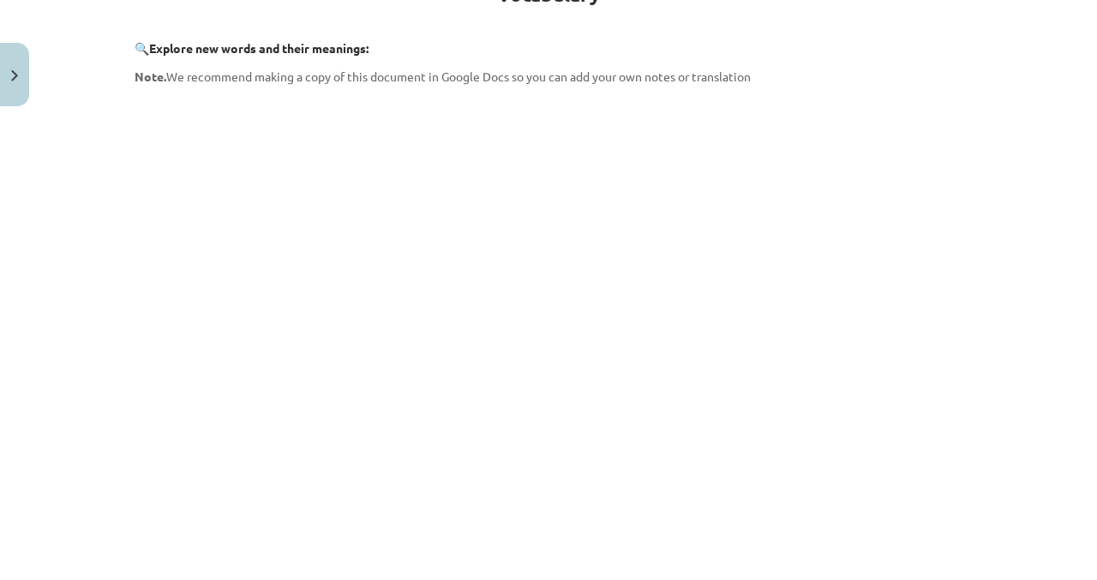
scroll to position [341, 0]
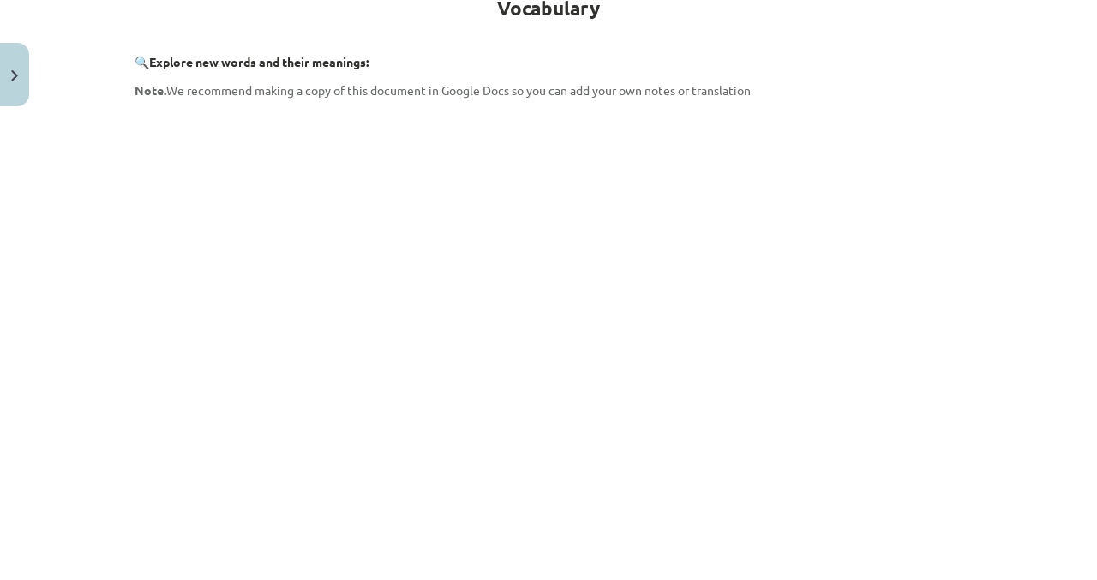
click at [1067, 373] on div "Mācību tēma: Angļu valodas i - 11. klases 1. ieskaites mācību materiāls #8 🔤 To…" at bounding box center [548, 290] width 1097 height 580
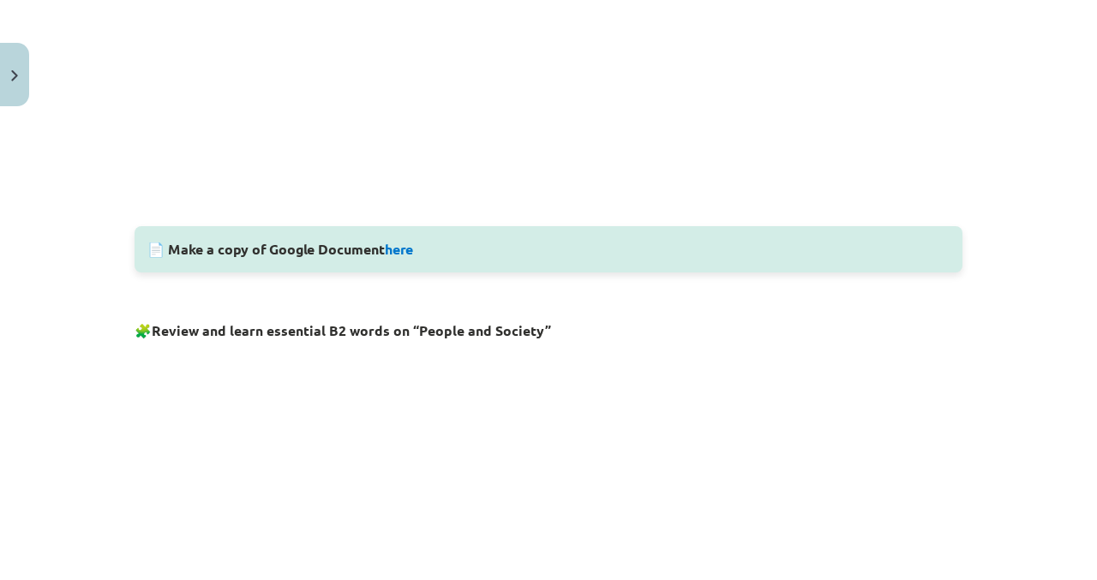
scroll to position [748, 0]
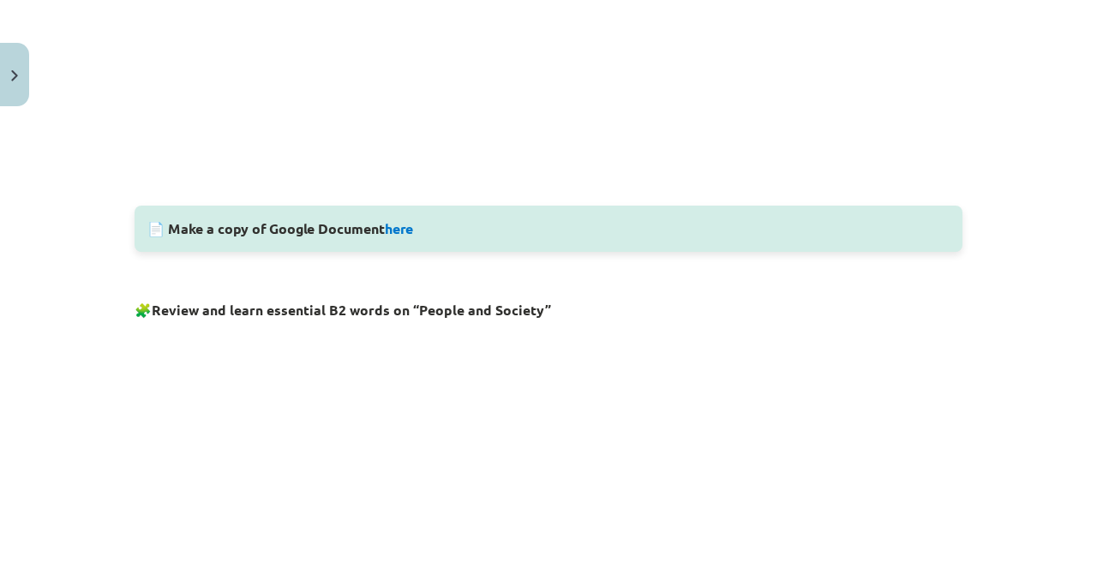
click at [1021, 178] on div "Mācību tēma: Angļu valodas i - 11. klases 1. ieskaites mācību materiāls #8 🔤 To…" at bounding box center [548, 290] width 1097 height 580
click at [1020, 178] on div "Mācību tēma: Angļu valodas i - 11. klases 1. ieskaites mācību materiāls #8 🔤 To…" at bounding box center [548, 290] width 1097 height 580
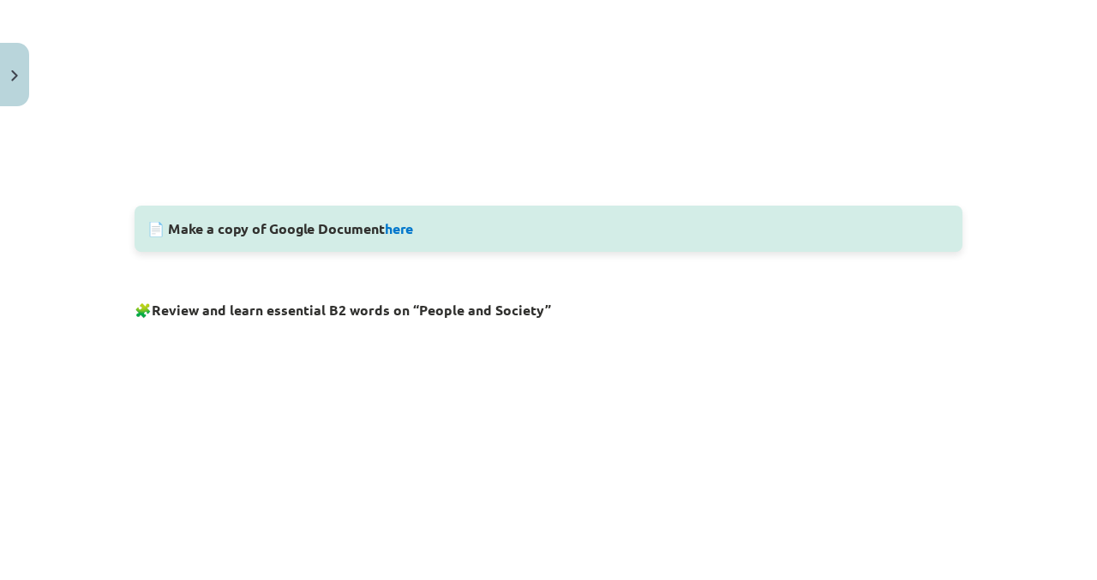
click at [1021, 178] on div "Mācību tēma: Angļu valodas i - 11. klases 1. ieskaites mācību materiāls #8 🔤 To…" at bounding box center [548, 290] width 1097 height 580
click at [1022, 156] on div "Mācību tēma: Angļu valodas i - 11. klases 1. ieskaites mācību materiāls #8 🔤 To…" at bounding box center [548, 290] width 1097 height 580
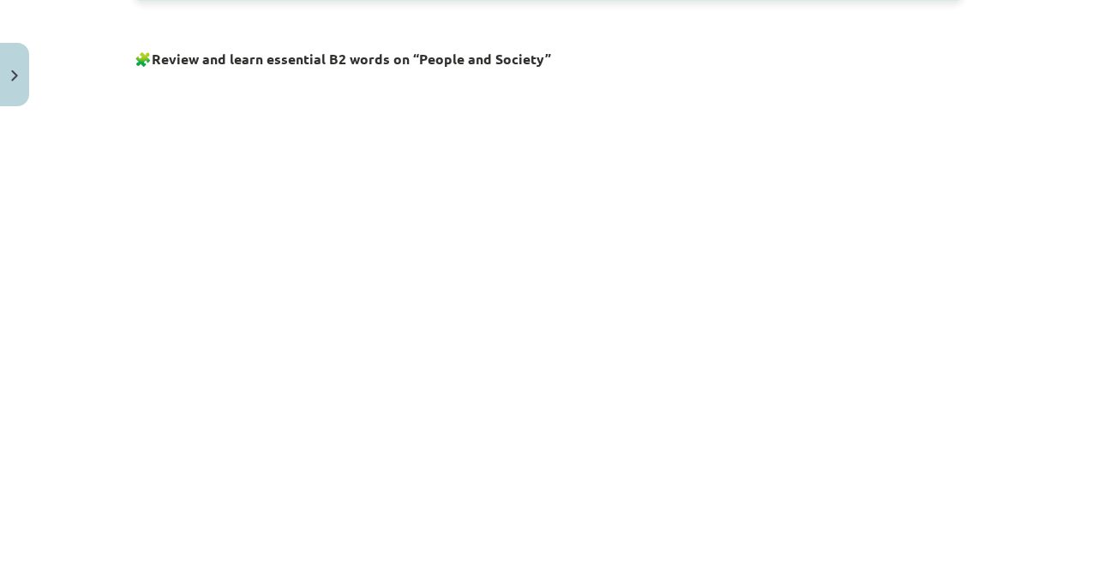
click at [1030, 144] on div "Mācību tēma: Angļu valodas i - 11. klases 1. ieskaites mācību materiāls #8 🔤 To…" at bounding box center [548, 290] width 1097 height 580
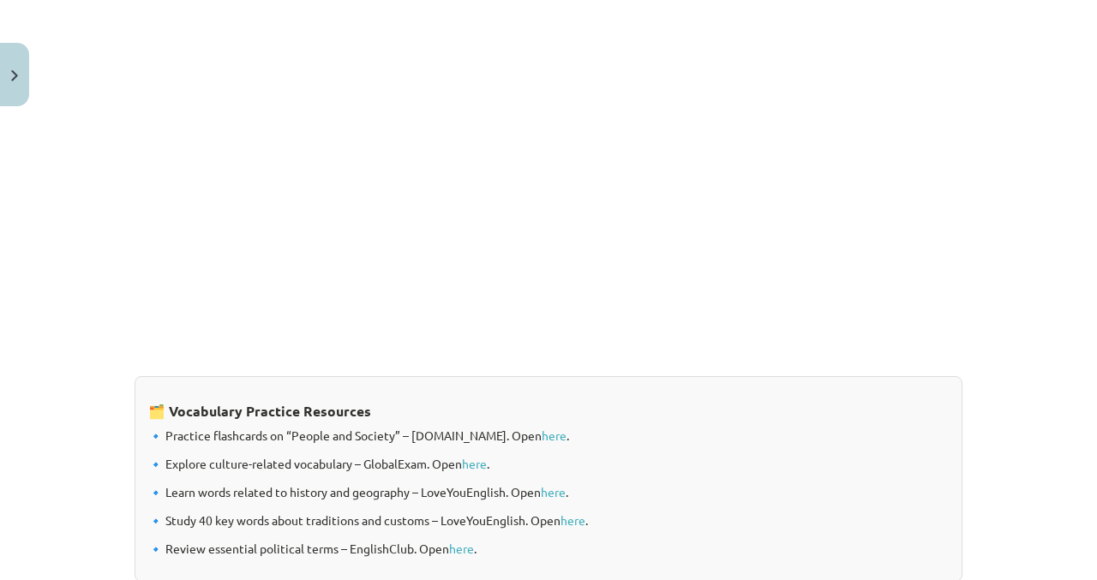
scroll to position [1369, 0]
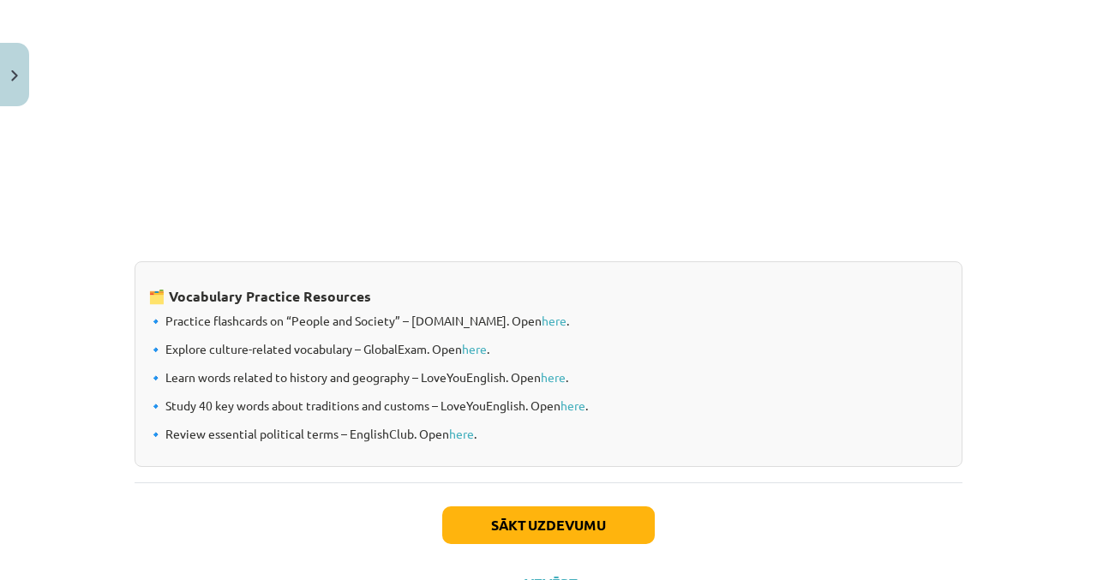
click at [554, 324] on link "here" at bounding box center [554, 320] width 25 height 15
click at [487, 350] on link "here" at bounding box center [474, 348] width 25 height 15
click at [566, 374] on link "here" at bounding box center [553, 376] width 25 height 15
click at [586, 407] on link "here" at bounding box center [573, 405] width 25 height 15
click at [467, 434] on link "here" at bounding box center [461, 433] width 25 height 15
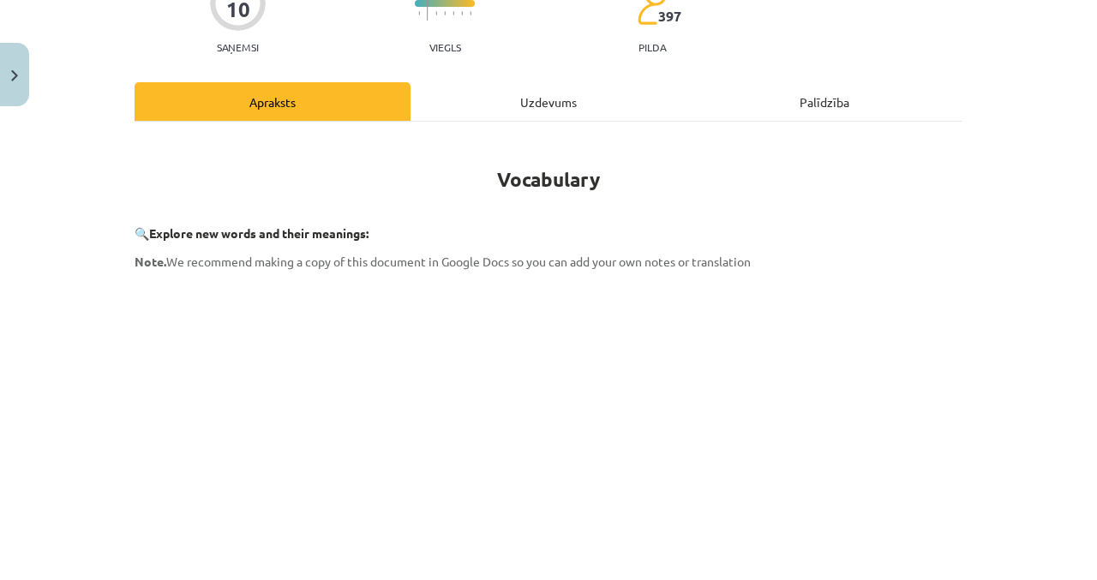
scroll to position [0, 0]
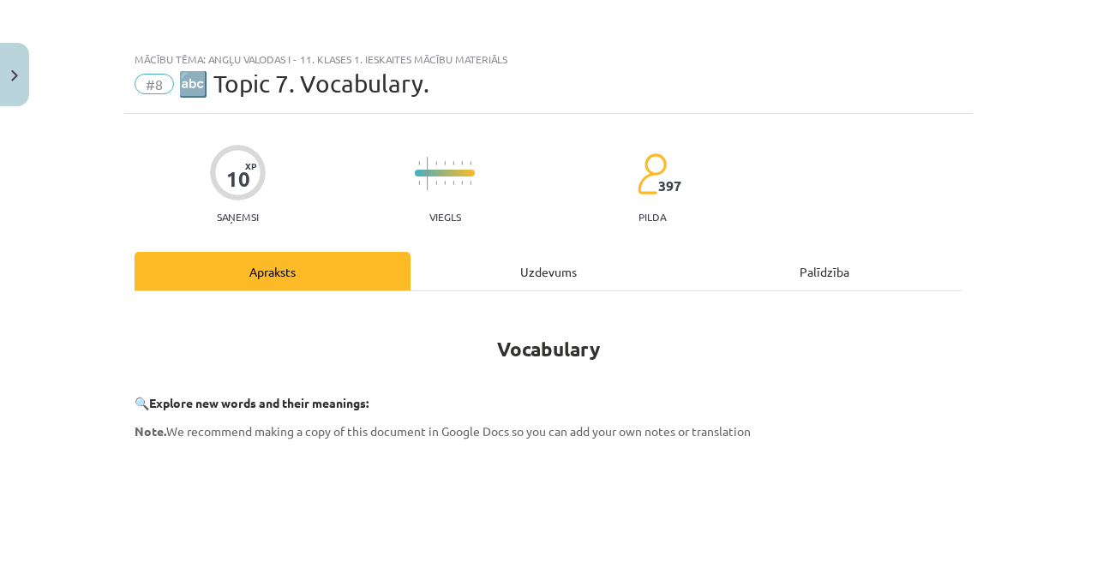
click at [577, 261] on div "Uzdevums" at bounding box center [549, 271] width 276 height 39
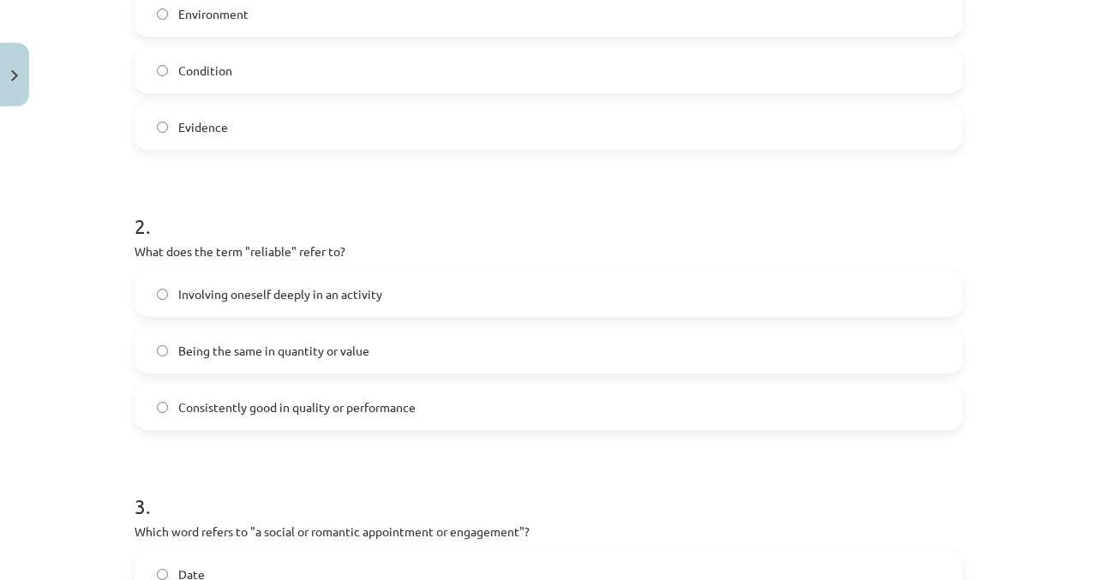
scroll to position [495, 0]
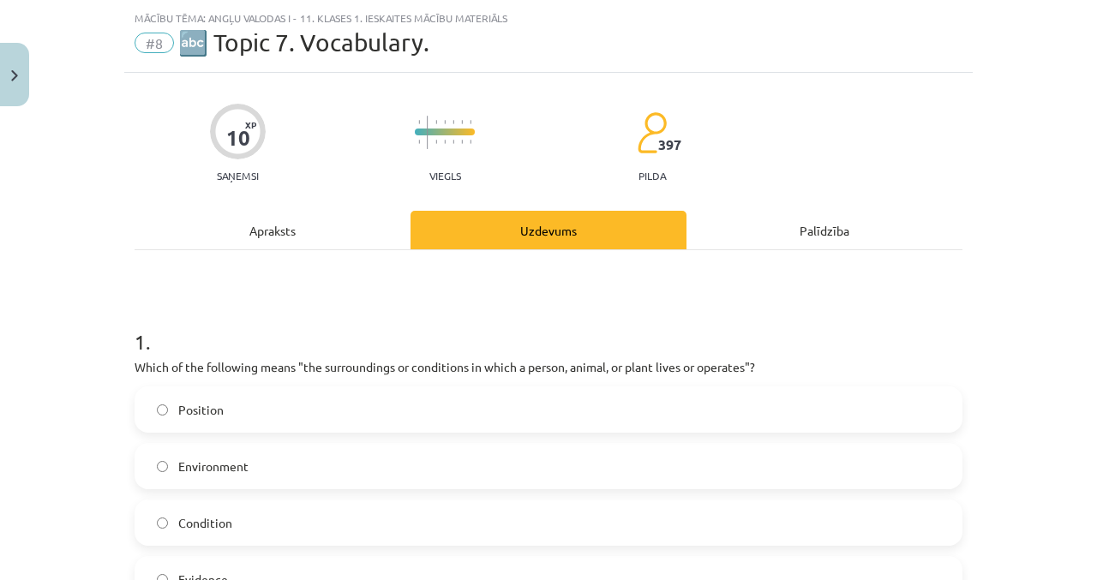
click at [333, 237] on div "Apraksts" at bounding box center [273, 230] width 276 height 39
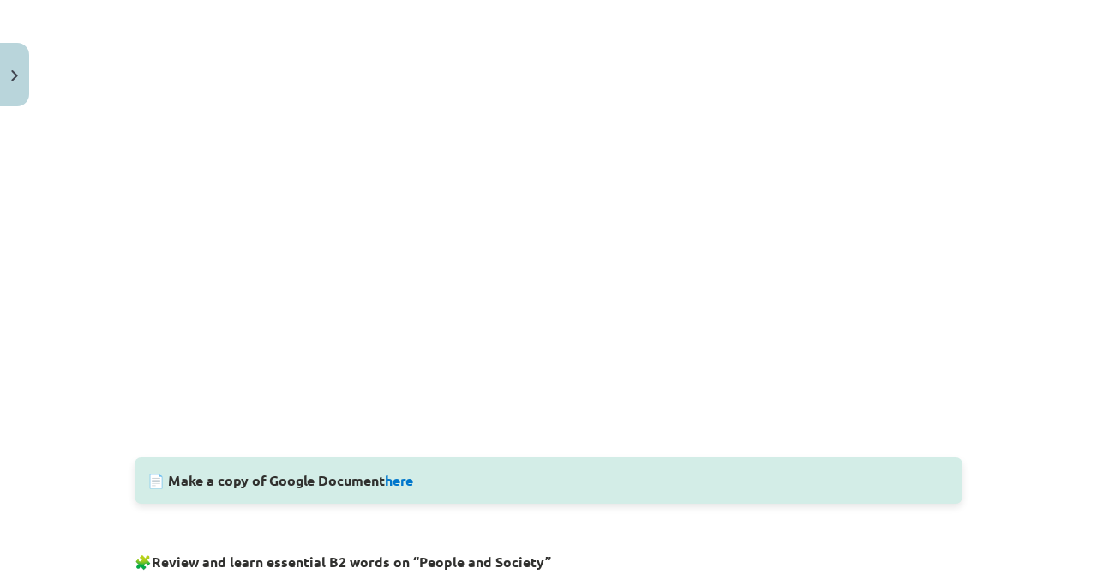
scroll to position [491, 0]
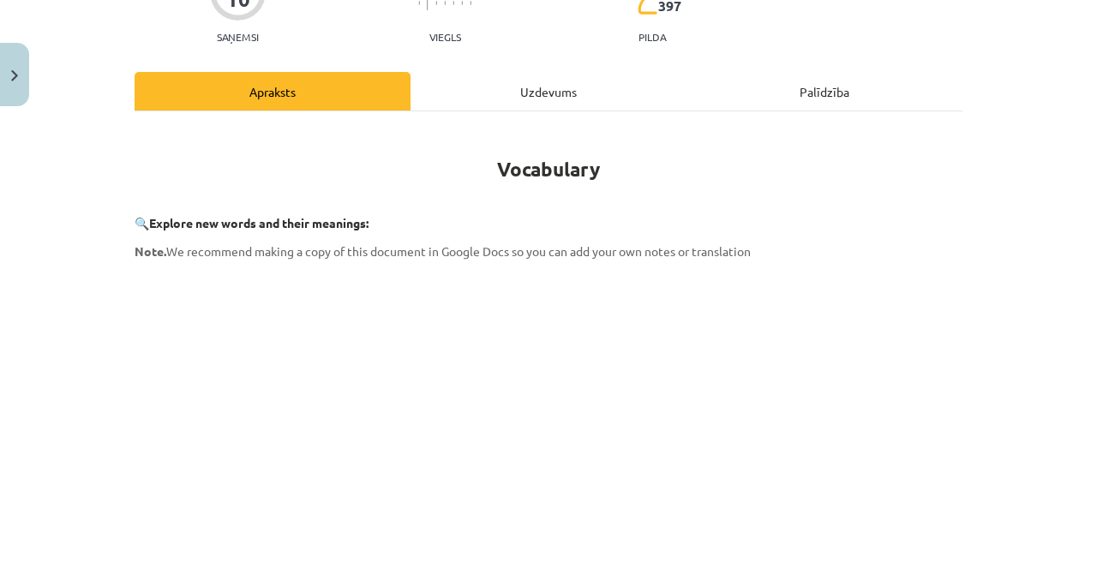
click at [603, 88] on div "Uzdevums" at bounding box center [549, 91] width 276 height 39
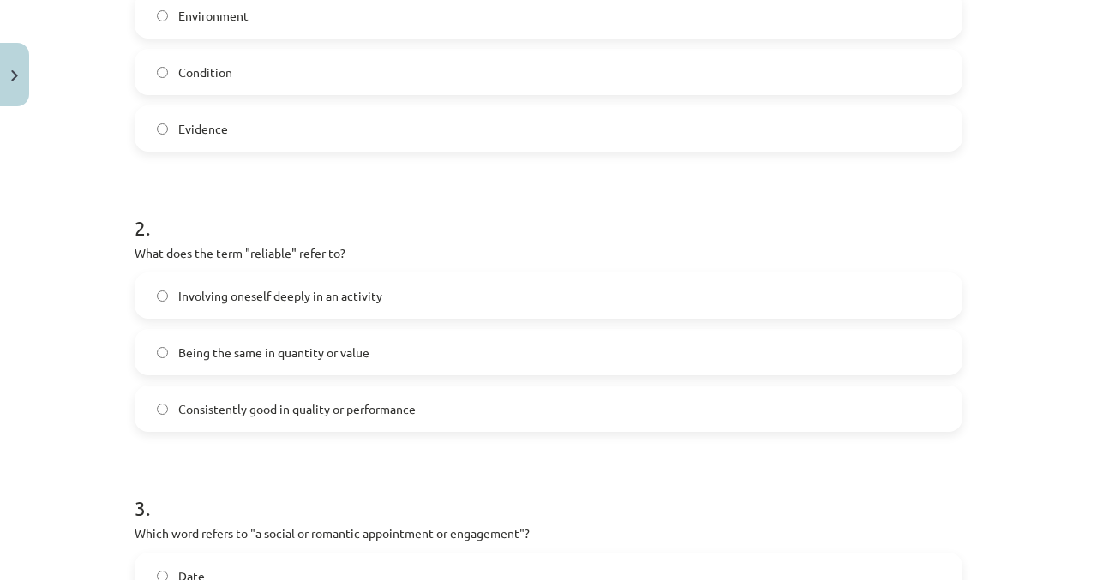
scroll to position [493, 0]
click at [511, 417] on label "Consistently good in quality or performance" at bounding box center [548, 408] width 825 height 43
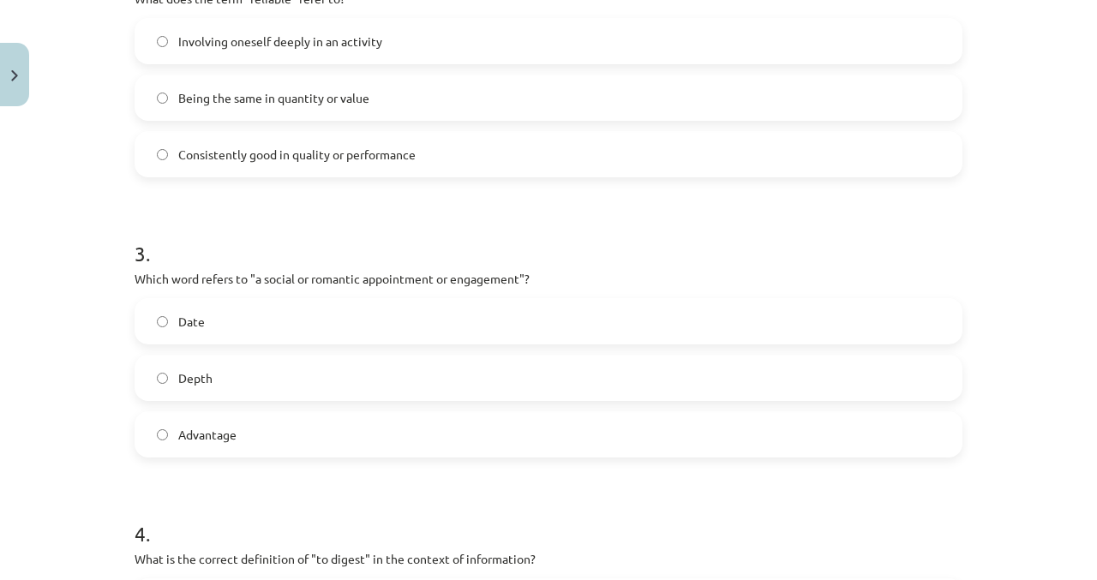
scroll to position [751, 0]
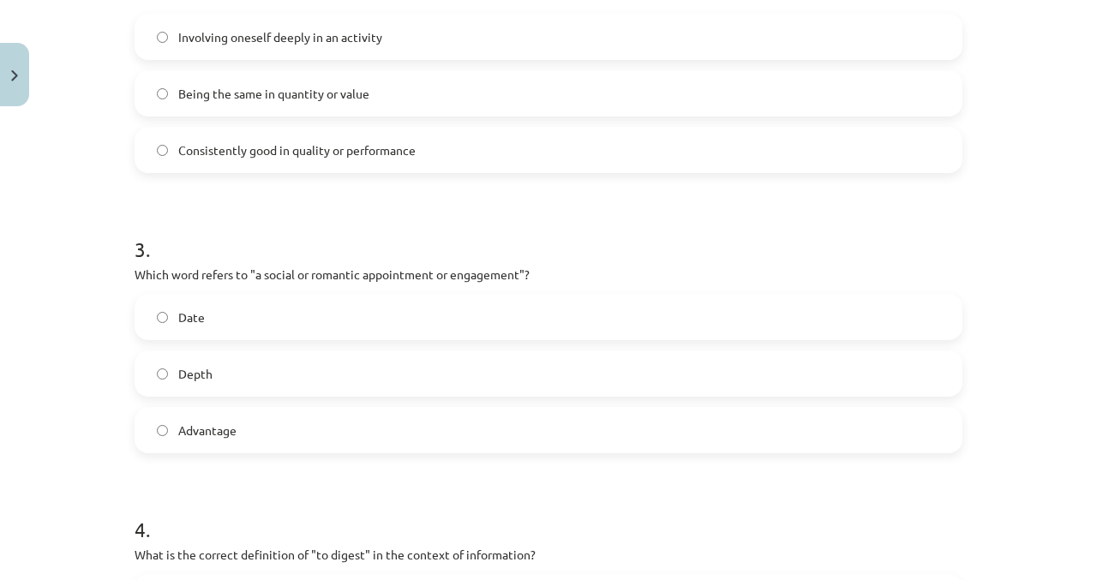
click at [556, 314] on label "Date" at bounding box center [548, 317] width 825 height 43
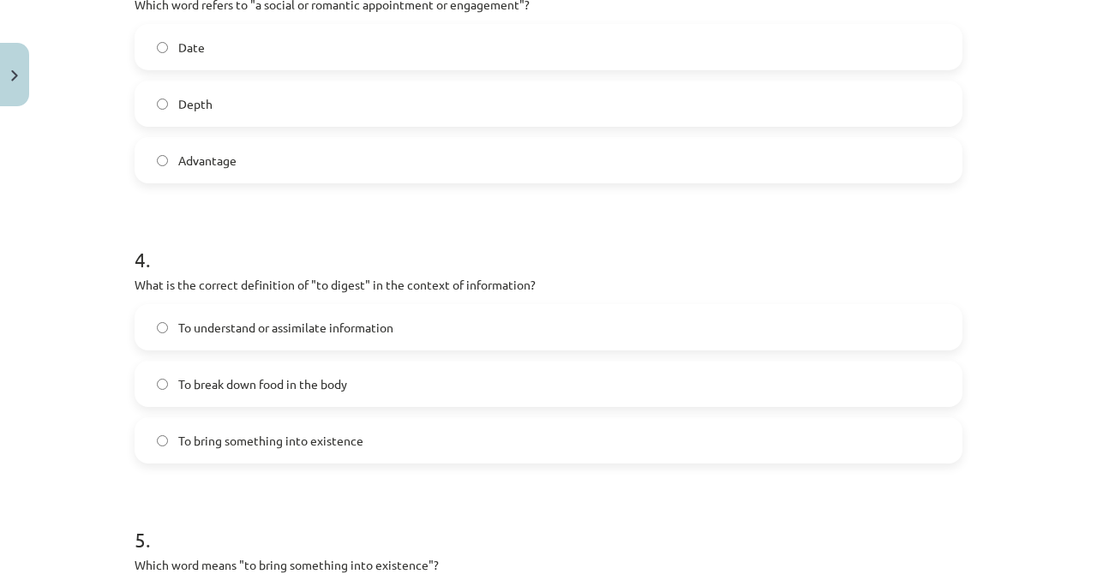
scroll to position [1030, 0]
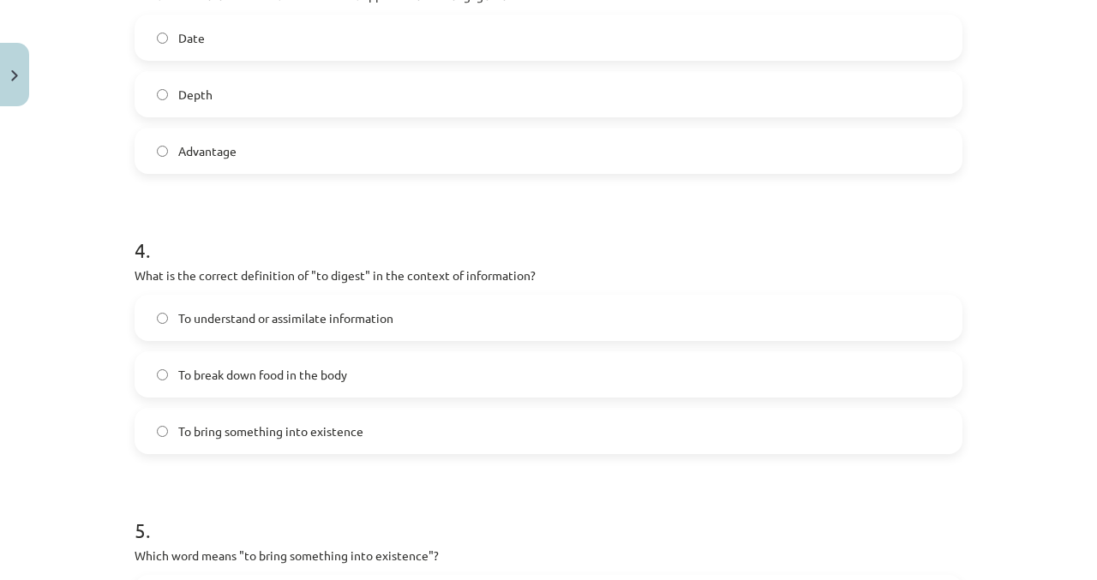
click at [489, 376] on label "To break down food in the body" at bounding box center [548, 374] width 825 height 43
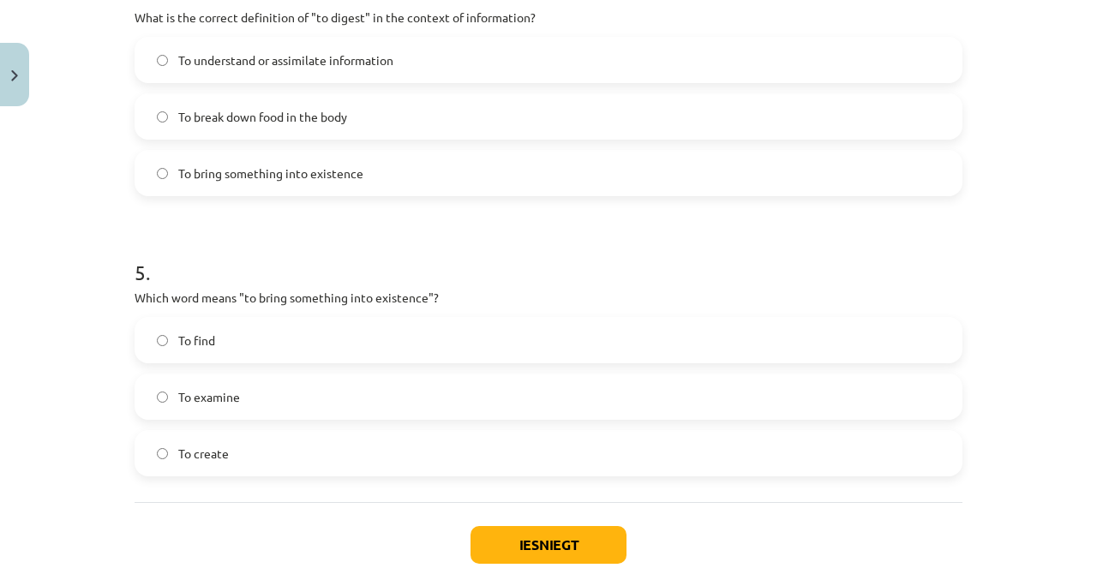
scroll to position [1308, 0]
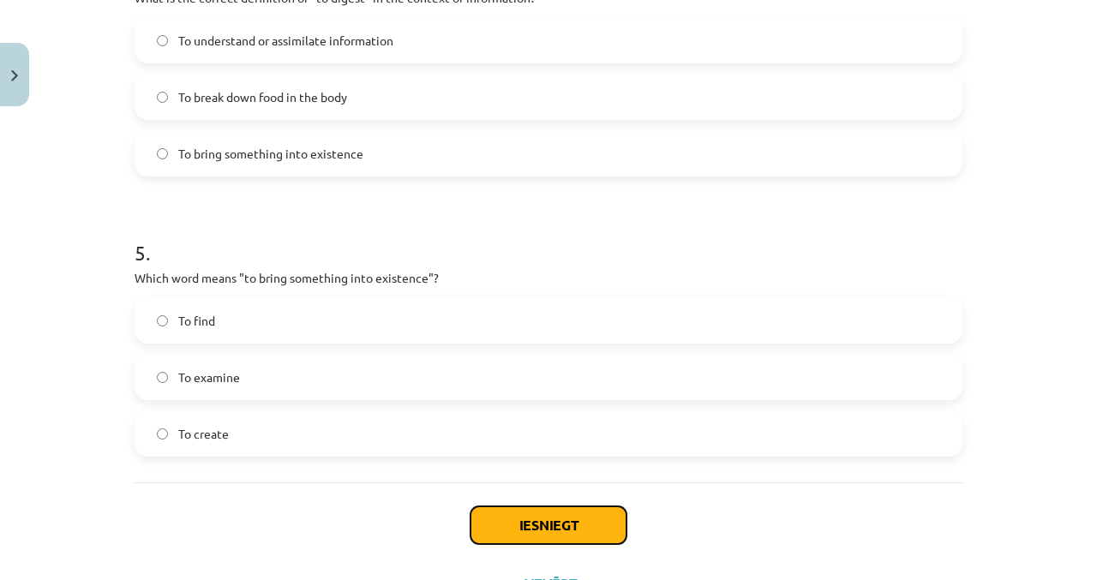
click at [592, 513] on button "Iesniegt" at bounding box center [549, 526] width 156 height 38
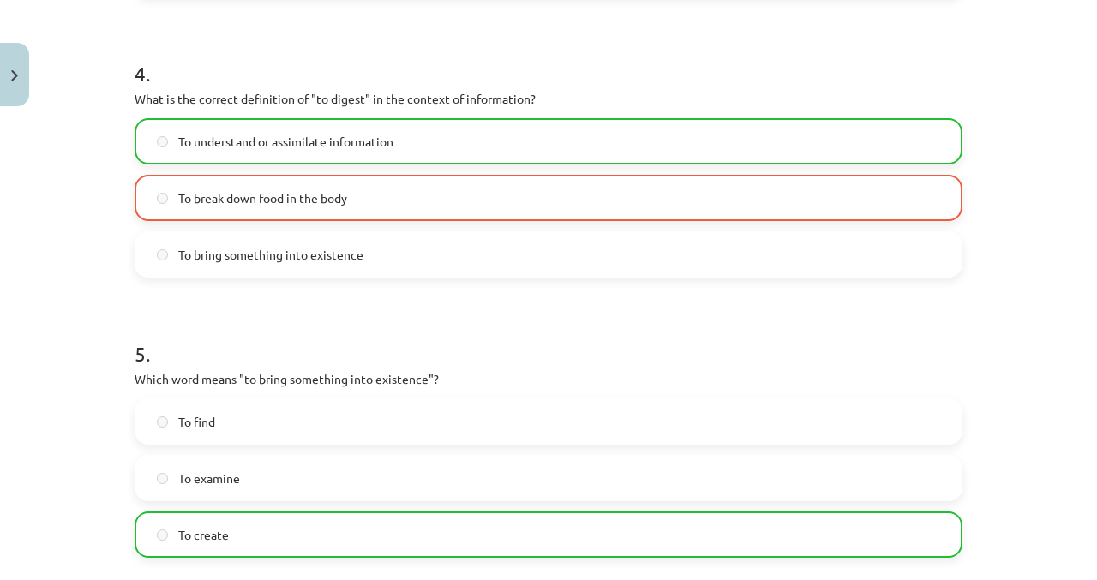
scroll to position [1364, 0]
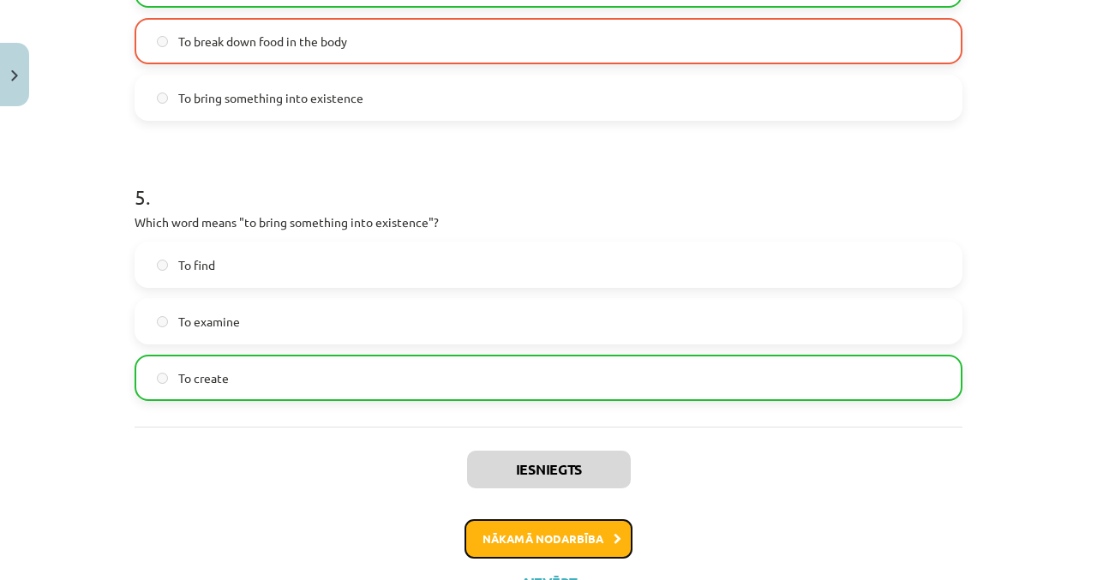
click at [601, 537] on button "Nākamā nodarbība" at bounding box center [549, 538] width 168 height 39
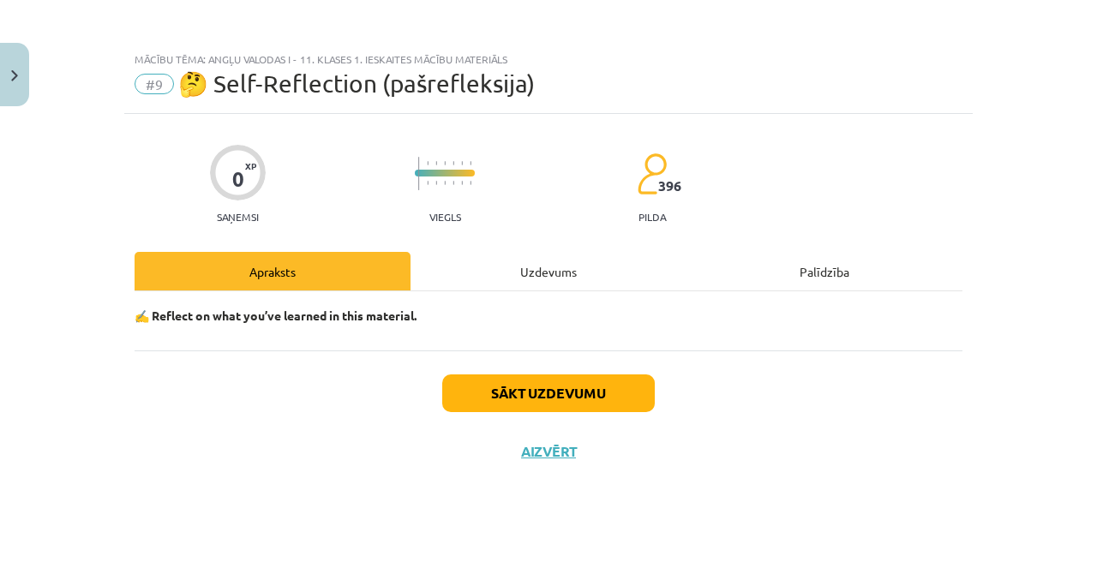
click at [614, 261] on div "Uzdevums" at bounding box center [549, 271] width 276 height 39
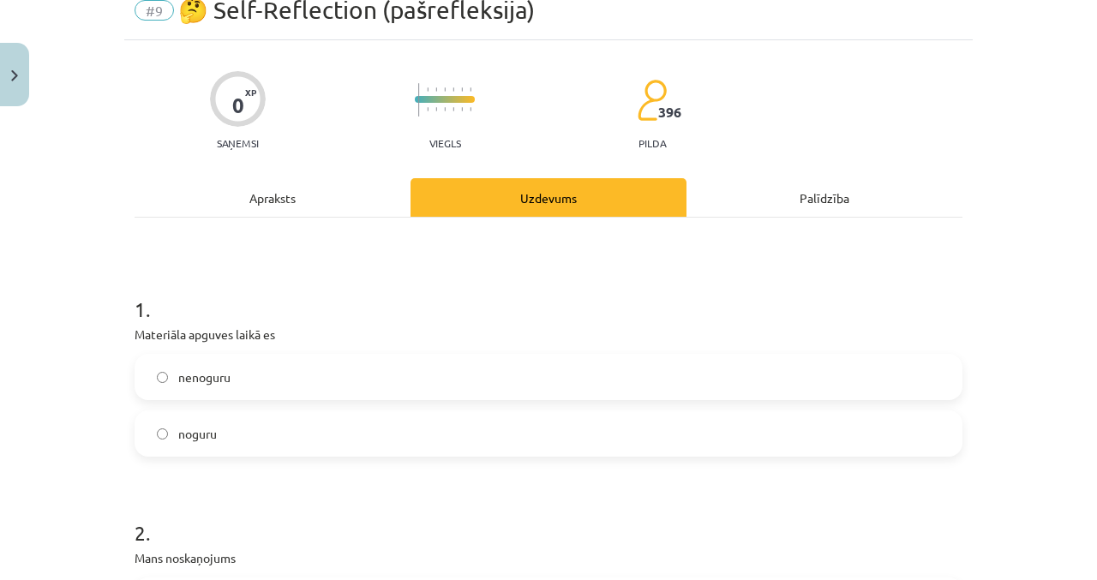
scroll to position [75, 0]
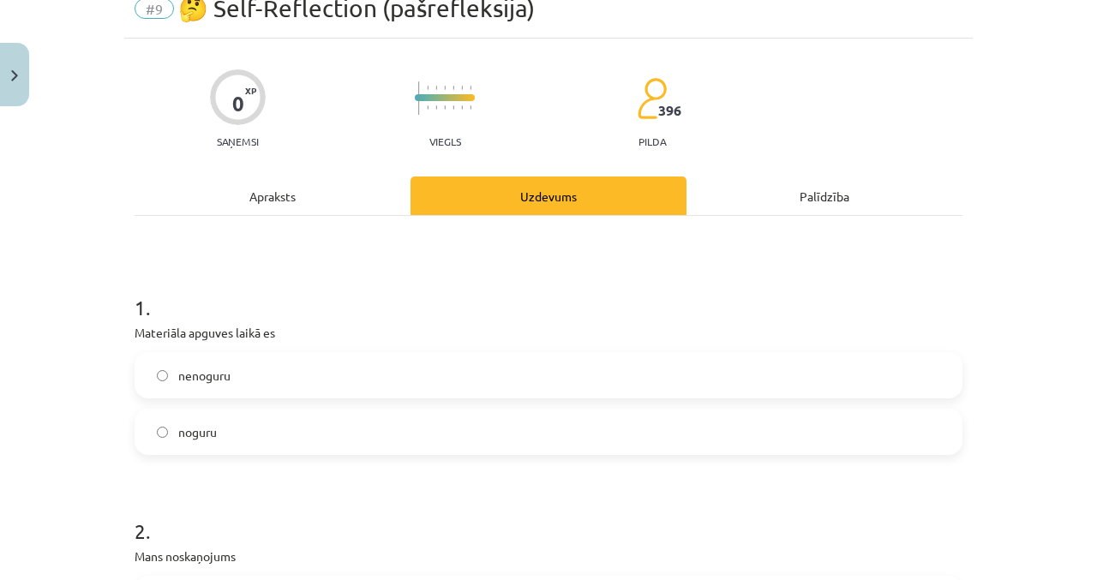
click at [528, 411] on label "noguru" at bounding box center [548, 432] width 825 height 43
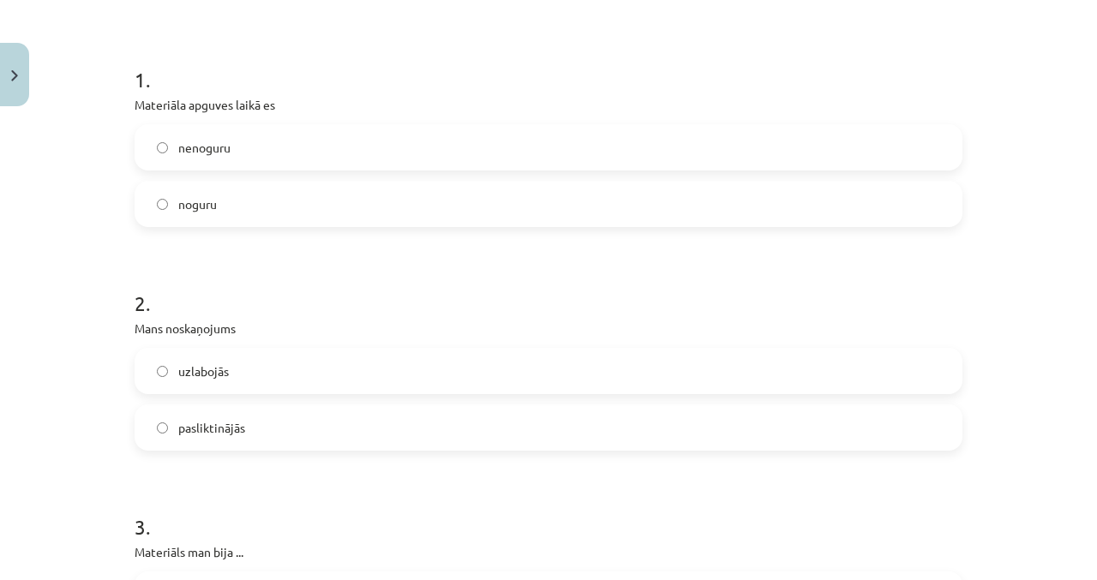
scroll to position [304, 0]
click at [537, 349] on label "uzlabojās" at bounding box center [548, 370] width 825 height 43
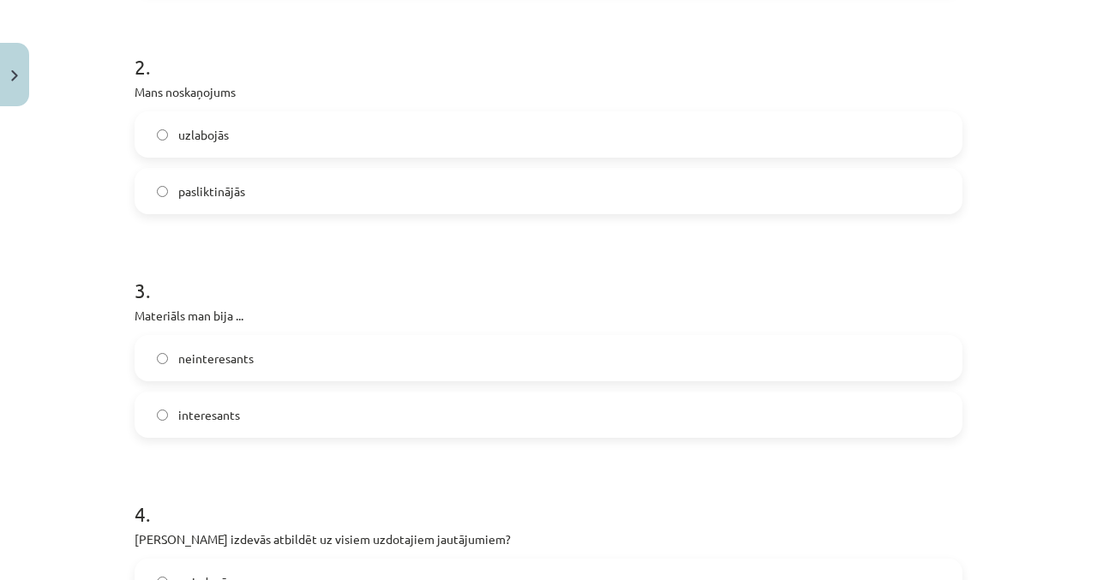
scroll to position [620, 0]
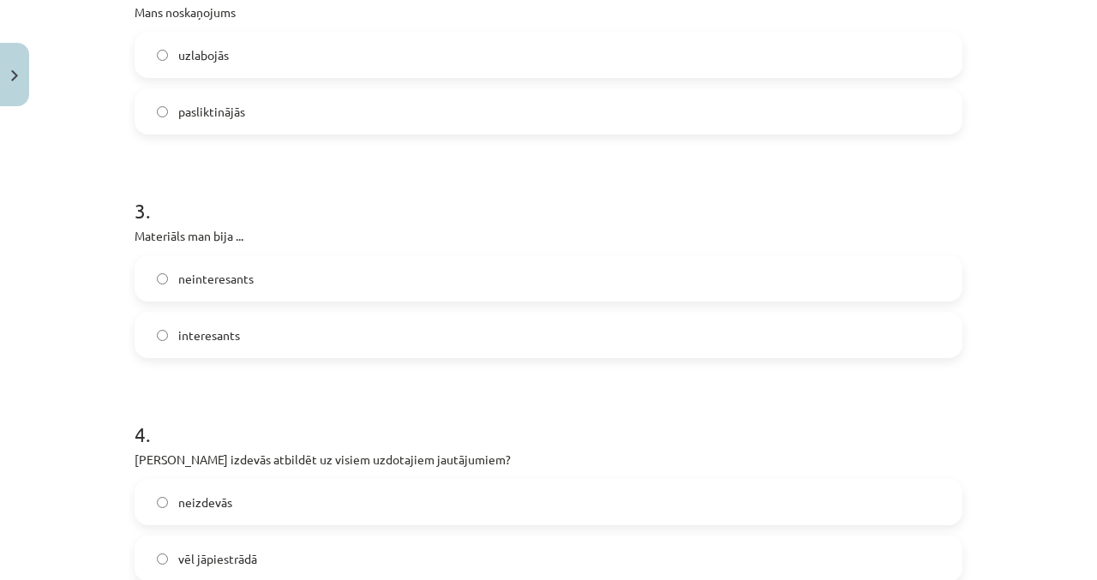
click at [564, 314] on label "interesants" at bounding box center [548, 335] width 825 height 43
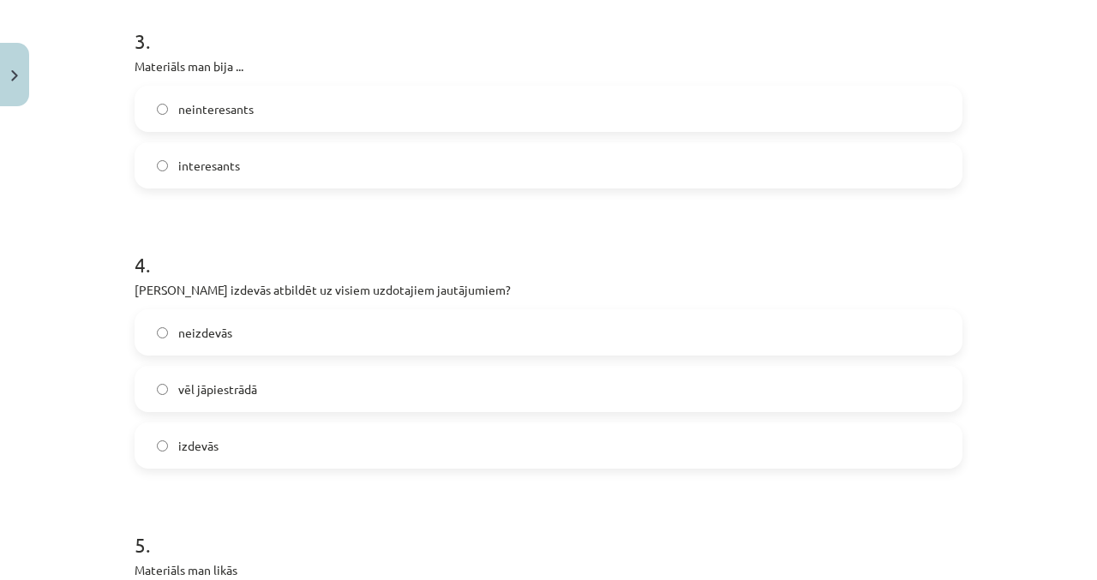
scroll to position [797, 0]
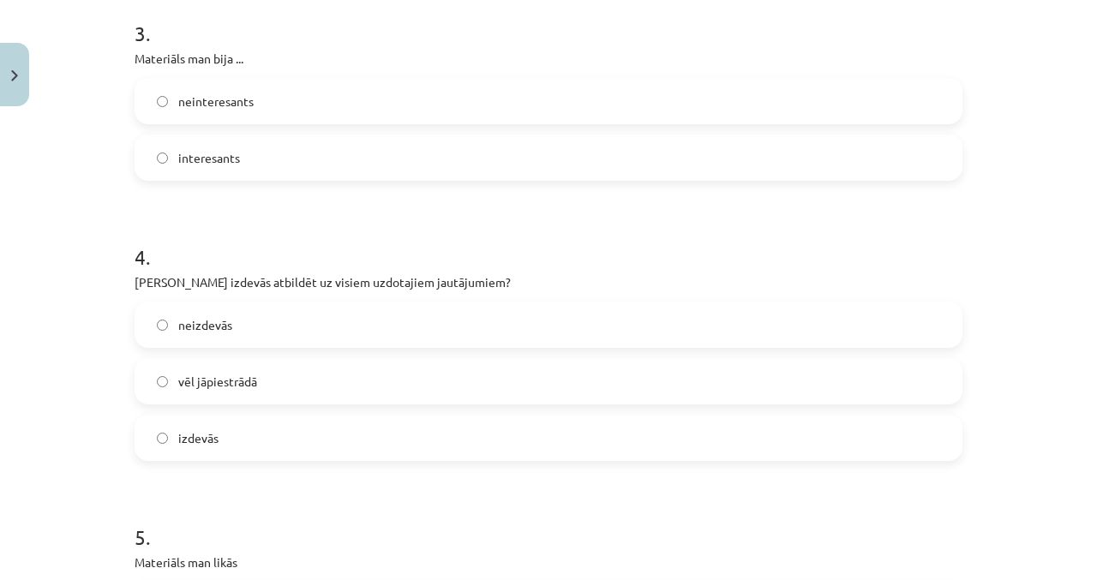
click at [513, 360] on label "vēl jāpiestrādā" at bounding box center [548, 381] width 825 height 43
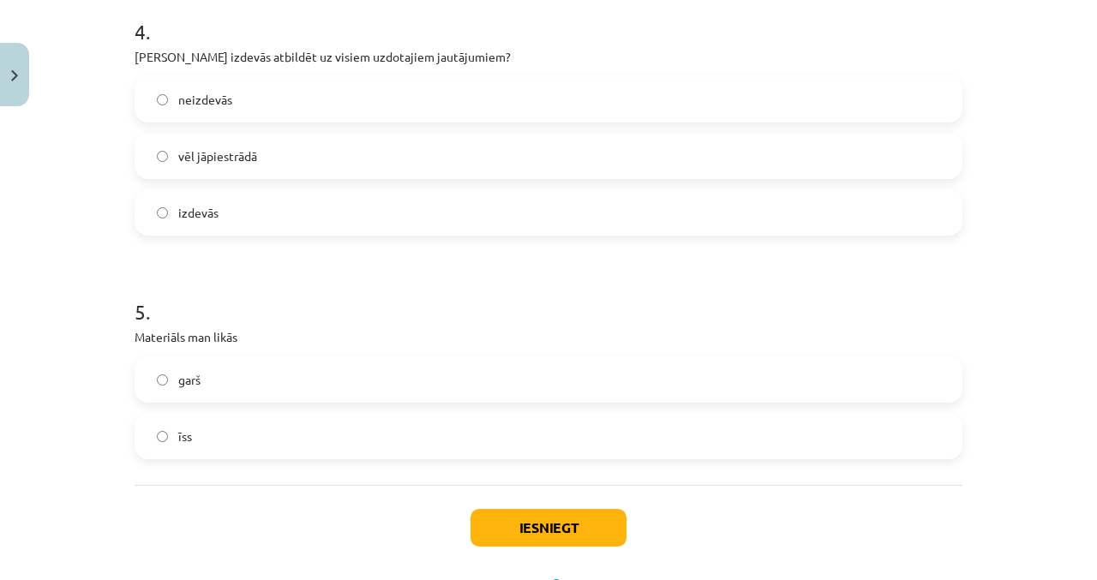
scroll to position [1022, 0]
click at [552, 416] on label "īss" at bounding box center [548, 437] width 825 height 43
click at [554, 510] on button "Iesniegt" at bounding box center [549, 529] width 156 height 38
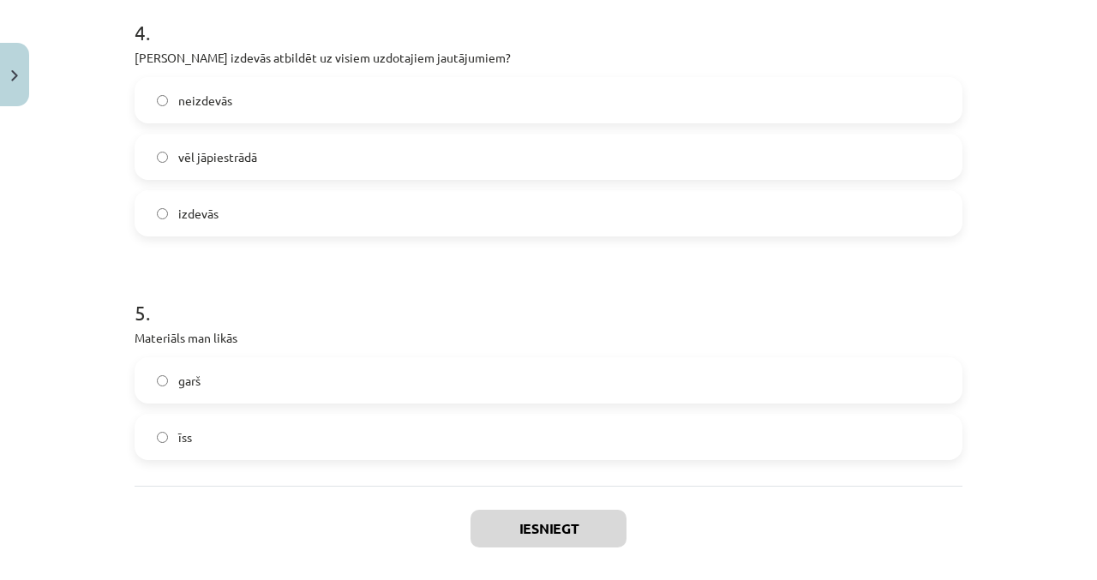
scroll to position [1147, 0]
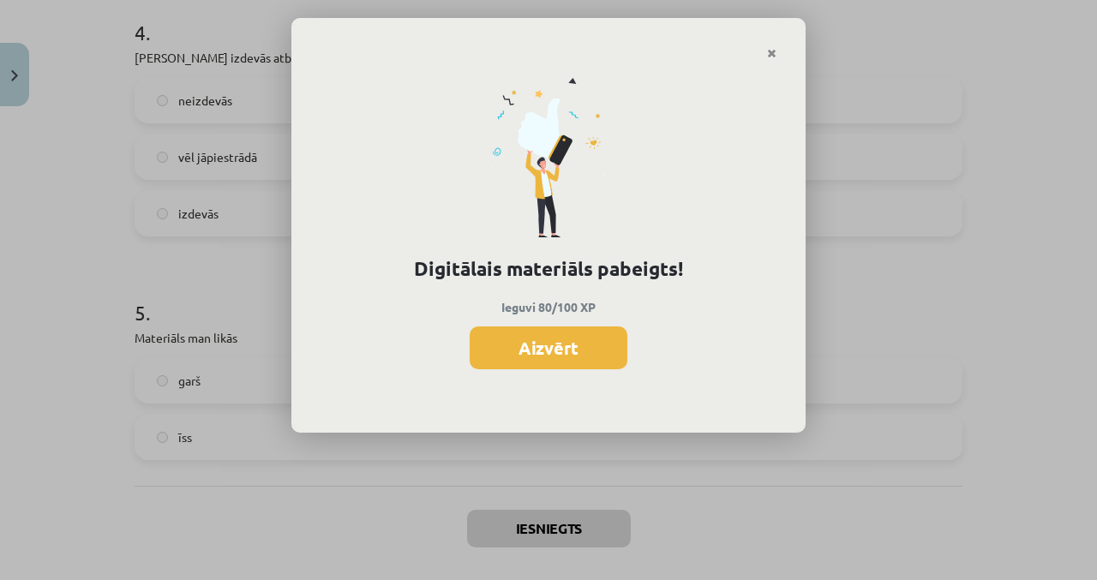
click at [608, 350] on button "Aizvērt" at bounding box center [549, 348] width 158 height 43
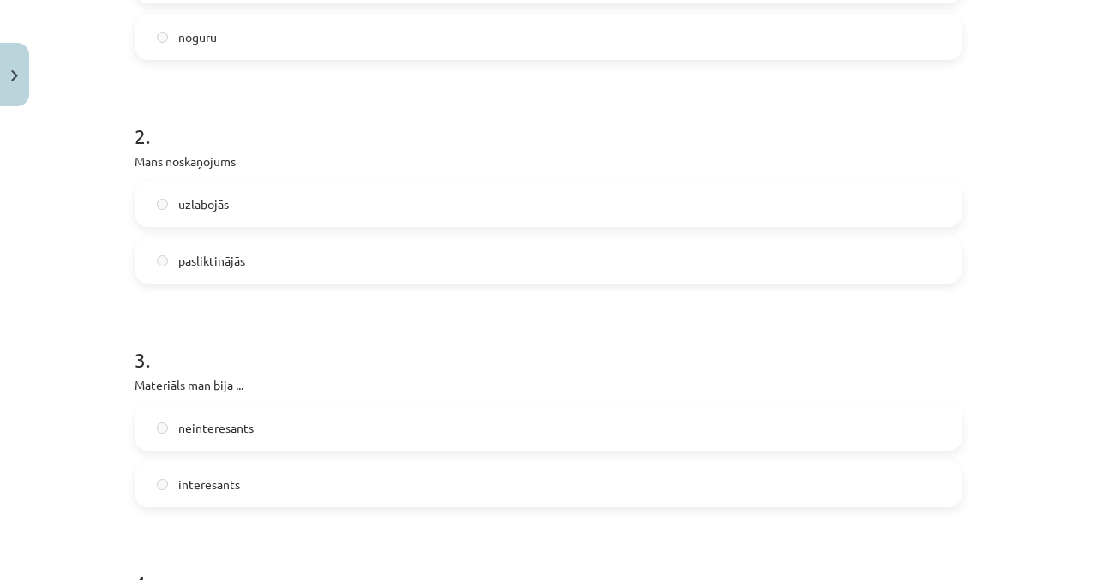
scroll to position [0, 0]
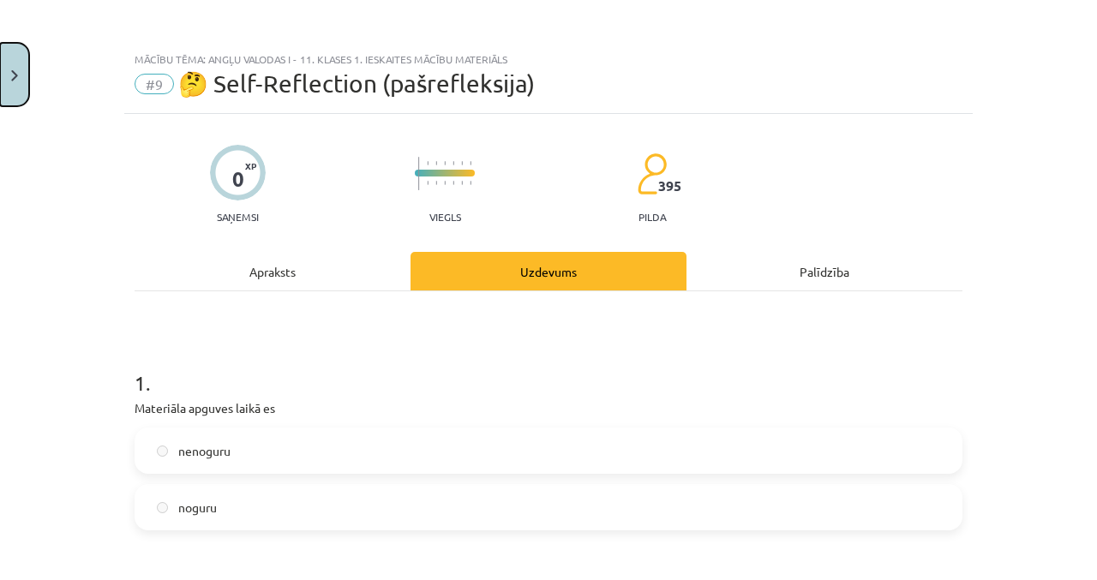
click at [28, 60] on button "Close" at bounding box center [14, 74] width 29 height 63
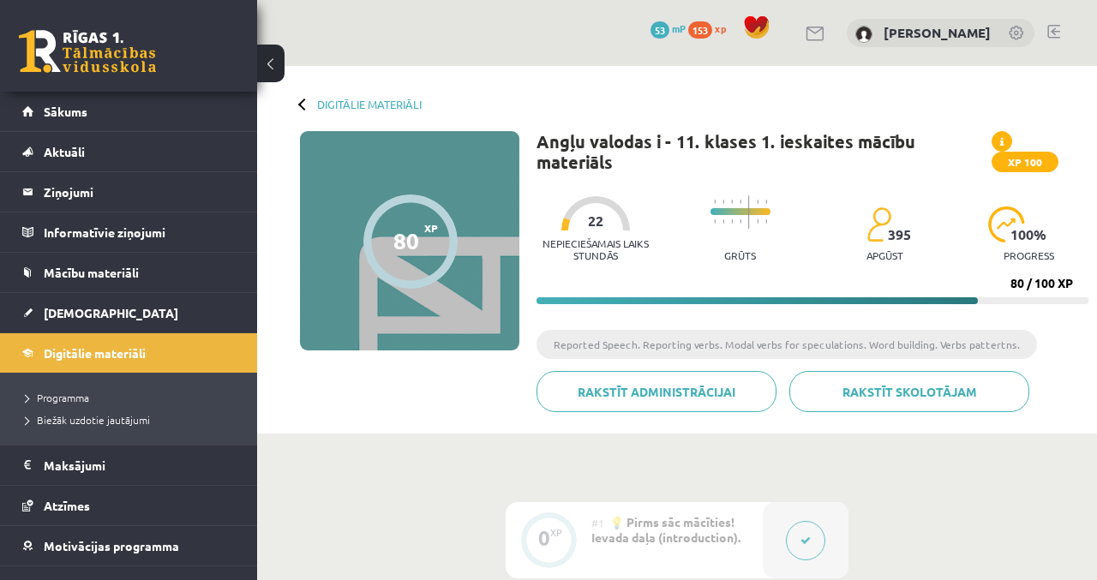
click at [89, 103] on link "Sākums" at bounding box center [128, 111] width 213 height 39
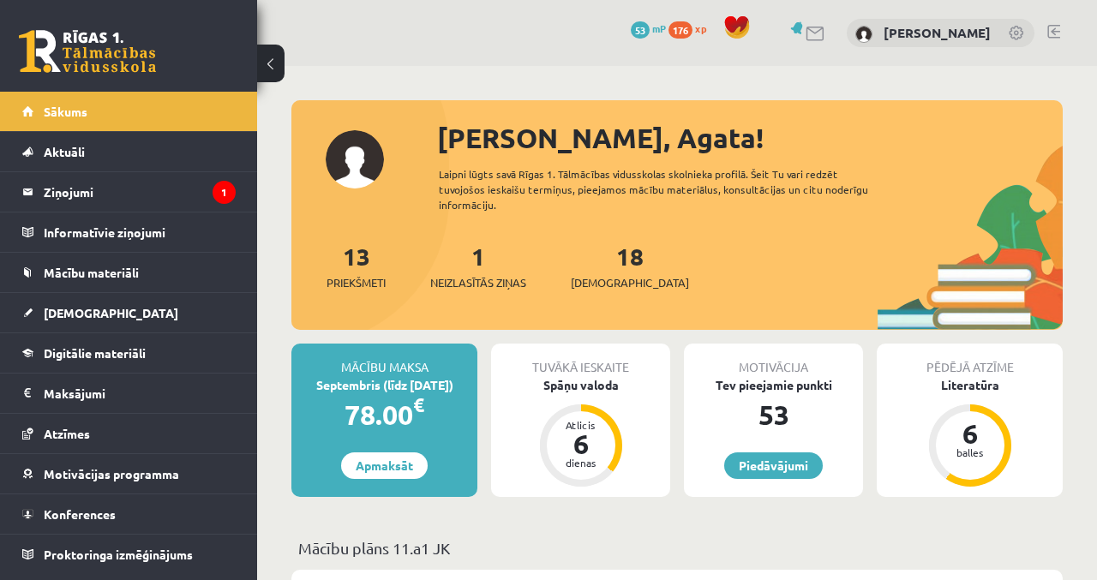
click at [187, 183] on legend "Ziņojumi 1" at bounding box center [140, 191] width 192 height 39
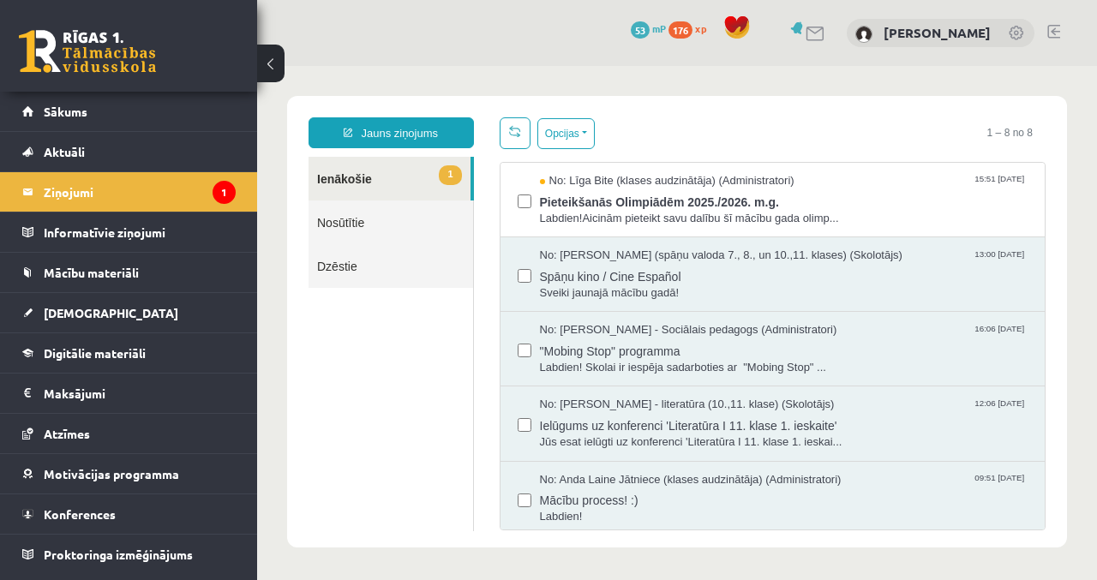
click at [814, 211] on span "Labdien!Aicinām pieteikt savu dalību šī mācību gada olimp..." at bounding box center [784, 219] width 489 height 16
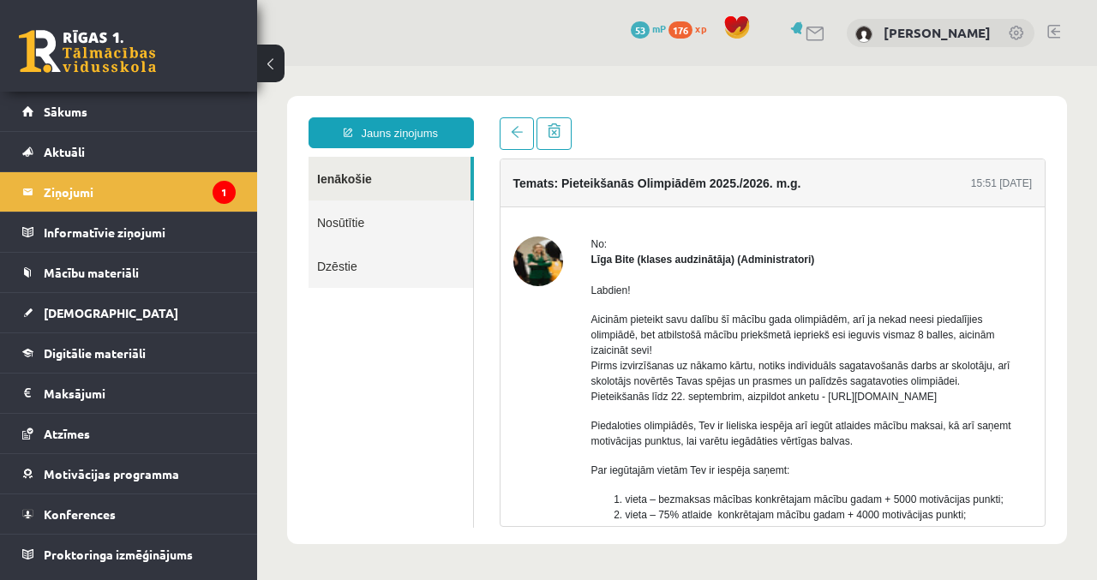
click at [142, 108] on link "Sākums" at bounding box center [128, 111] width 213 height 39
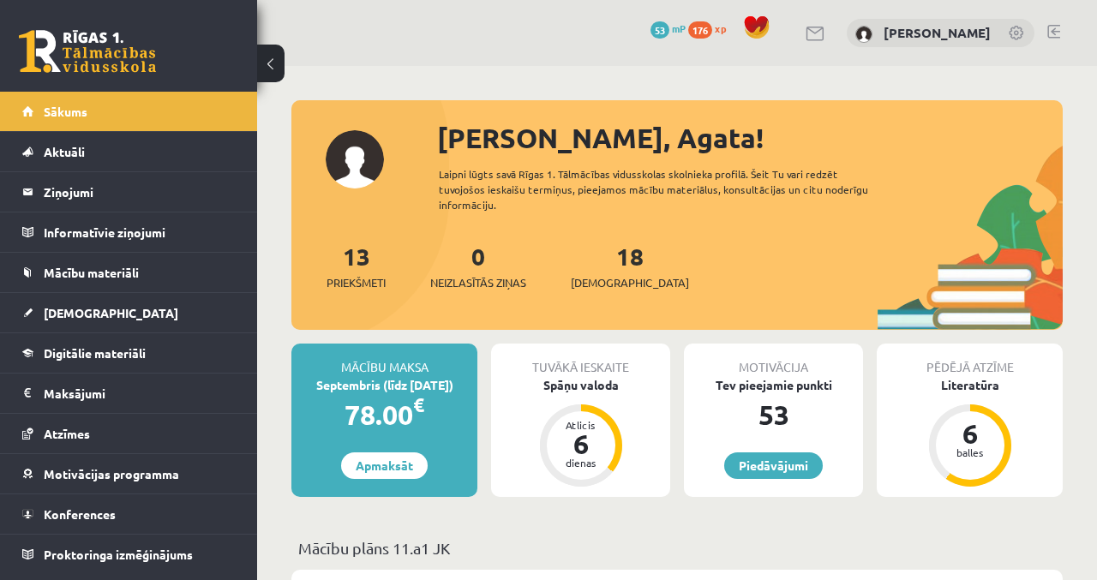
click at [990, 351] on div "Pēdējā atzīme" at bounding box center [970, 360] width 186 height 33
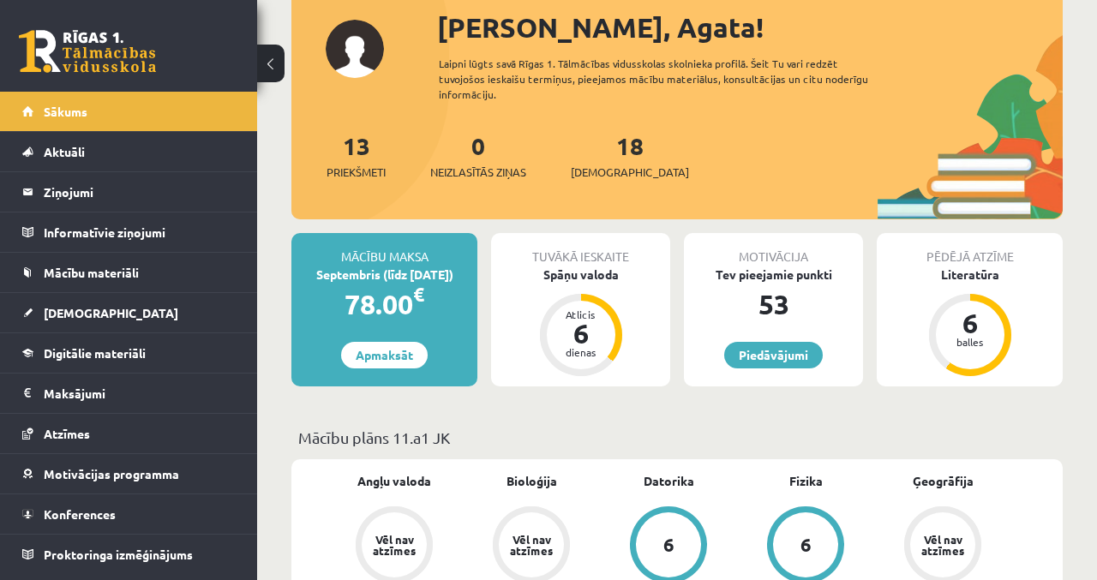
scroll to position [111, 0]
click at [159, 349] on link "Digitālie materiāli" at bounding box center [128, 352] width 213 height 39
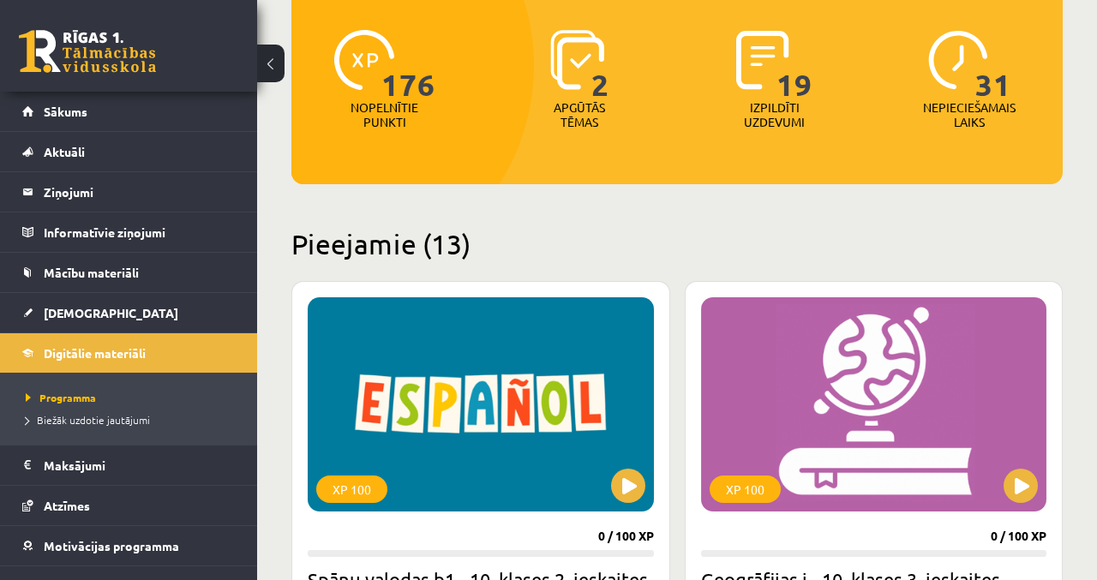
scroll to position [207, 0]
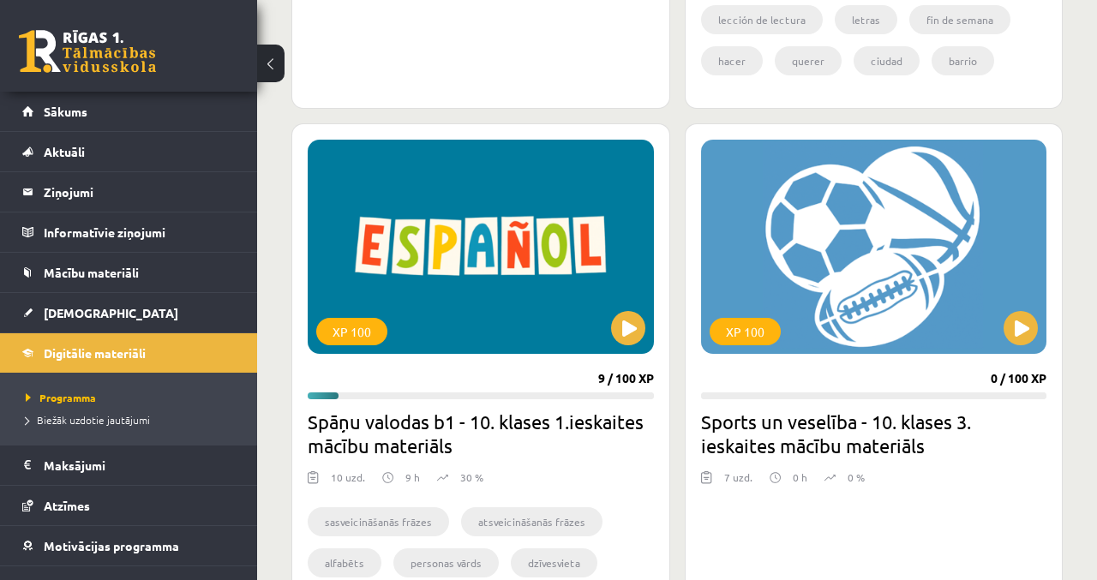
click at [566, 237] on div "XP 100" at bounding box center [481, 247] width 346 height 214
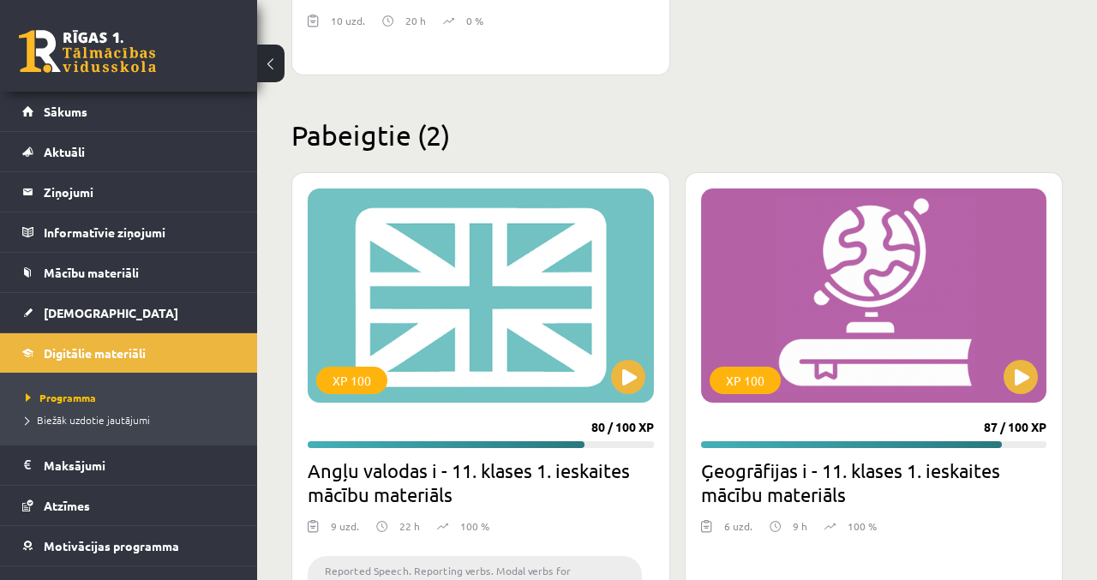
scroll to position [3899, 0]
